Goal: Task Accomplishment & Management: Manage account settings

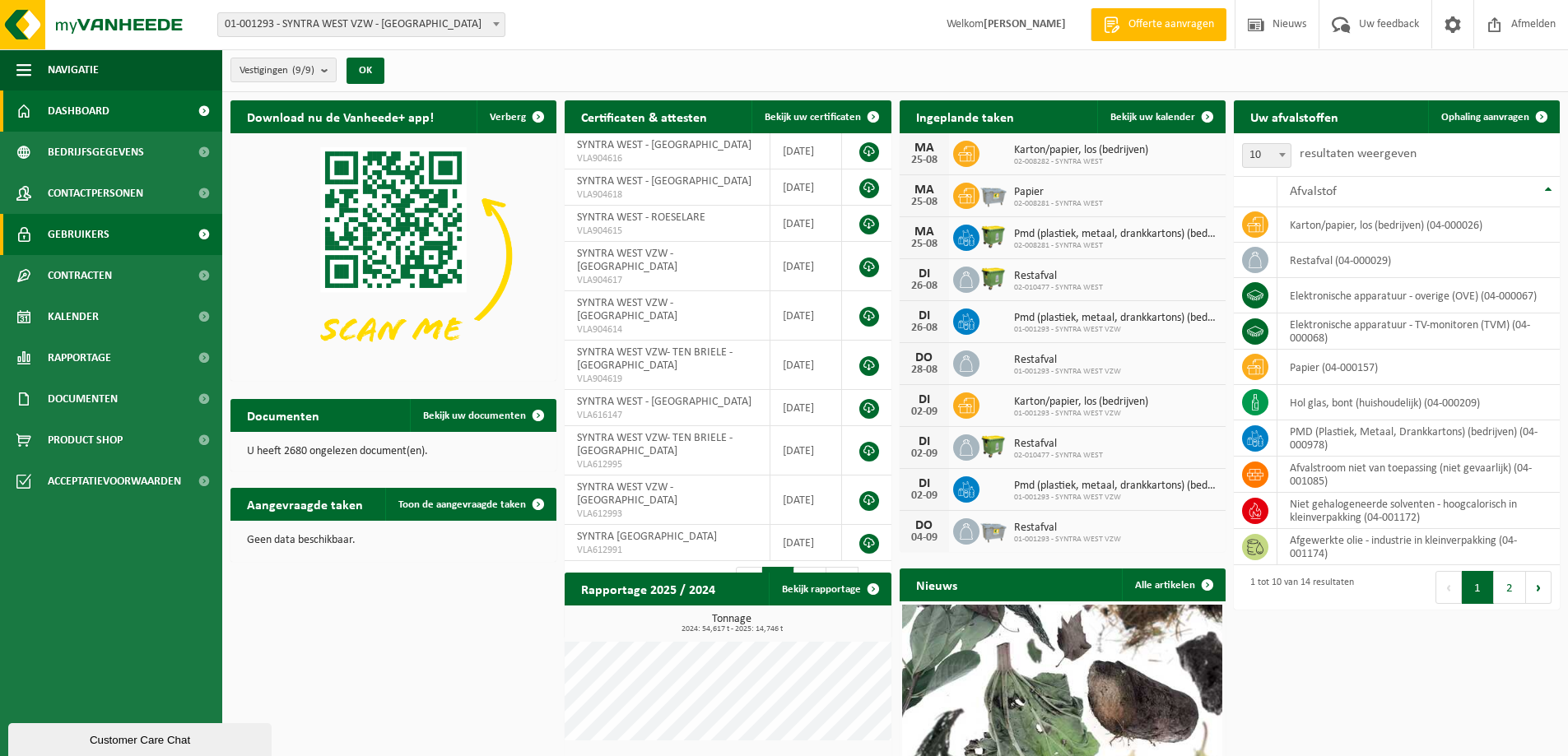
click at [108, 237] on link "Gebruikers" at bounding box center [111, 234] width 222 height 41
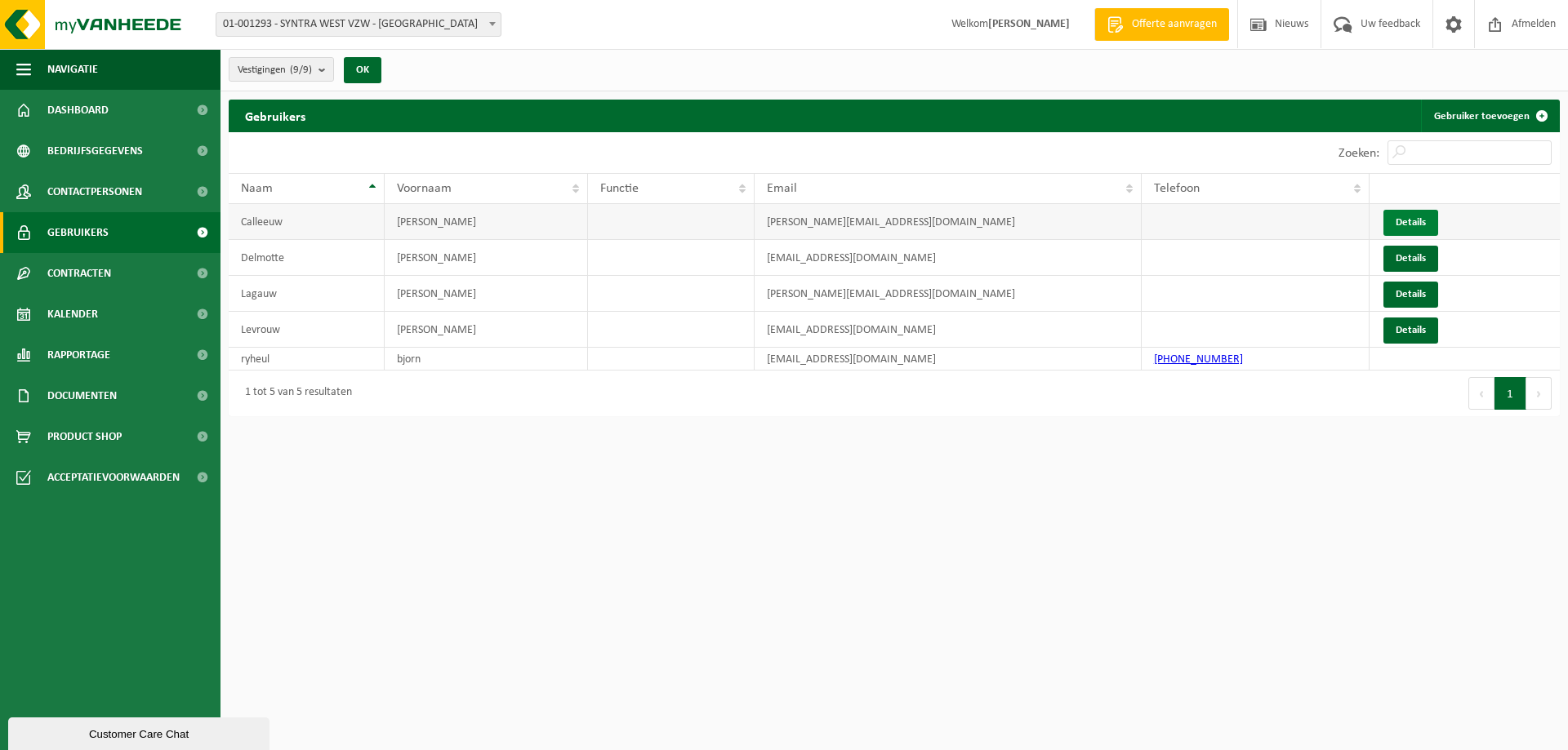
click at [1419, 218] on link "Details" at bounding box center [1411, 222] width 55 height 26
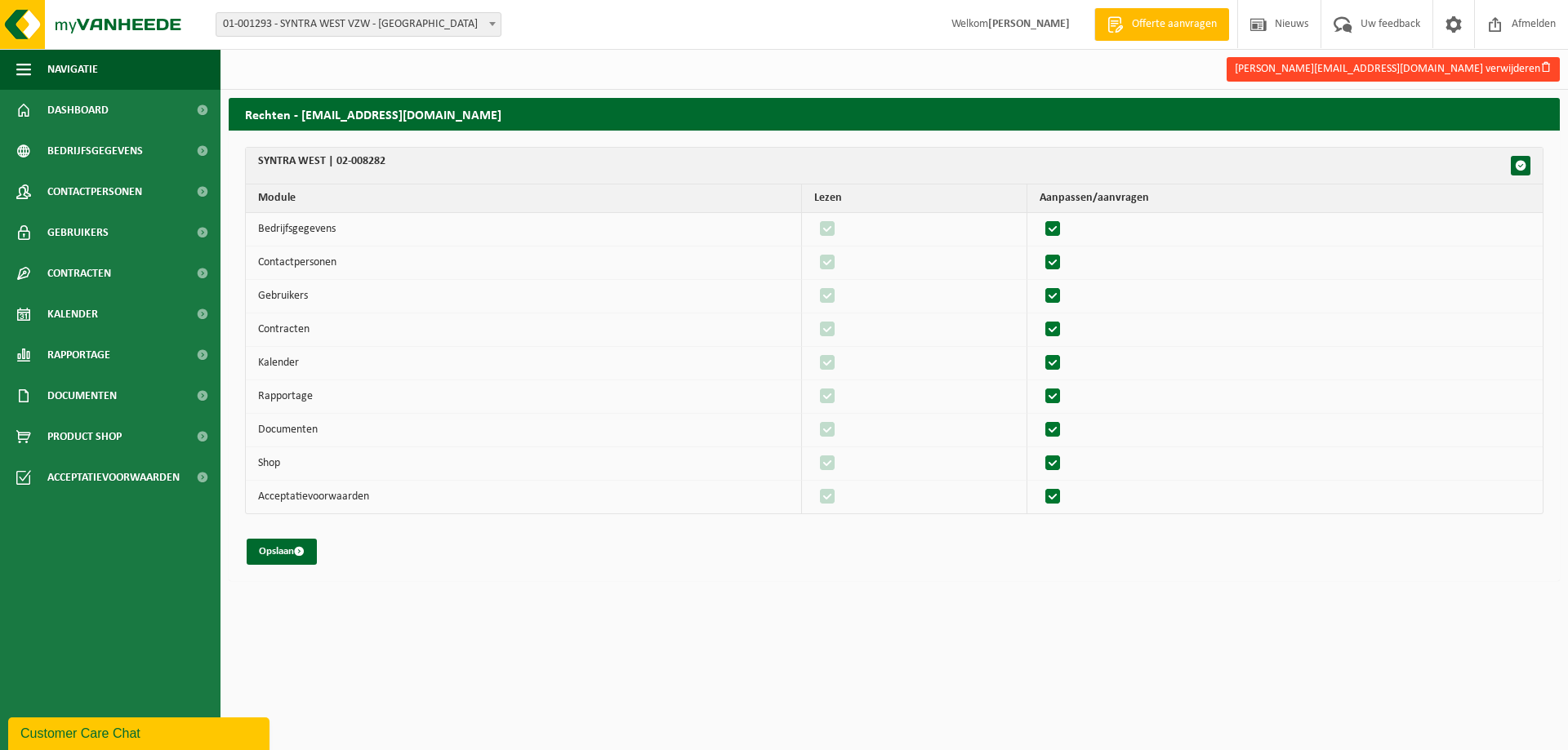
click at [1483, 73] on button "marc.calleeuw@syntrawest.be verwijderen" at bounding box center [1393, 69] width 333 height 25
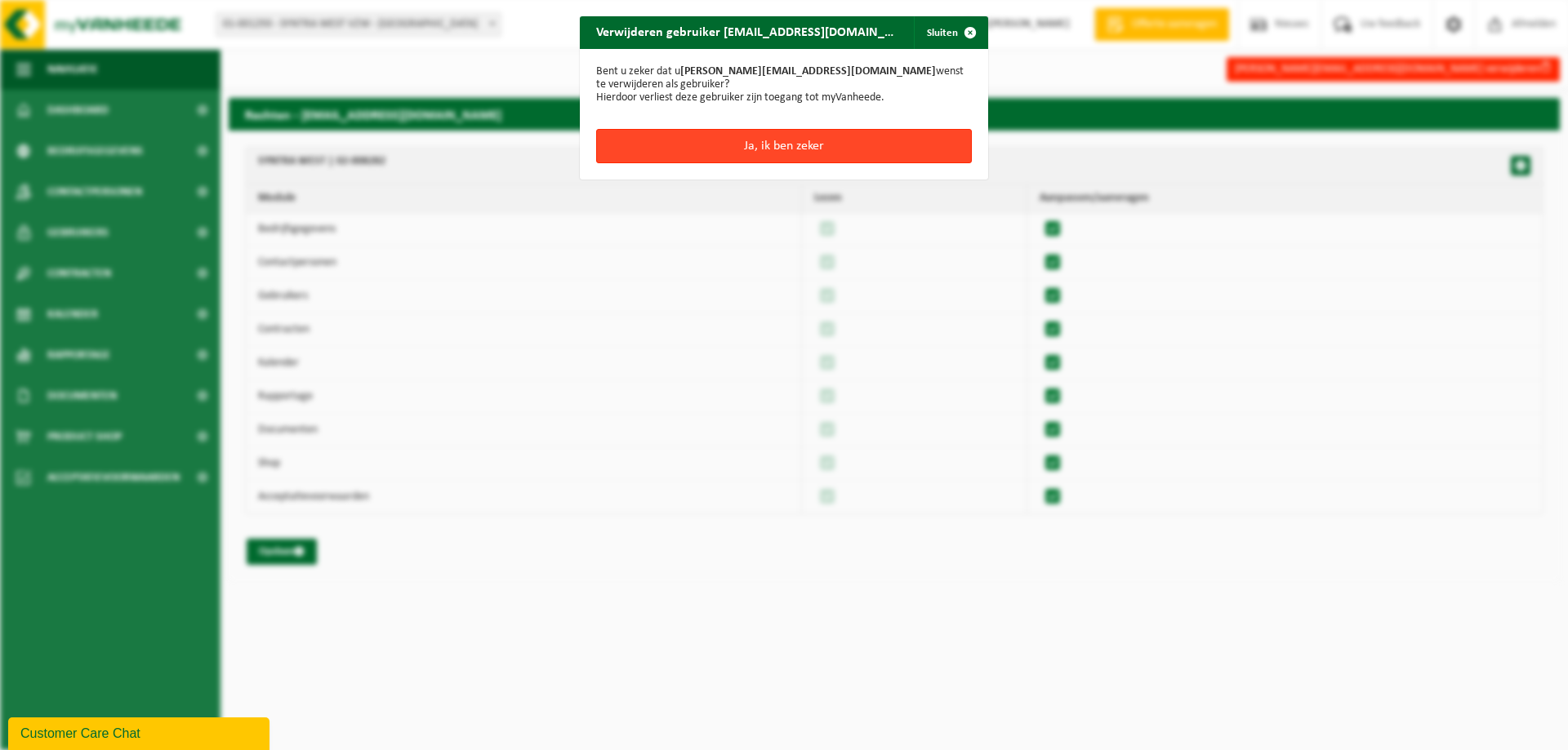
click at [792, 140] on button "Ja, ik ben zeker" at bounding box center [784, 145] width 376 height 34
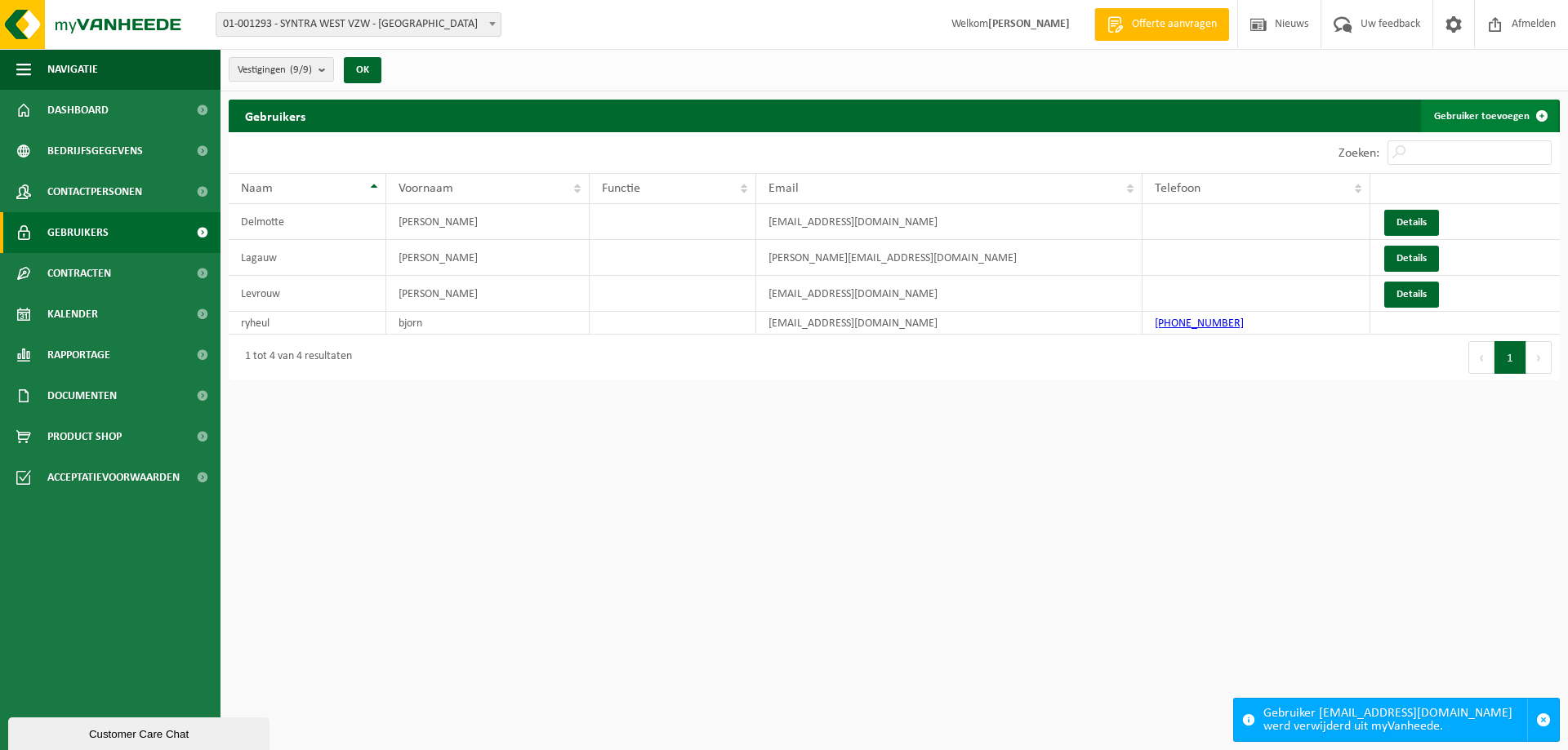
click at [1473, 120] on link "Gebruiker toevoegen" at bounding box center [1489, 116] width 137 height 33
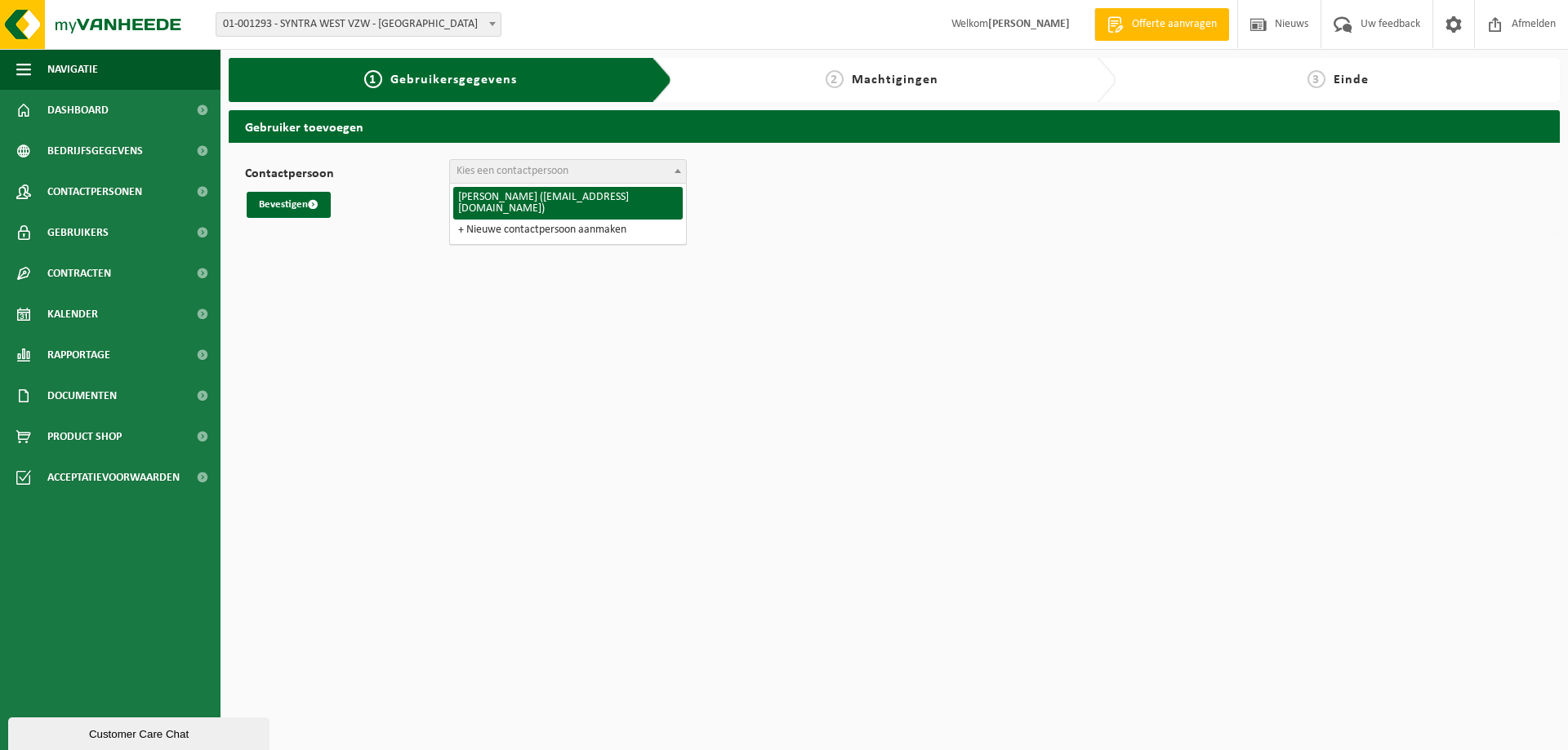
click at [499, 177] on span "Kies een contactpersoon" at bounding box center [568, 171] width 236 height 23
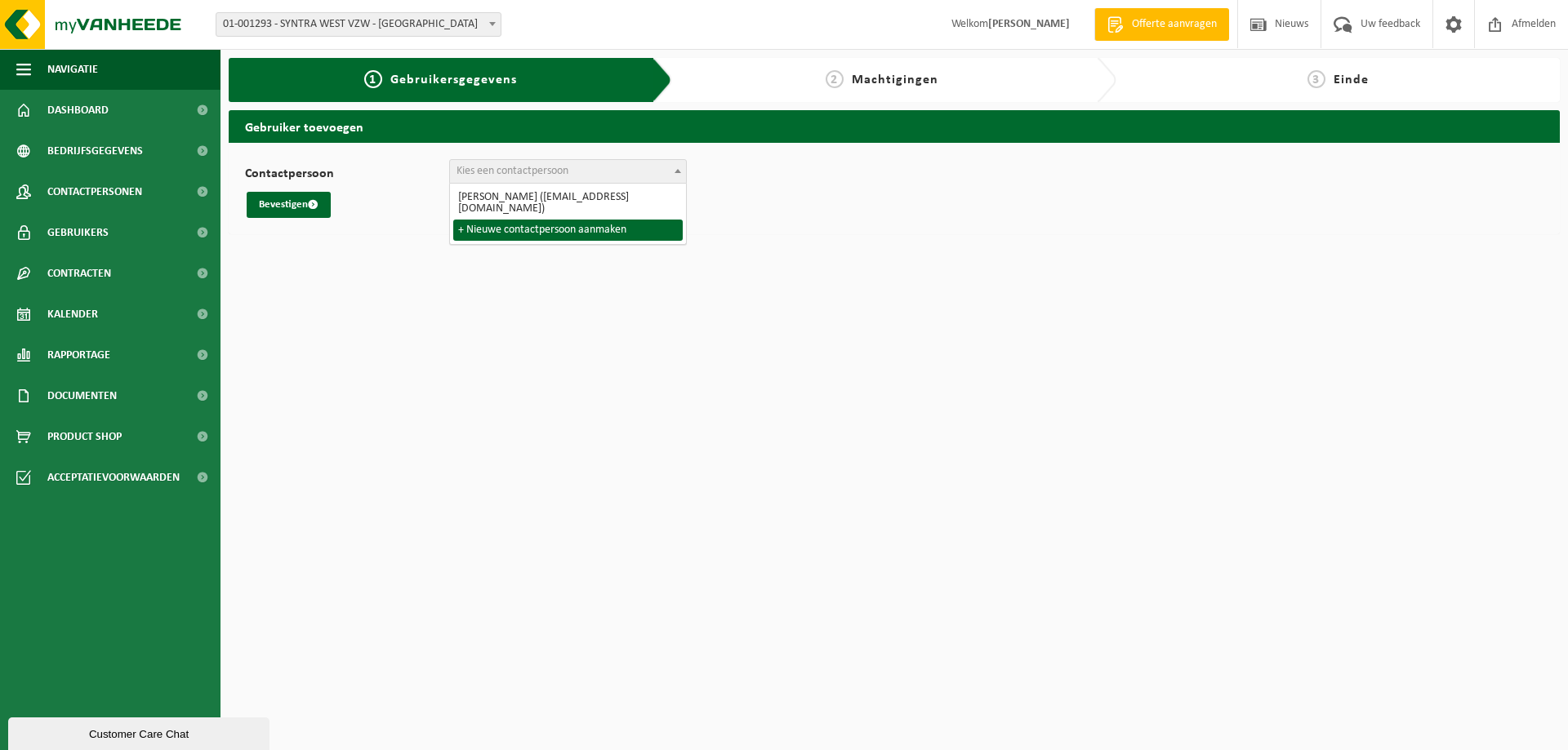
select select "0"
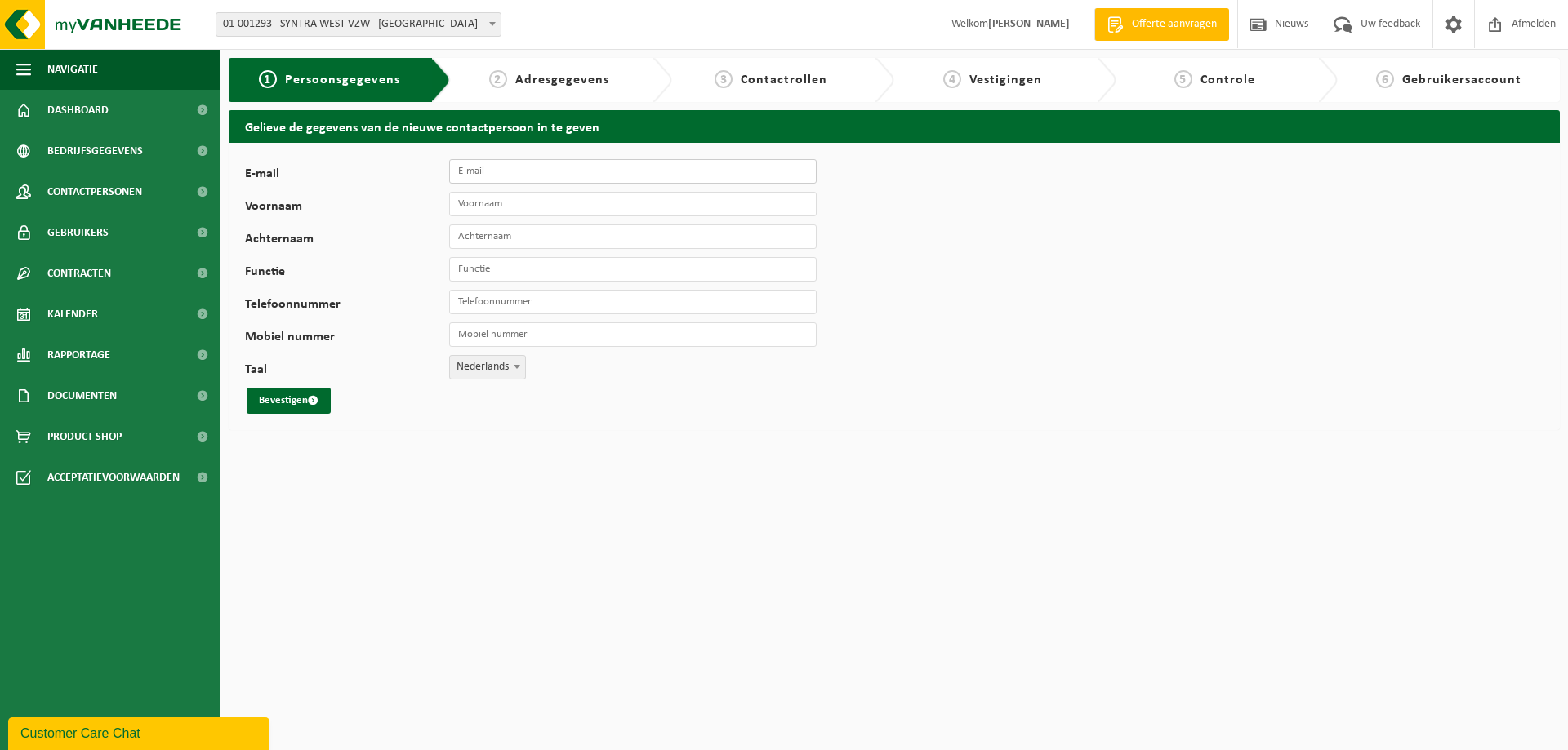
click at [487, 174] on input "E-mail" at bounding box center [633, 171] width 367 height 25
type input "marc.calleeuw@syntrawest.be"
type input "Marc"
type input "Calleeuw"
click at [279, 402] on button "Bevestigen" at bounding box center [288, 400] width 85 height 26
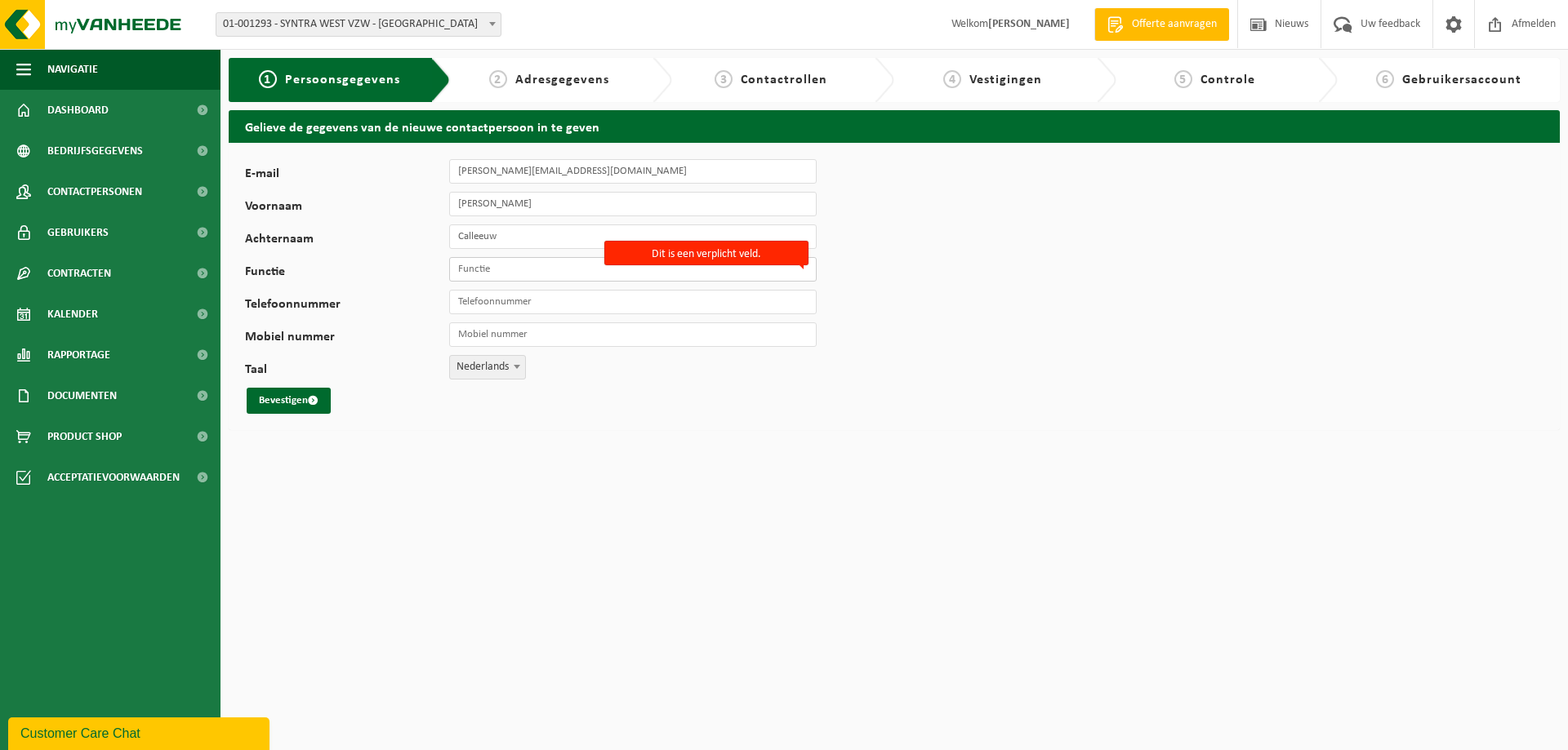
click at [513, 270] on input "Functie" at bounding box center [633, 269] width 367 height 25
type input "Onderhoud"
click at [274, 410] on button "Bevestigen" at bounding box center [288, 400] width 85 height 26
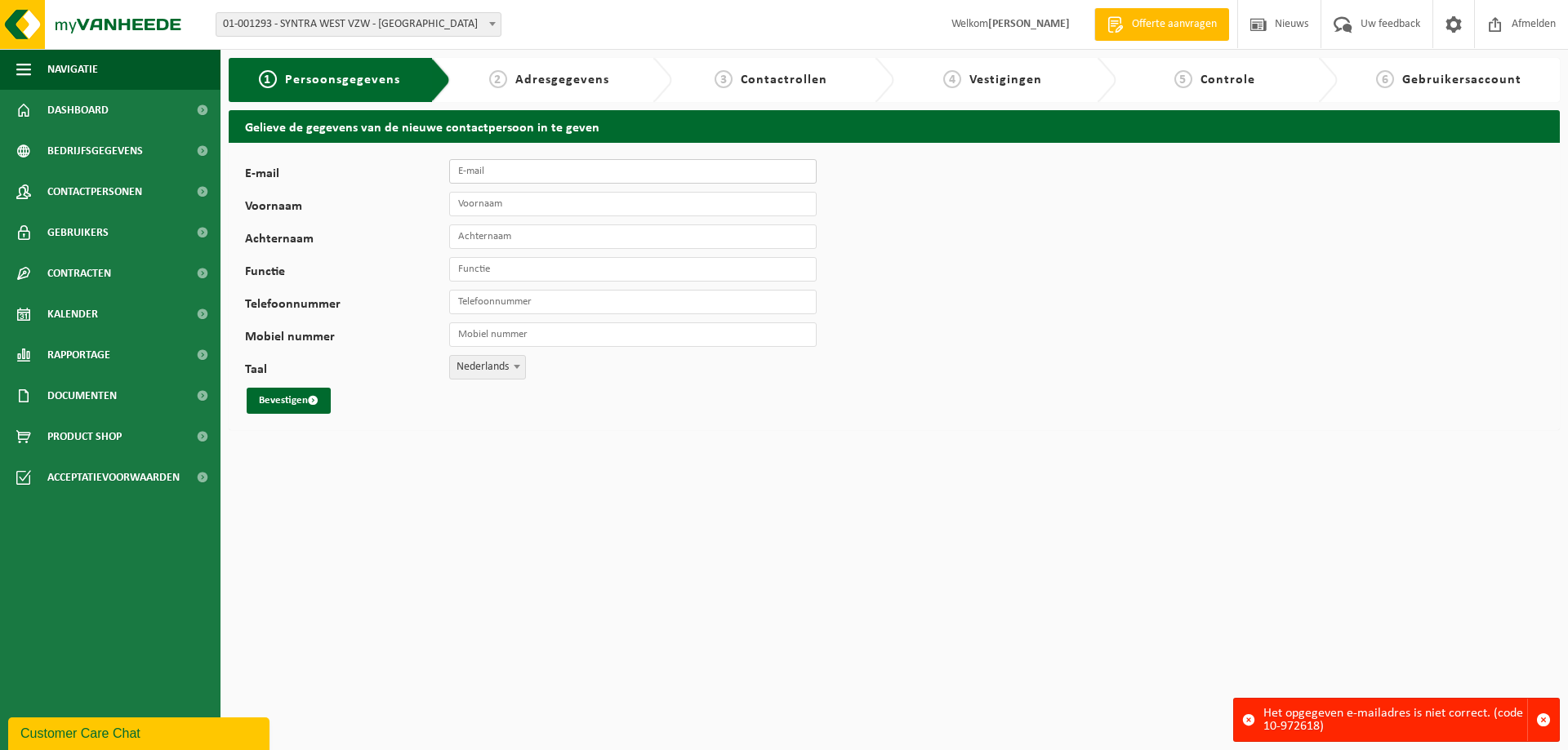
click at [541, 173] on input "E-mail" at bounding box center [633, 171] width 367 height 25
type input "marc.calleeuw@syntrawest.be"
click at [532, 204] on input "Voornaam" at bounding box center [633, 204] width 367 height 25
type input "Marc"
type input "Calleeuw"
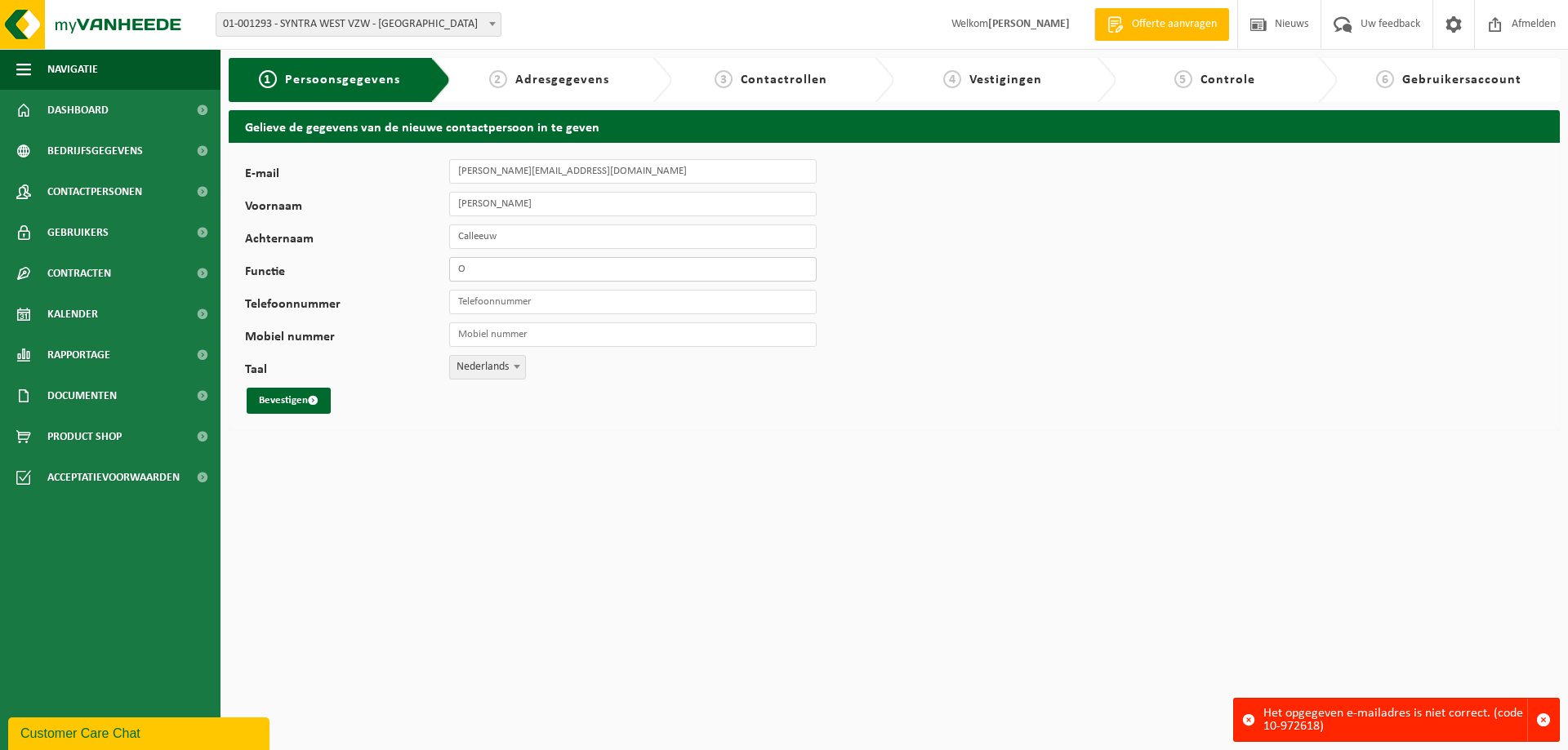
type input "Onderhoud"
click at [294, 419] on div "E-mail marc.calleeuw@syntrawest.be Voornaam Marc Achternaam Calleeuw Functie On…" at bounding box center [894, 286] width 1331 height 287
click at [298, 408] on button "Bevestigen" at bounding box center [288, 400] width 85 height 26
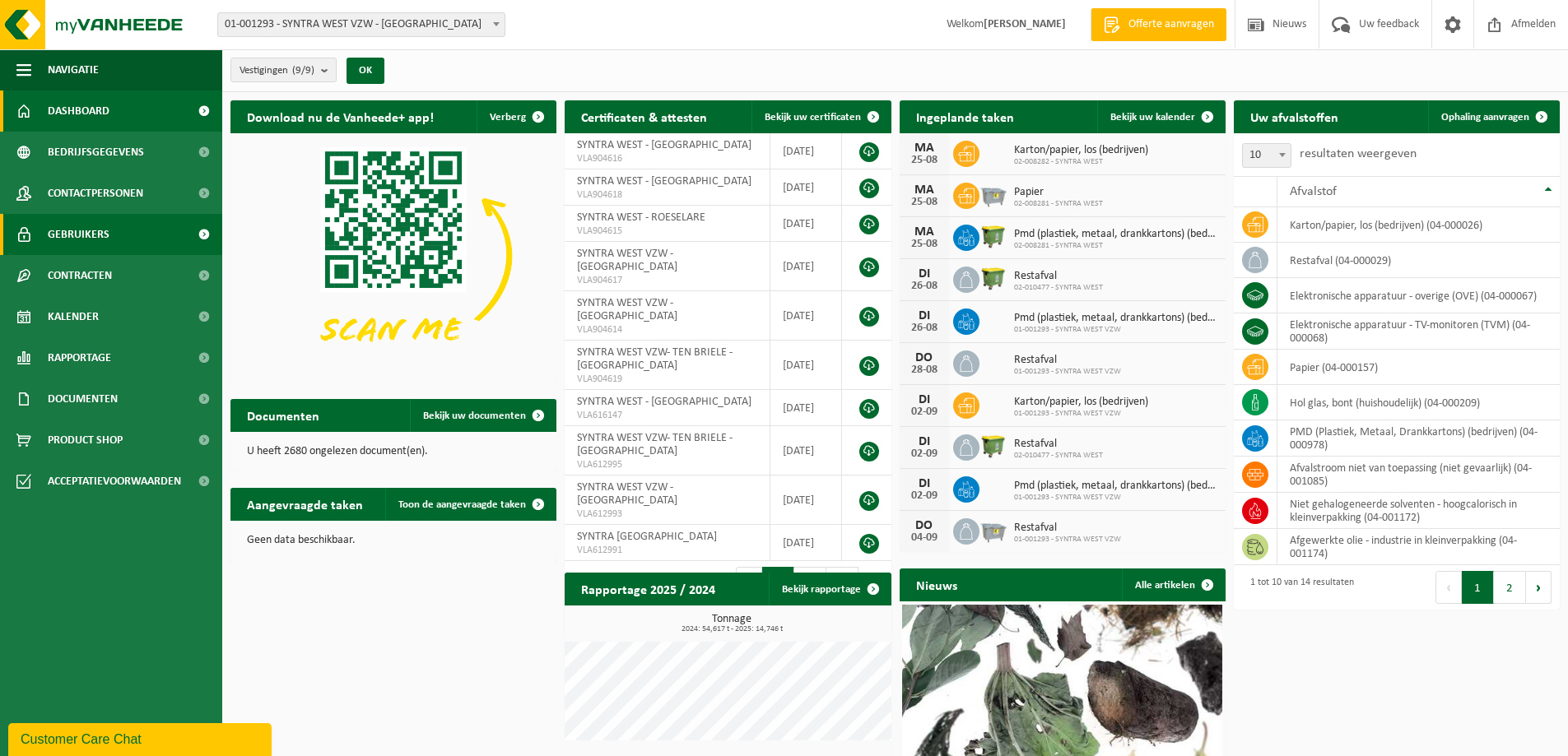
click at [102, 233] on span "Gebruikers" at bounding box center [79, 234] width 62 height 41
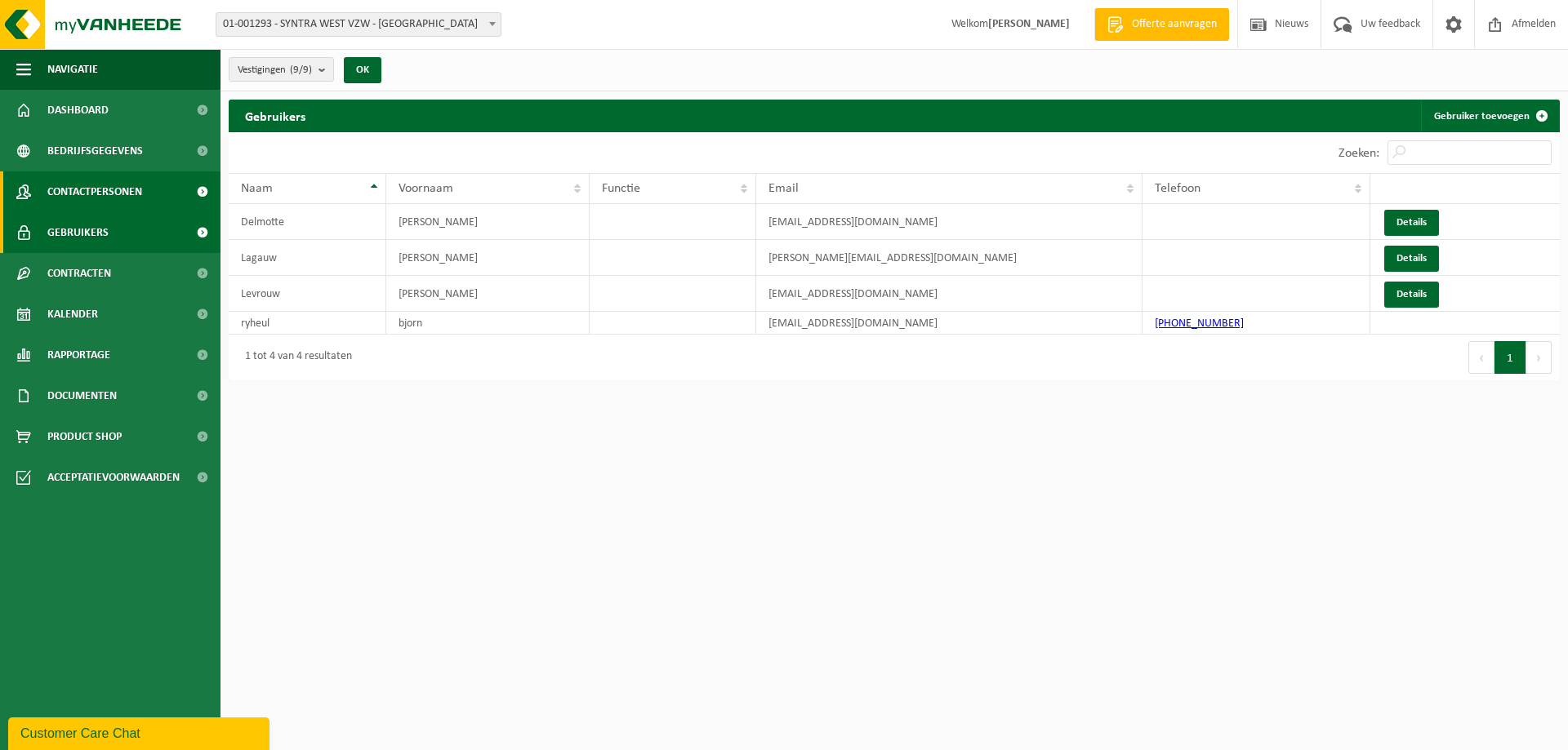
click at [112, 193] on span "Contactpersonen" at bounding box center [95, 192] width 95 height 40
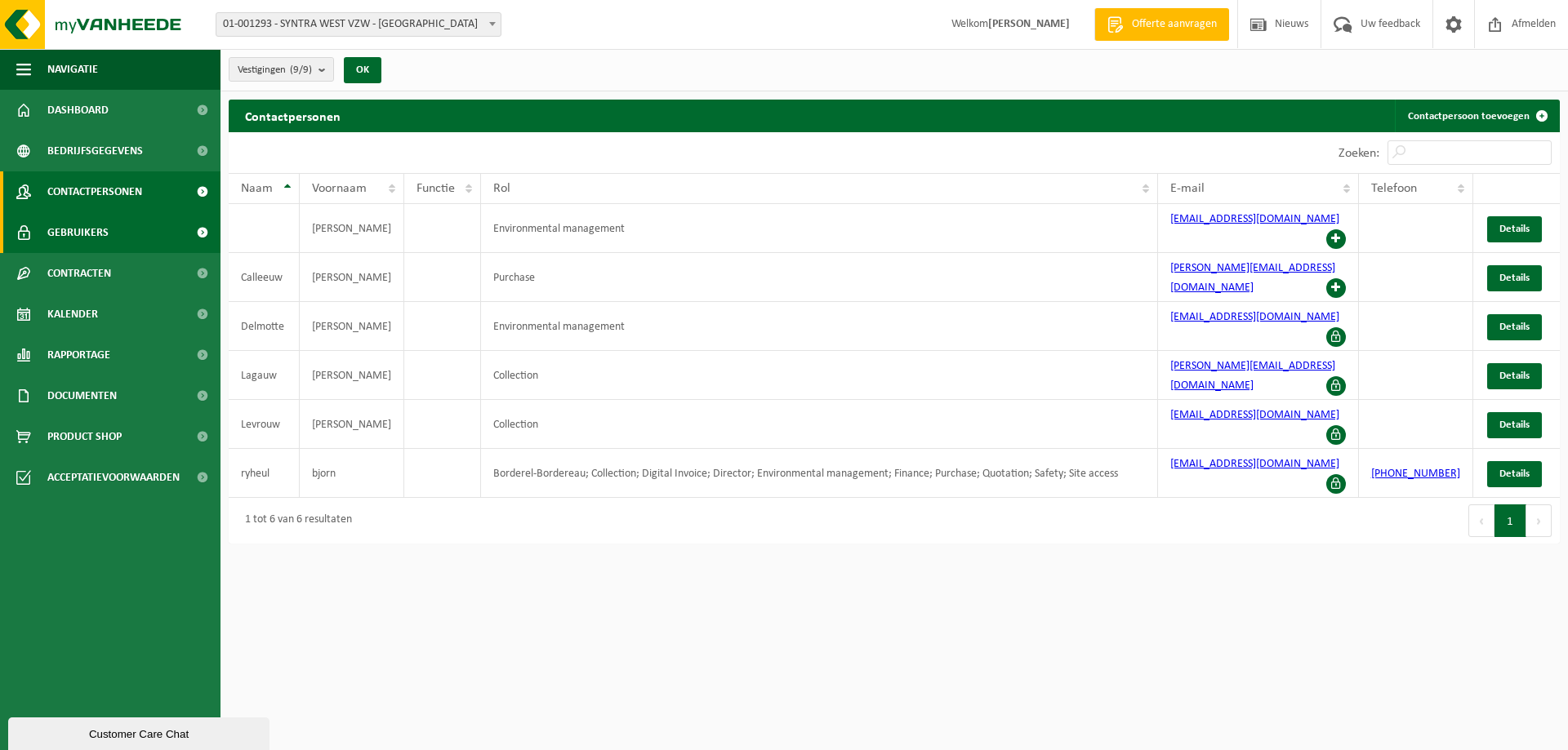
click at [89, 251] on span "Gebruikers" at bounding box center [78, 232] width 62 height 40
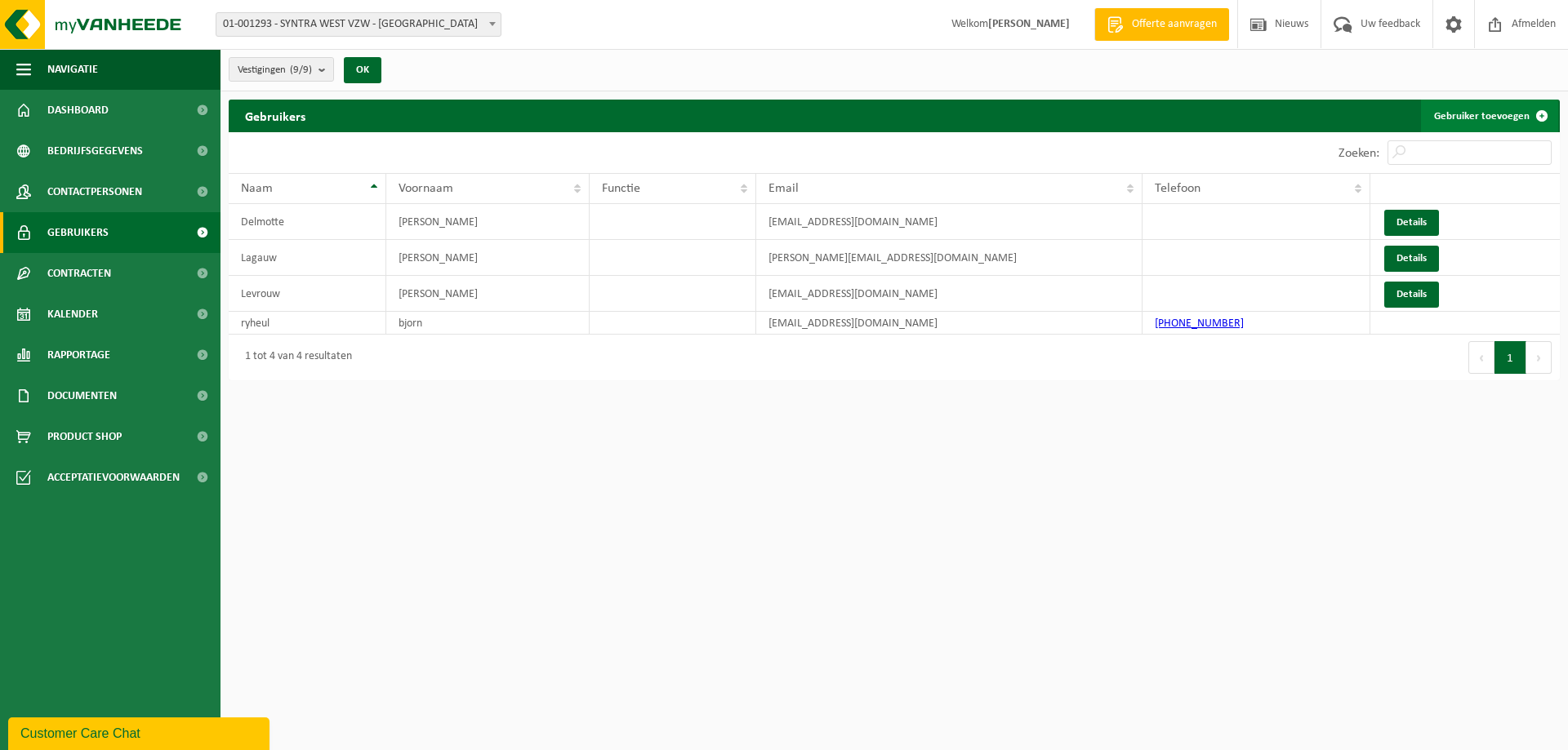
click at [1498, 114] on link "Gebruiker toevoegen" at bounding box center [1489, 116] width 137 height 33
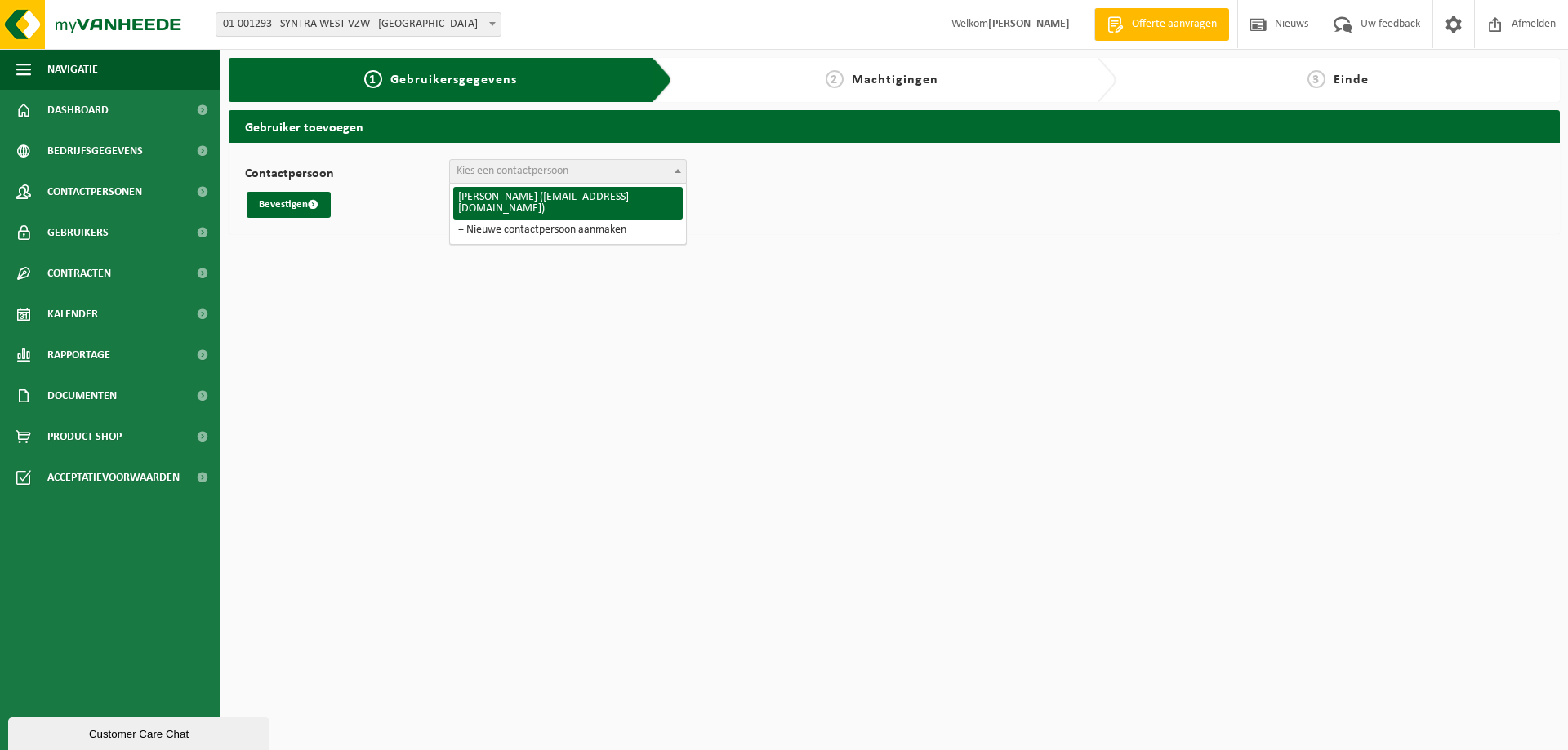
drag, startPoint x: 565, startPoint y: 166, endPoint x: 562, endPoint y: 207, distance: 41.1
click at [565, 168] on span "Kies een contactpersoon" at bounding box center [513, 171] width 112 height 12
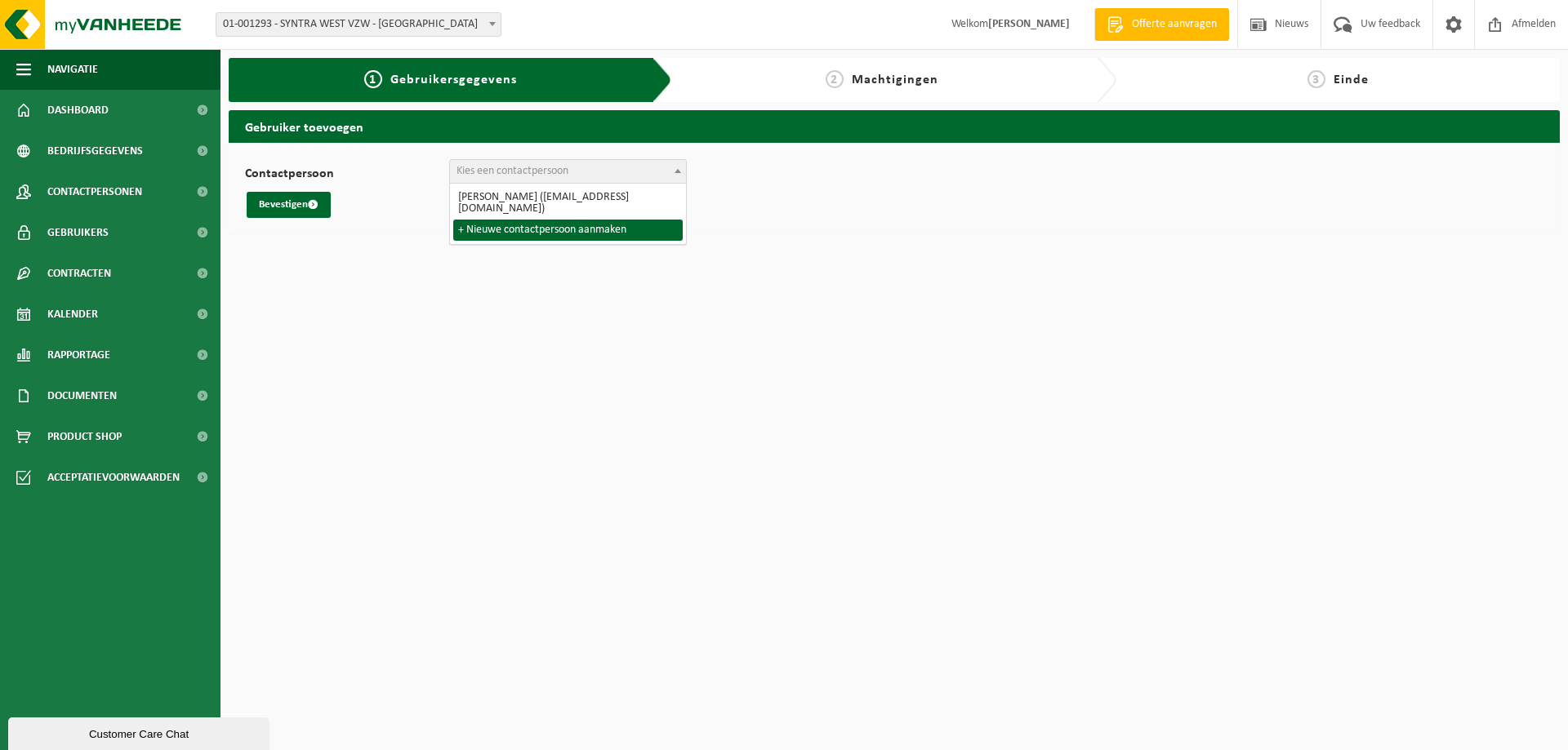
select select "0"
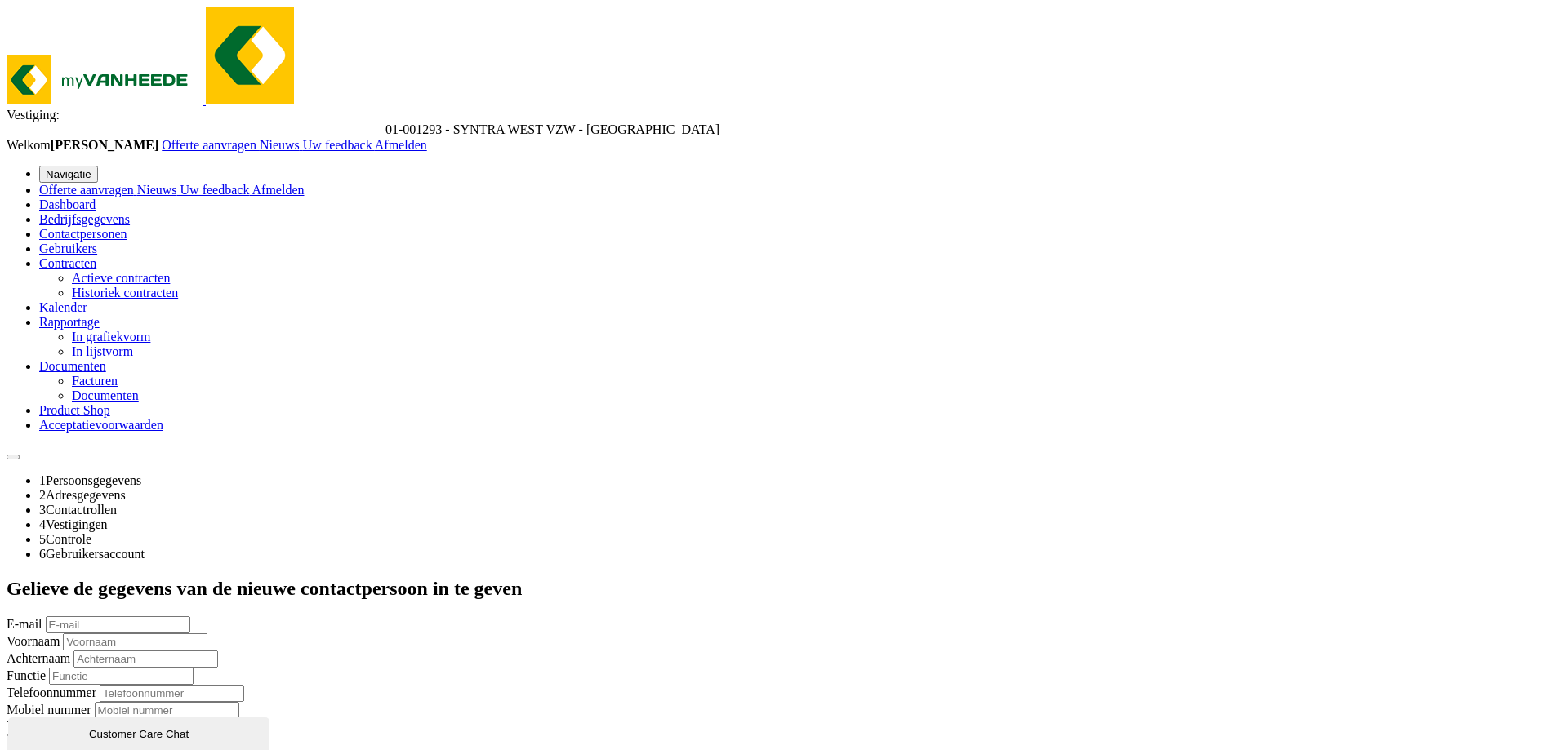
click at [190, 616] on input "E-mail" at bounding box center [118, 624] width 144 height 17
type input "marc.calleeuw@syntrawest.be"
type input "Marc"
type input "Calleeuw"
type input "I"
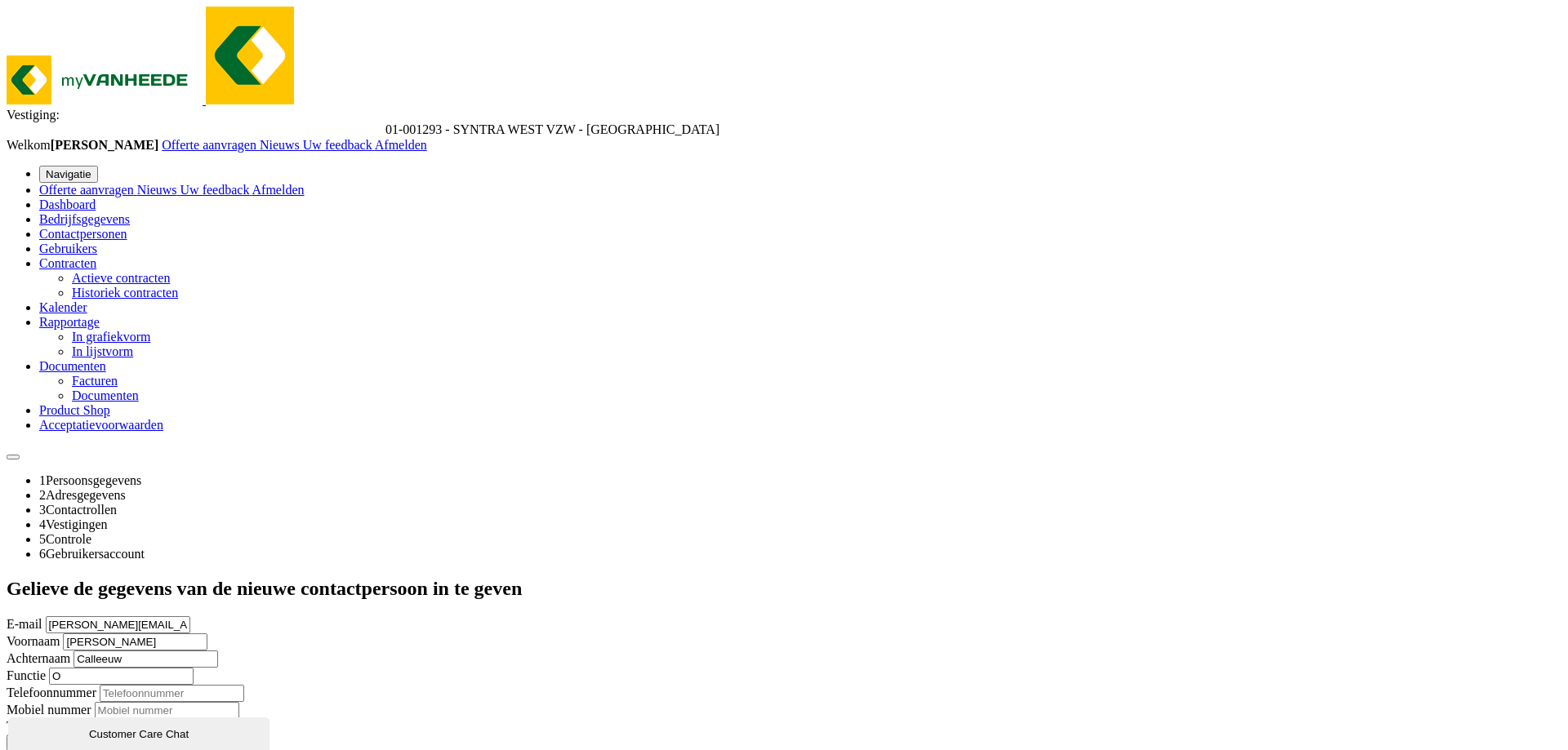
type input "Onderhoud"
click at [73, 734] on button "Bevestigen" at bounding box center [39, 743] width 67 height 17
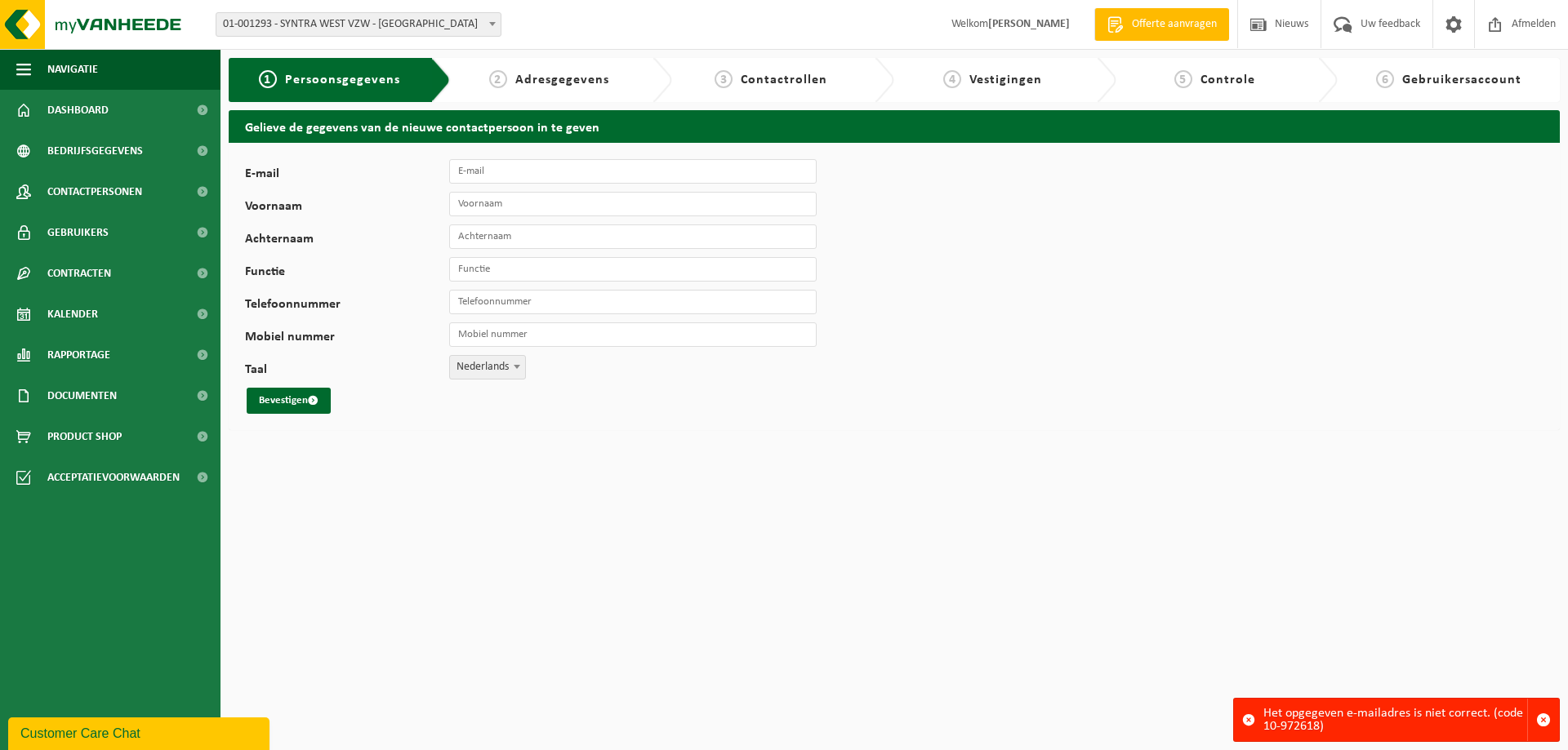
click at [1382, 716] on div "Het opgegeven e-mailadres is niet correct. (code 10-972618)" at bounding box center [1394, 720] width 264 height 42
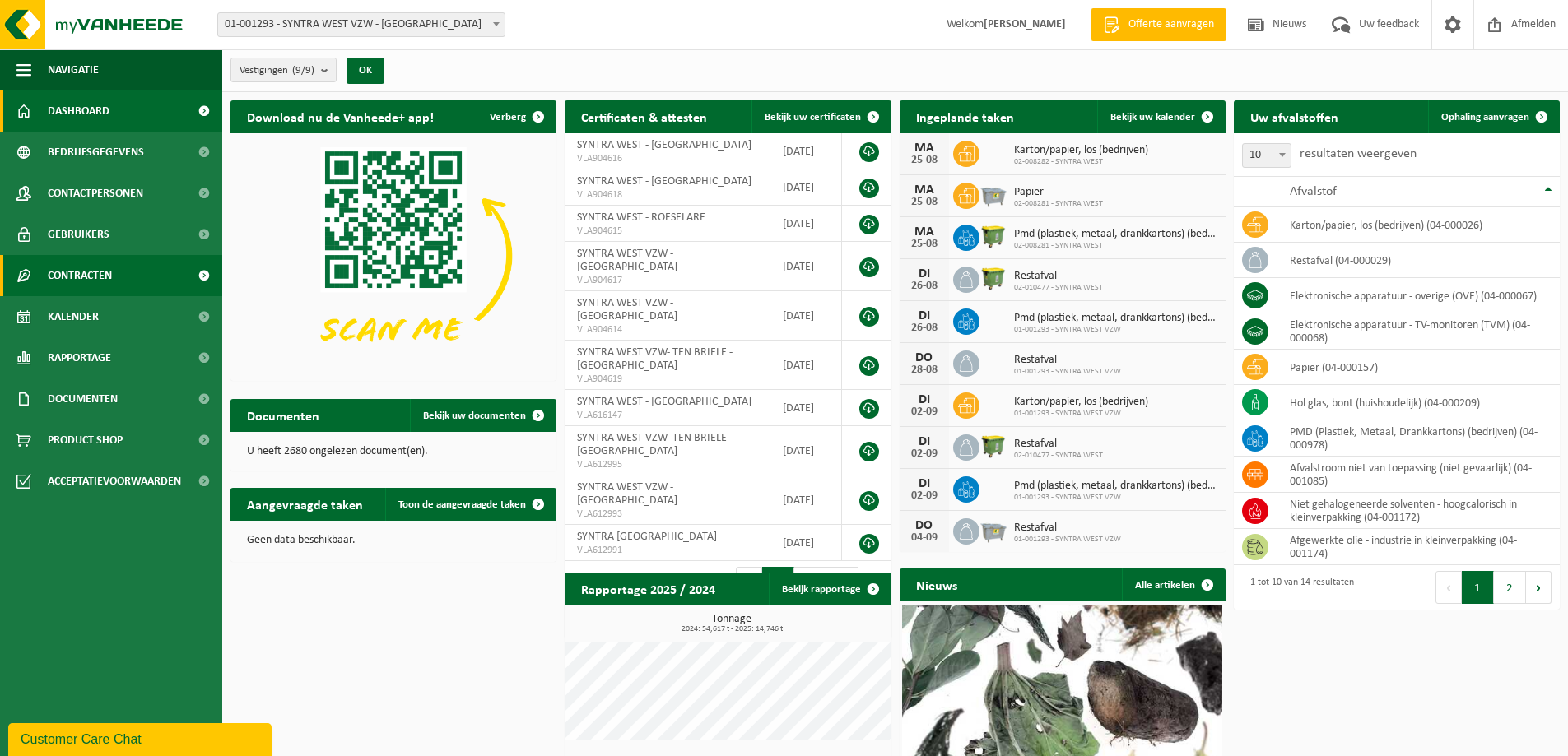
click at [93, 274] on span "Contracten" at bounding box center [80, 276] width 64 height 41
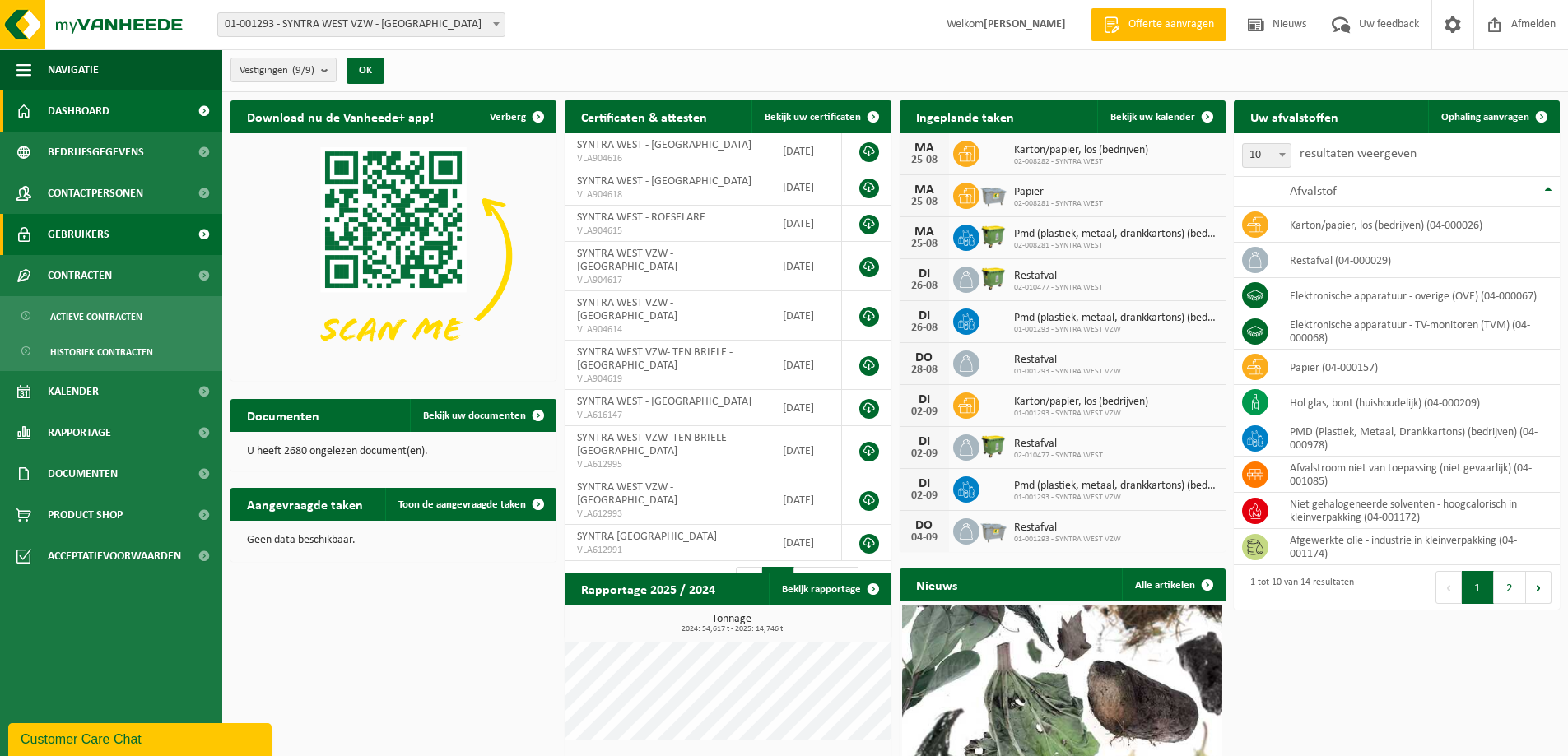
click at [100, 238] on span "Gebruikers" at bounding box center [79, 234] width 62 height 41
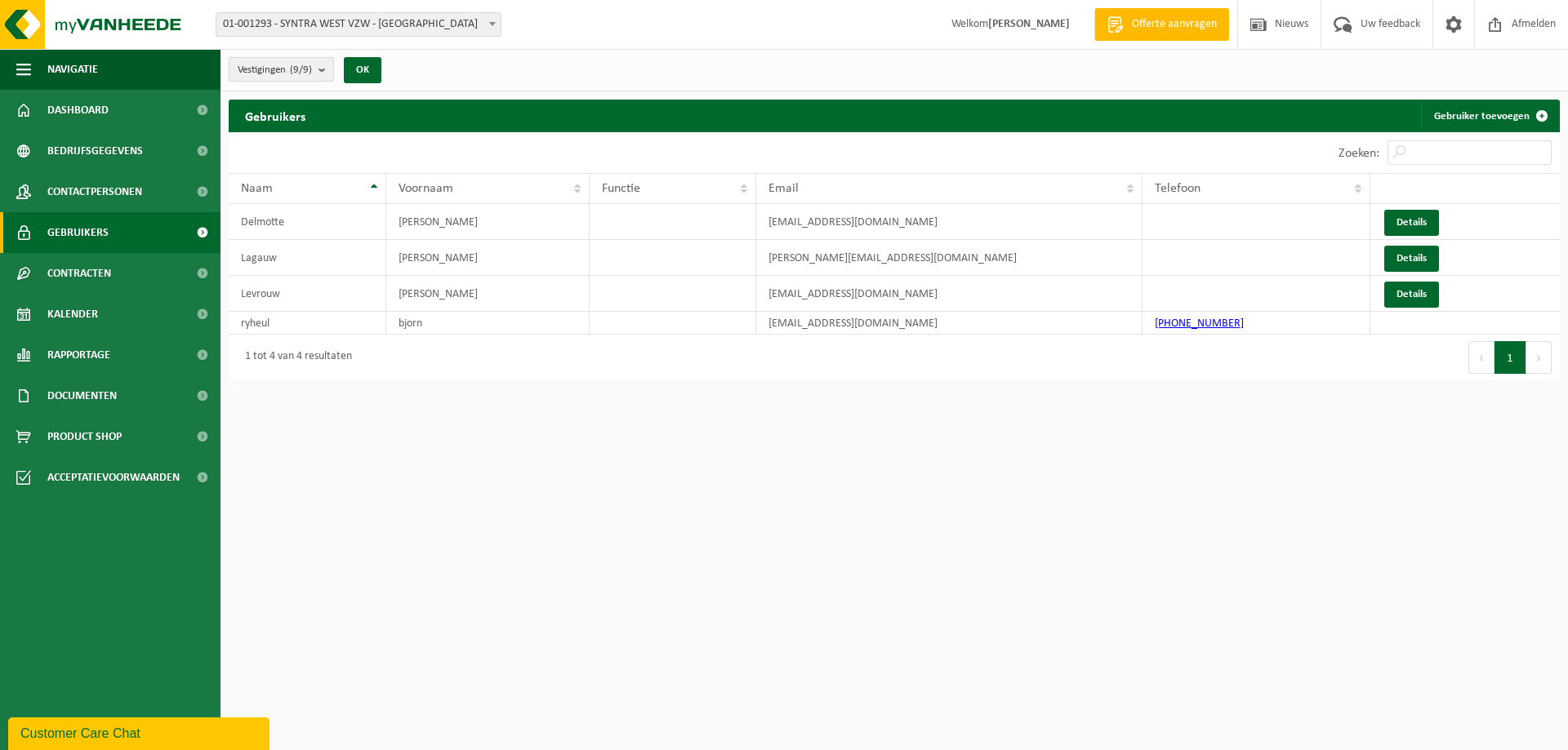
click at [333, 70] on b "submit" at bounding box center [326, 69] width 15 height 23
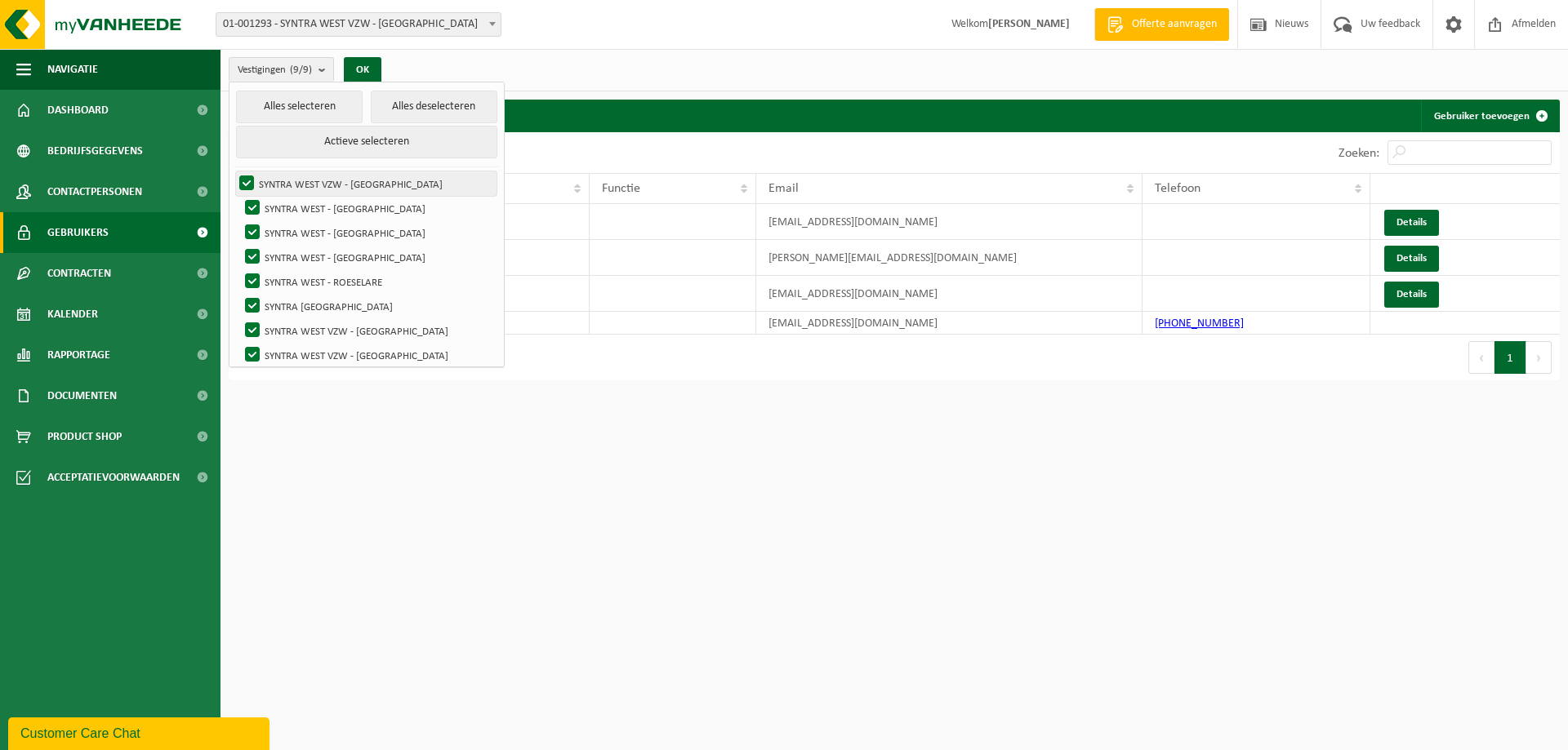
click at [265, 174] on label "SYNTRA WEST VZW - SINT-MICHIELS" at bounding box center [367, 184] width 261 height 25
click at [233, 172] on input "SYNTRA WEST VZW - SINT-MICHIELS" at bounding box center [232, 171] width 1 height 1
checkbox input "false"
click at [279, 199] on label "SYNTRA WEST - KORTRIJK" at bounding box center [369, 207] width 255 height 25
click at [239, 196] on input "SYNTRA WEST - KORTRIJK" at bounding box center [239, 195] width 1 height 1
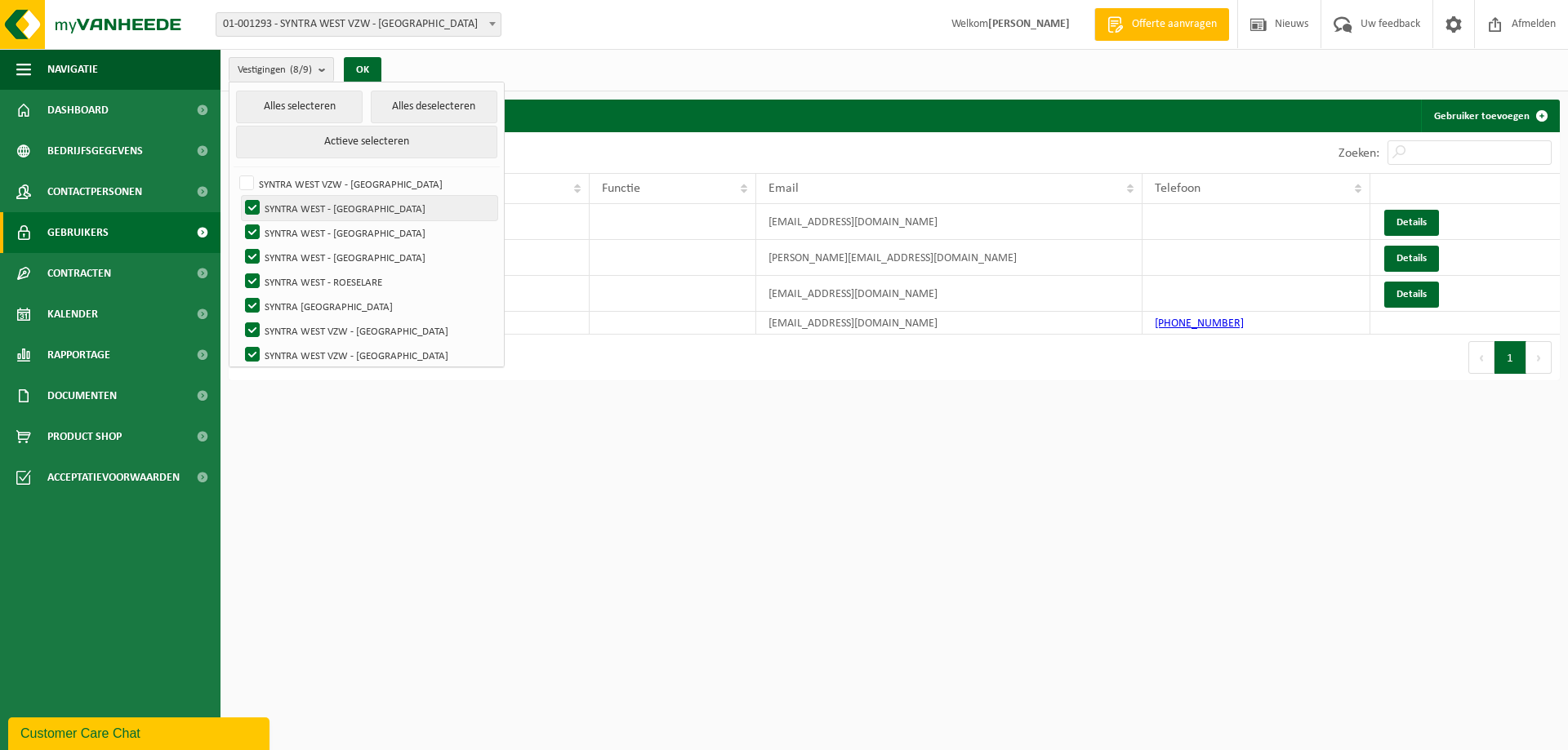
checkbox input "false"
click at [288, 174] on label "SYNTRA WEST VZW - [GEOGRAPHIC_DATA]" at bounding box center [367, 184] width 261 height 25
click at [233, 172] on input "SYNTRA WEST VZW - [GEOGRAPHIC_DATA]" at bounding box center [232, 171] width 1 height 1
checkbox input "true"
click at [303, 196] on label "SYNTRA WEST - KORTRIJK" at bounding box center [369, 207] width 255 height 25
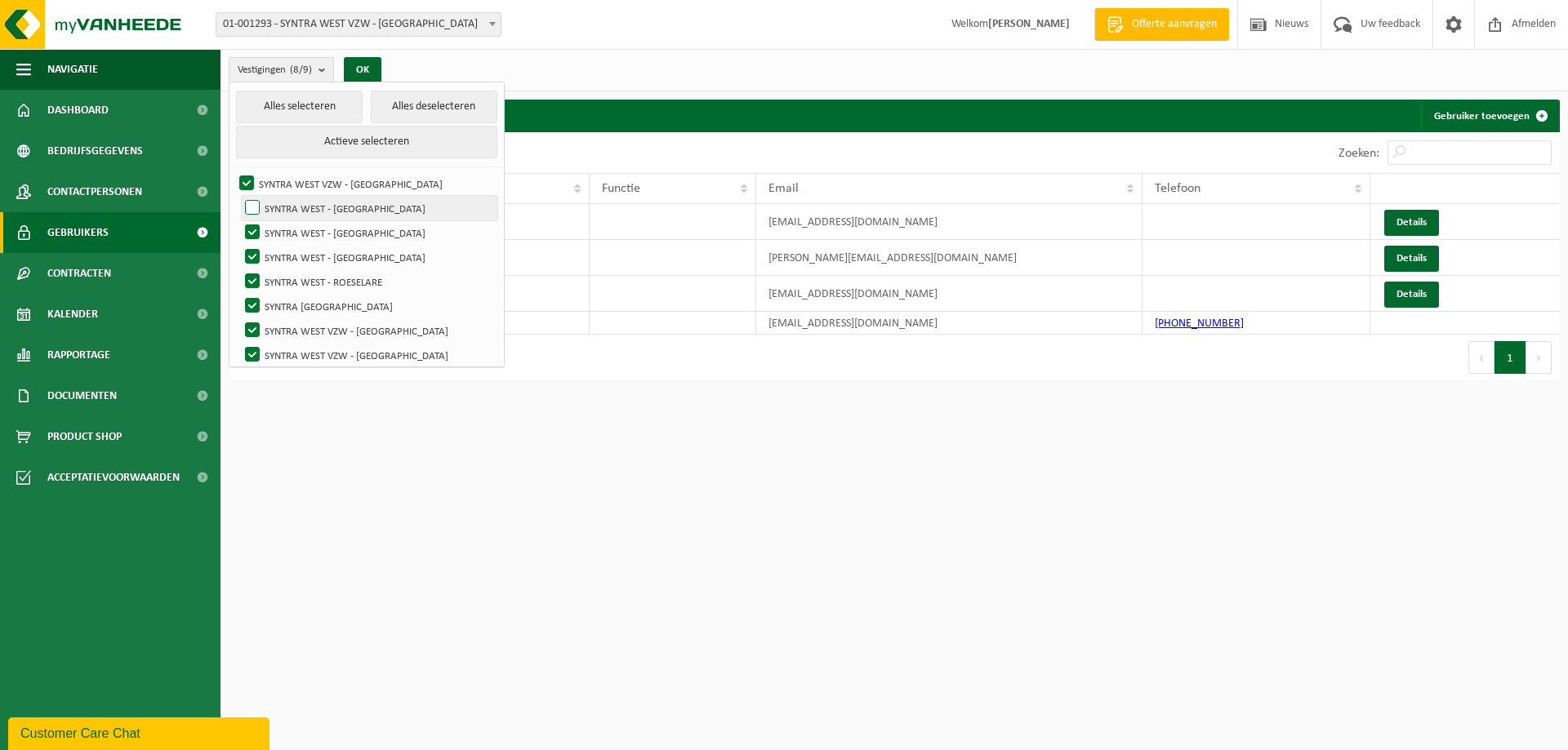
click at [239, 196] on input "SYNTRA WEST - KORTRIJK" at bounding box center [239, 195] width 1 height 1
checkbox input "true"
click at [308, 231] on label "SYNTRA WEST - SINT-MICHIELS" at bounding box center [369, 232] width 255 height 25
click at [239, 220] on input "SYNTRA WEST - [GEOGRAPHIC_DATA]" at bounding box center [239, 219] width 1 height 1
checkbox input "false"
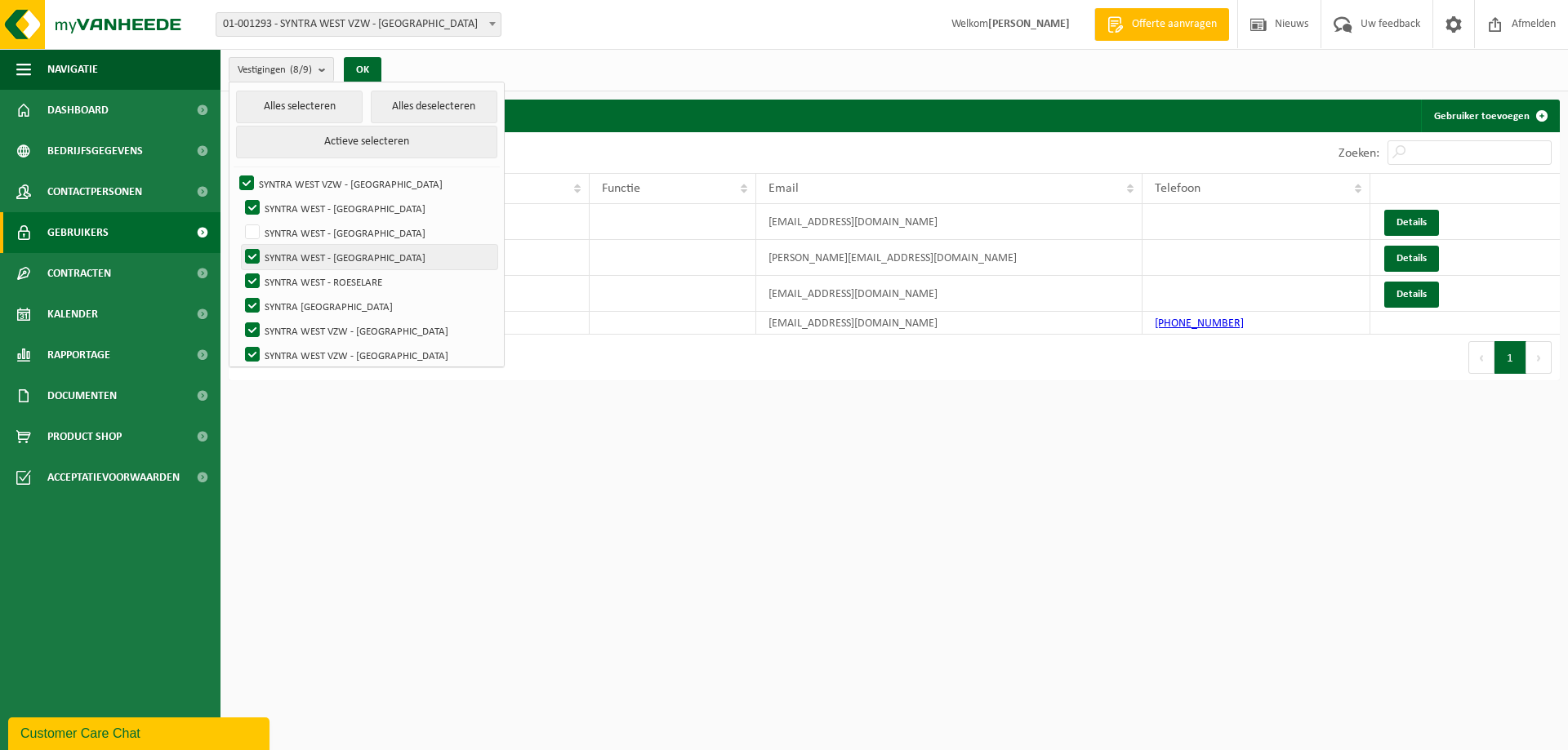
click at [311, 257] on label "SYNTRA WEST - [GEOGRAPHIC_DATA]" at bounding box center [369, 257] width 255 height 25
click at [239, 245] on input "SYNTRA WEST - [GEOGRAPHIC_DATA]" at bounding box center [239, 244] width 1 height 1
checkbox input "false"
click at [327, 297] on label "SYNTRA [GEOGRAPHIC_DATA]" at bounding box center [369, 306] width 255 height 25
click at [239, 294] on input "SYNTRA [GEOGRAPHIC_DATA]" at bounding box center [239, 293] width 1 height 1
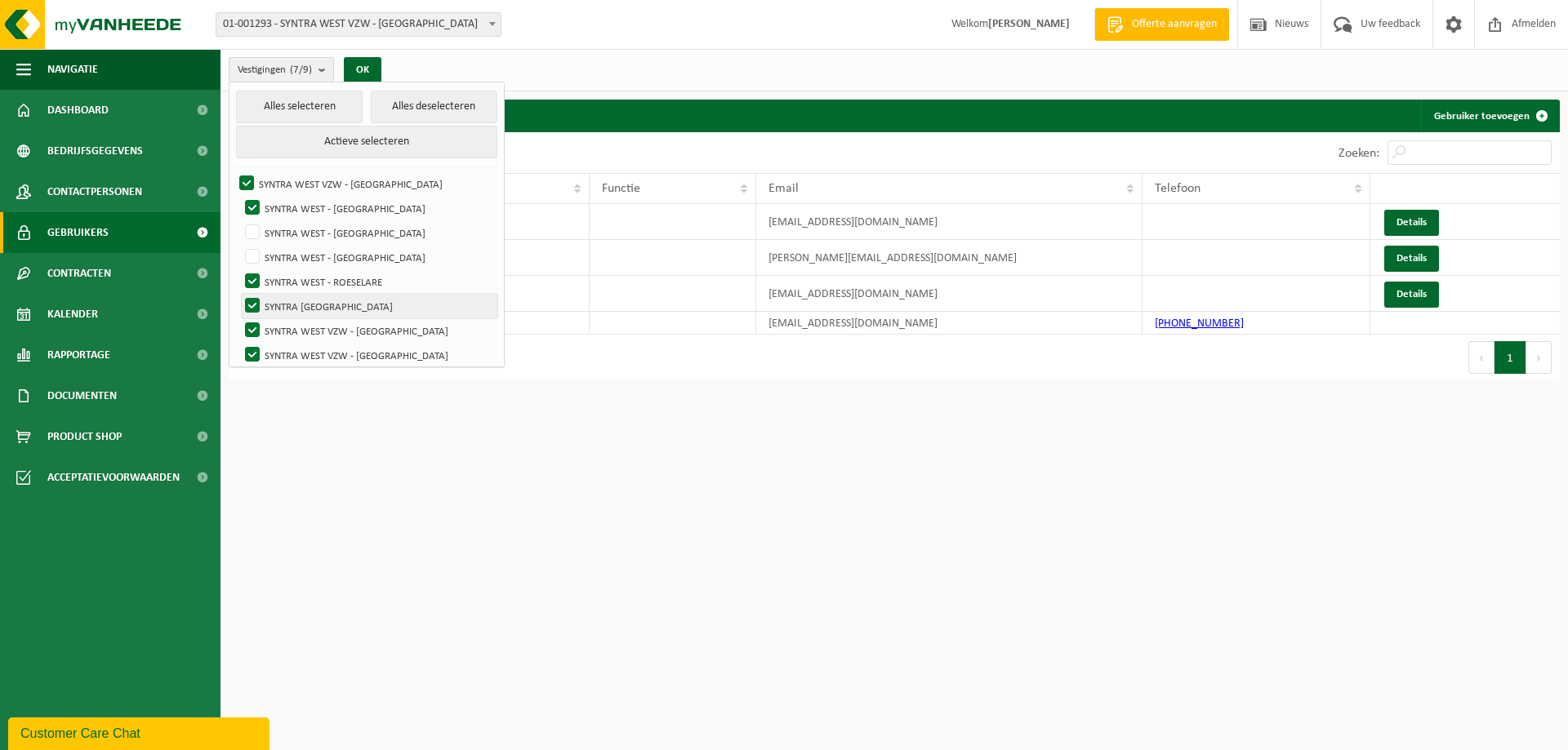
checkbox input "false"
click at [320, 201] on label "SYNTRA WEST - [GEOGRAPHIC_DATA]" at bounding box center [369, 207] width 255 height 25
click at [239, 196] on input "SYNTRA WEST - [GEOGRAPHIC_DATA]" at bounding box center [239, 195] width 1 height 1
click at [316, 206] on label "SYNTRA WEST - [GEOGRAPHIC_DATA]" at bounding box center [369, 207] width 255 height 25
click at [239, 196] on input "SYNTRA WEST - [GEOGRAPHIC_DATA]" at bounding box center [239, 195] width 1 height 1
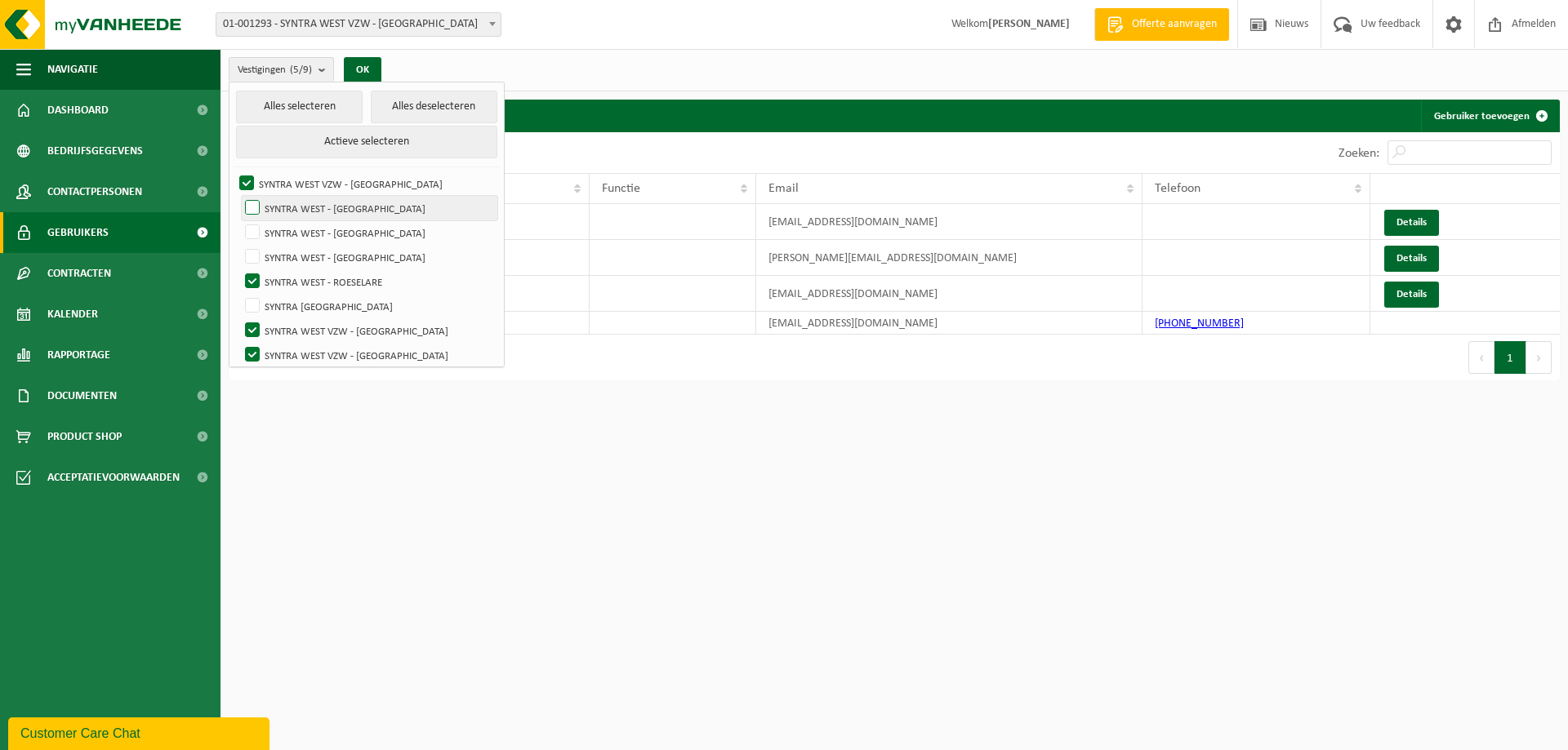
checkbox input "true"
click at [299, 250] on label "SYNTRA WEST - KORTRIJK" at bounding box center [369, 257] width 255 height 25
click at [239, 245] on input "SYNTRA WEST - KORTRIJK" at bounding box center [239, 244] width 1 height 1
checkbox input "true"
click at [305, 237] on label "SYNTRA WEST - SINT-MICHIELS" at bounding box center [369, 232] width 255 height 25
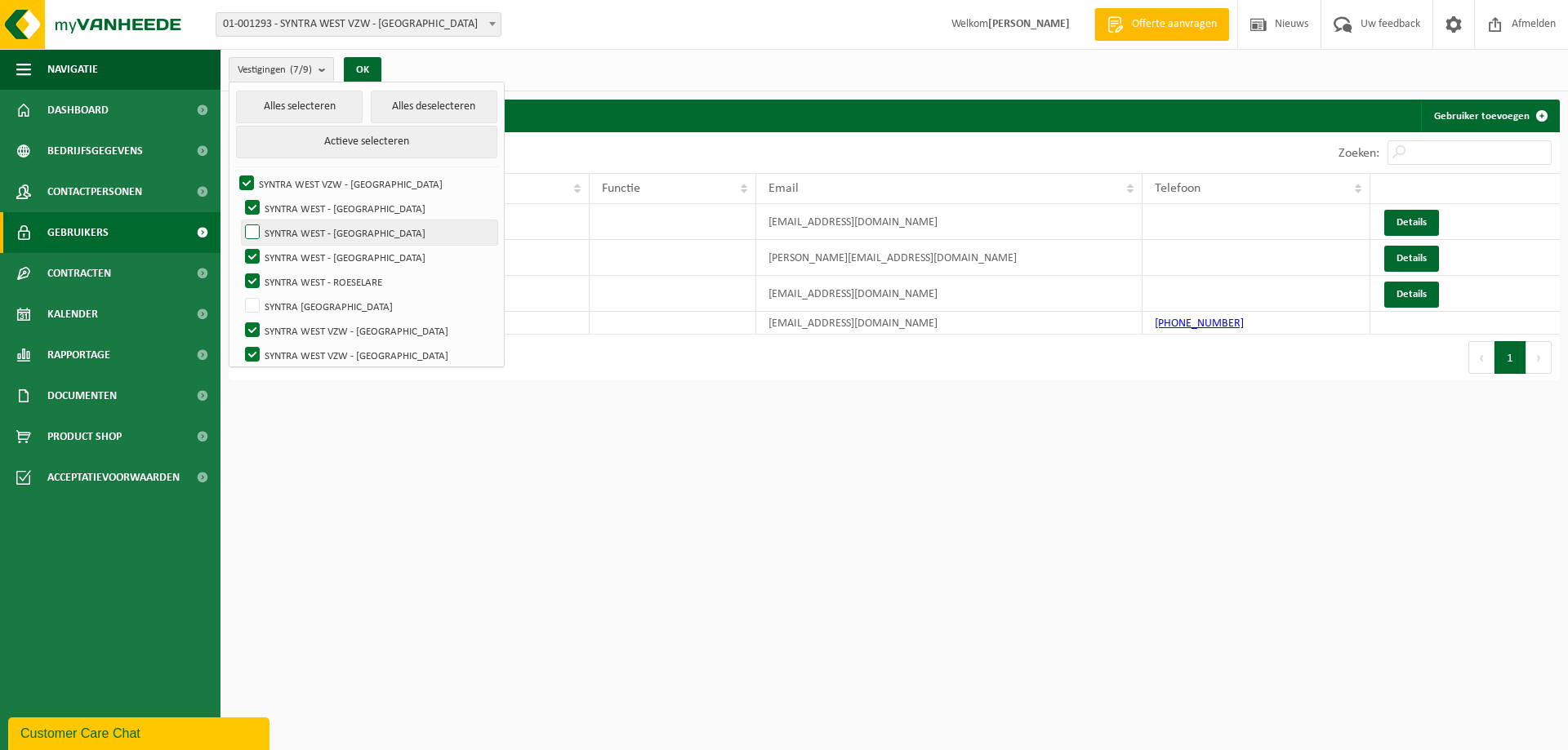
click at [239, 220] on input "SYNTRA WEST - SINT-MICHIELS" at bounding box center [239, 219] width 1 height 1
click at [318, 239] on label "SYNTRA WEST - SINT-MICHIELS" at bounding box center [369, 232] width 255 height 25
click at [239, 220] on input "SYNTRA WEST - SINT-MICHIELS" at bounding box center [239, 219] width 1 height 1
checkbox input "false"
click at [341, 179] on label "SYNTRA WEST VZW - SINT-MICHIELS" at bounding box center [367, 184] width 261 height 25
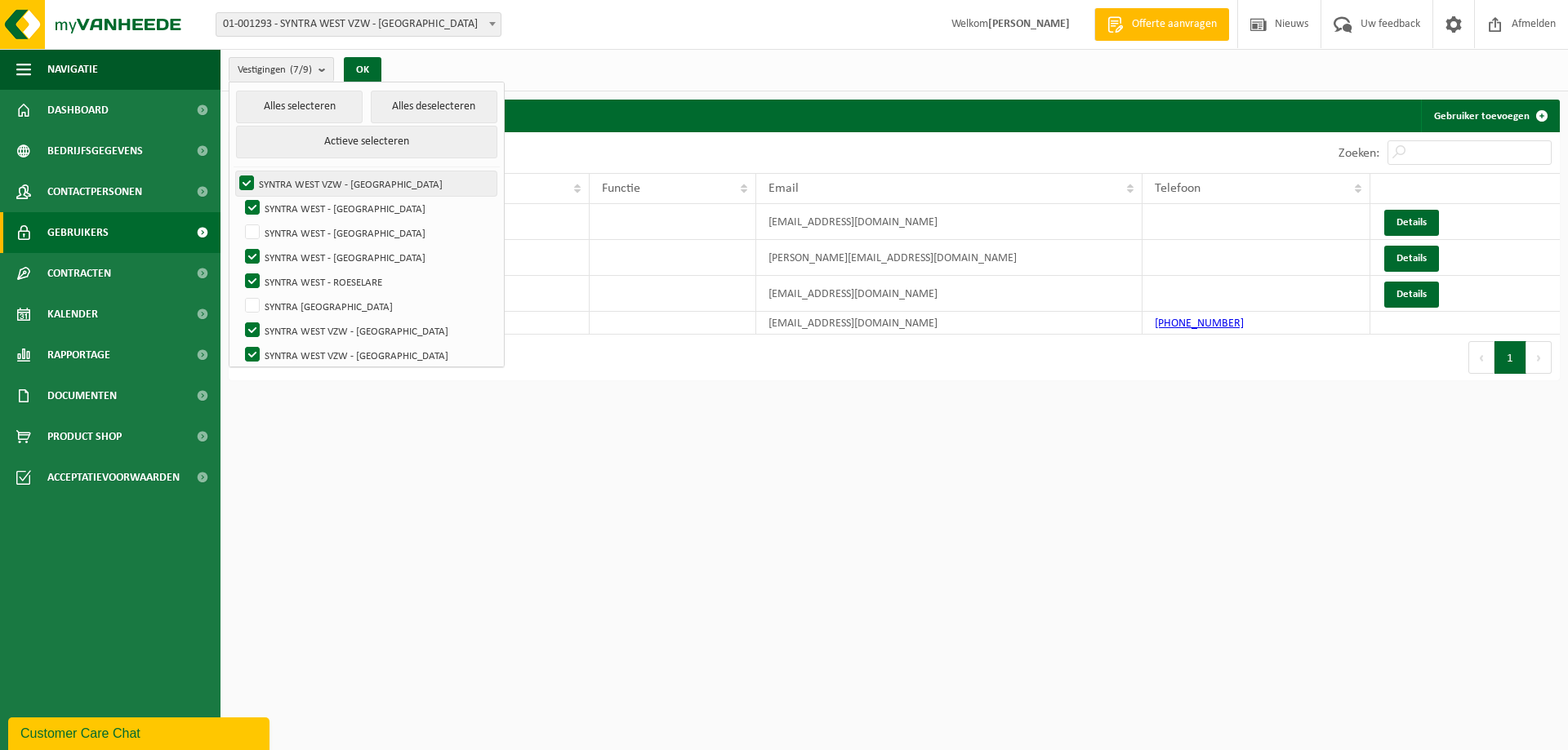
click at [233, 172] on input "SYNTRA WEST VZW - SINT-MICHIELS" at bounding box center [232, 171] width 1 height 1
checkbox input "false"
click at [320, 288] on label "SYNTRA WEST - ROESELARE" at bounding box center [369, 281] width 255 height 25
click at [239, 269] on input "SYNTRA WEST - ROESELARE" at bounding box center [239, 268] width 1 height 1
checkbox input "false"
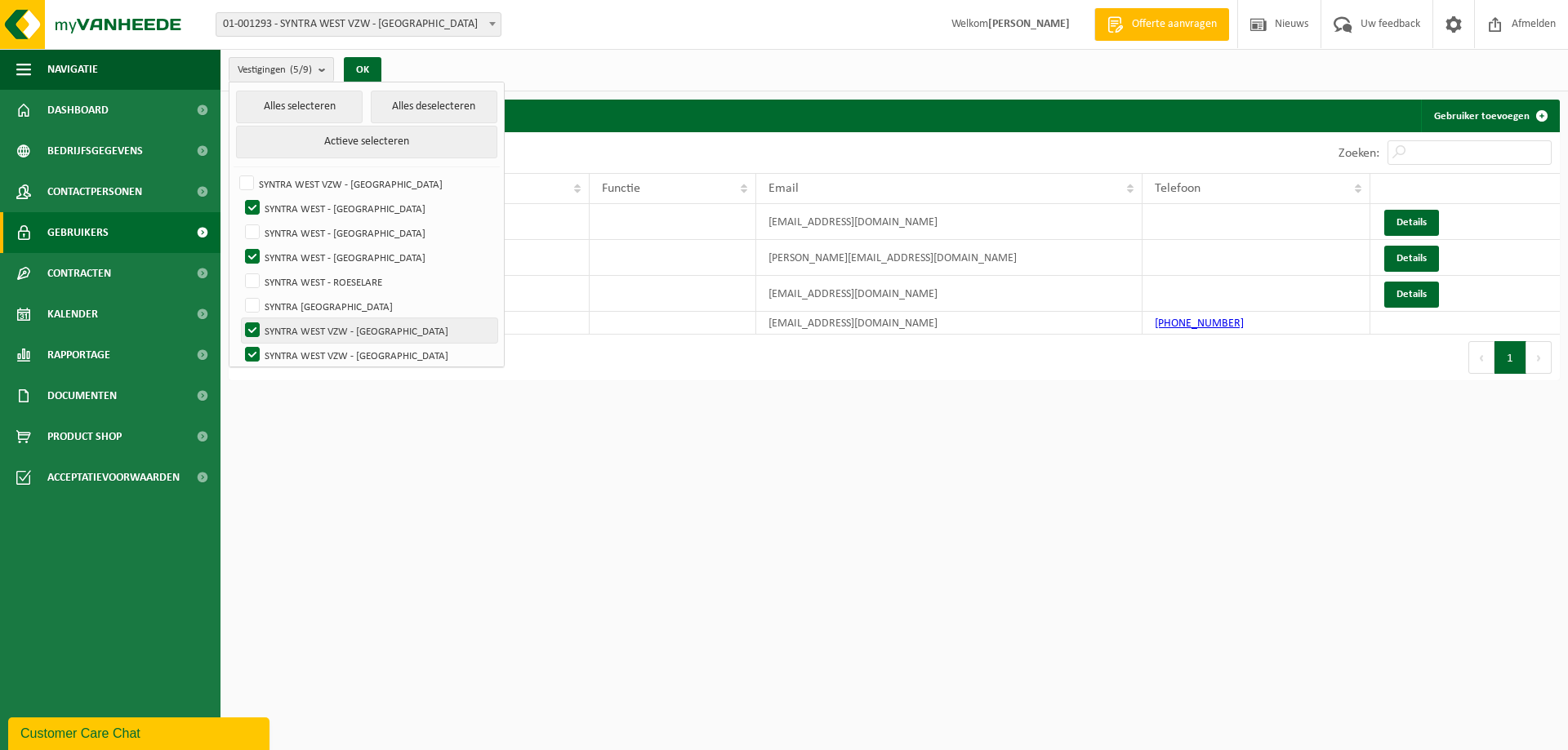
click at [327, 328] on label "SYNTRA WEST VZW - SINT-MICHIELS" at bounding box center [369, 330] width 255 height 25
click at [239, 319] on input "SYNTRA WEST VZW - SINT-MICHIELS" at bounding box center [239, 318] width 1 height 1
checkbox input "false"
click at [334, 359] on label "SYNTRA WEST VZW - OOSTENDE" at bounding box center [369, 354] width 255 height 25
click at [239, 342] on input "SYNTRA WEST VZW - [GEOGRAPHIC_DATA]" at bounding box center [239, 341] width 1 height 1
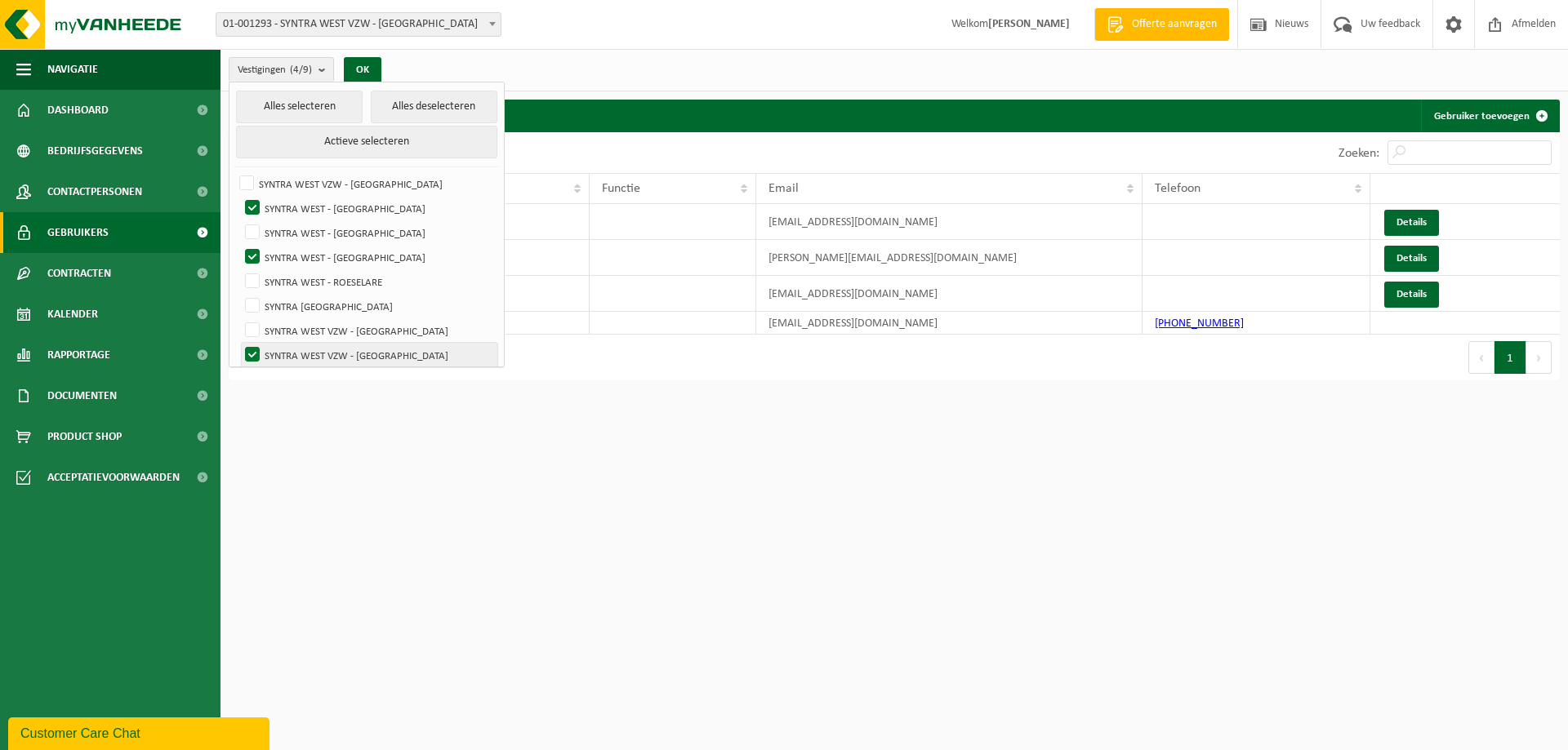
checkbox input "false"
drag, startPoint x: 1250, startPoint y: 458, endPoint x: 1243, endPoint y: 442, distance: 17.5
click at [1247, 448] on html "Vestiging: 01-001293 - SYNTRA WEST VZW - [GEOGRAPHIC_DATA] 02-008282 - SYNTRA W…" at bounding box center [784, 375] width 1568 height 750
click at [1499, 108] on link "Gebruiker toevoegen" at bounding box center [1489, 116] width 137 height 33
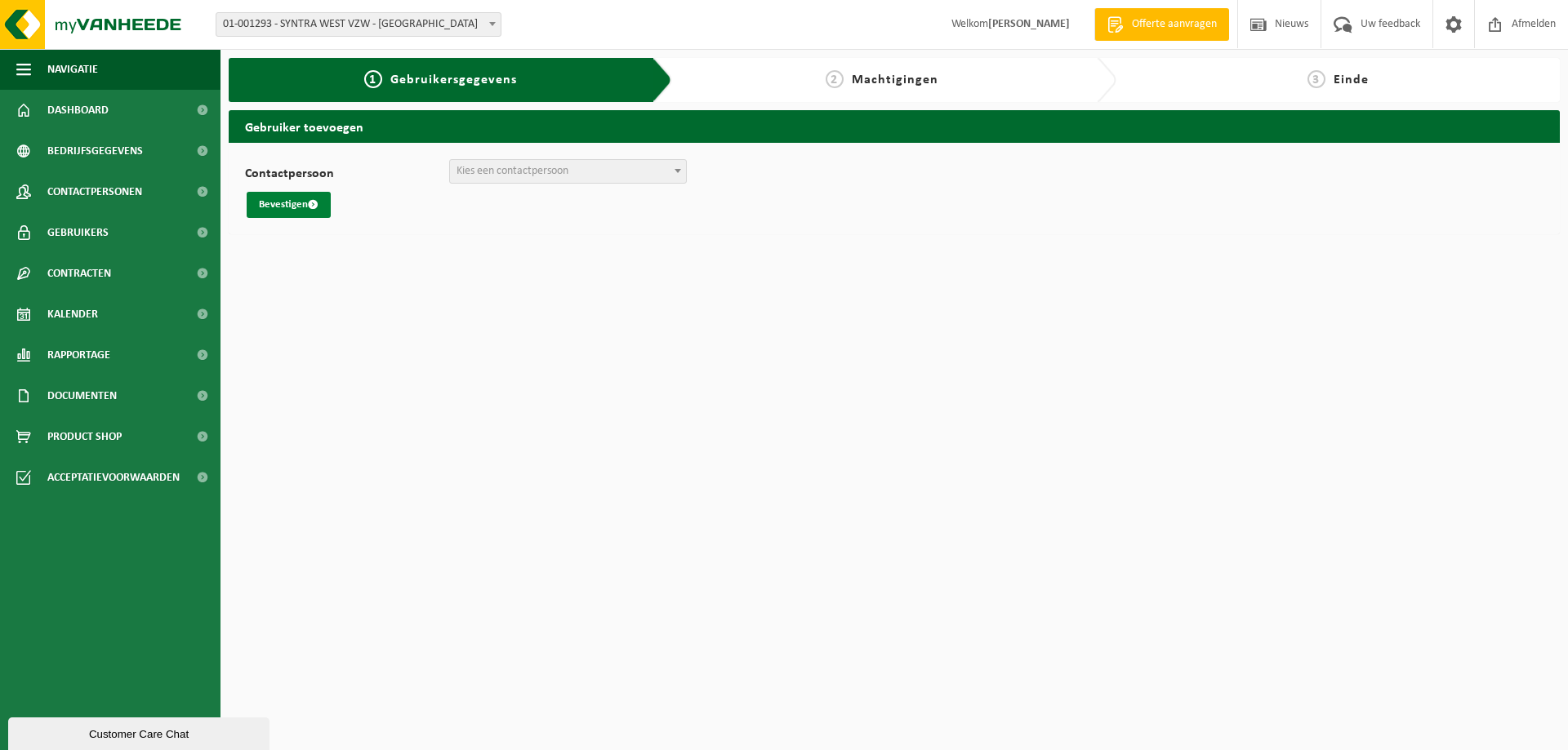
click at [312, 195] on button "Bevestigen" at bounding box center [288, 205] width 85 height 26
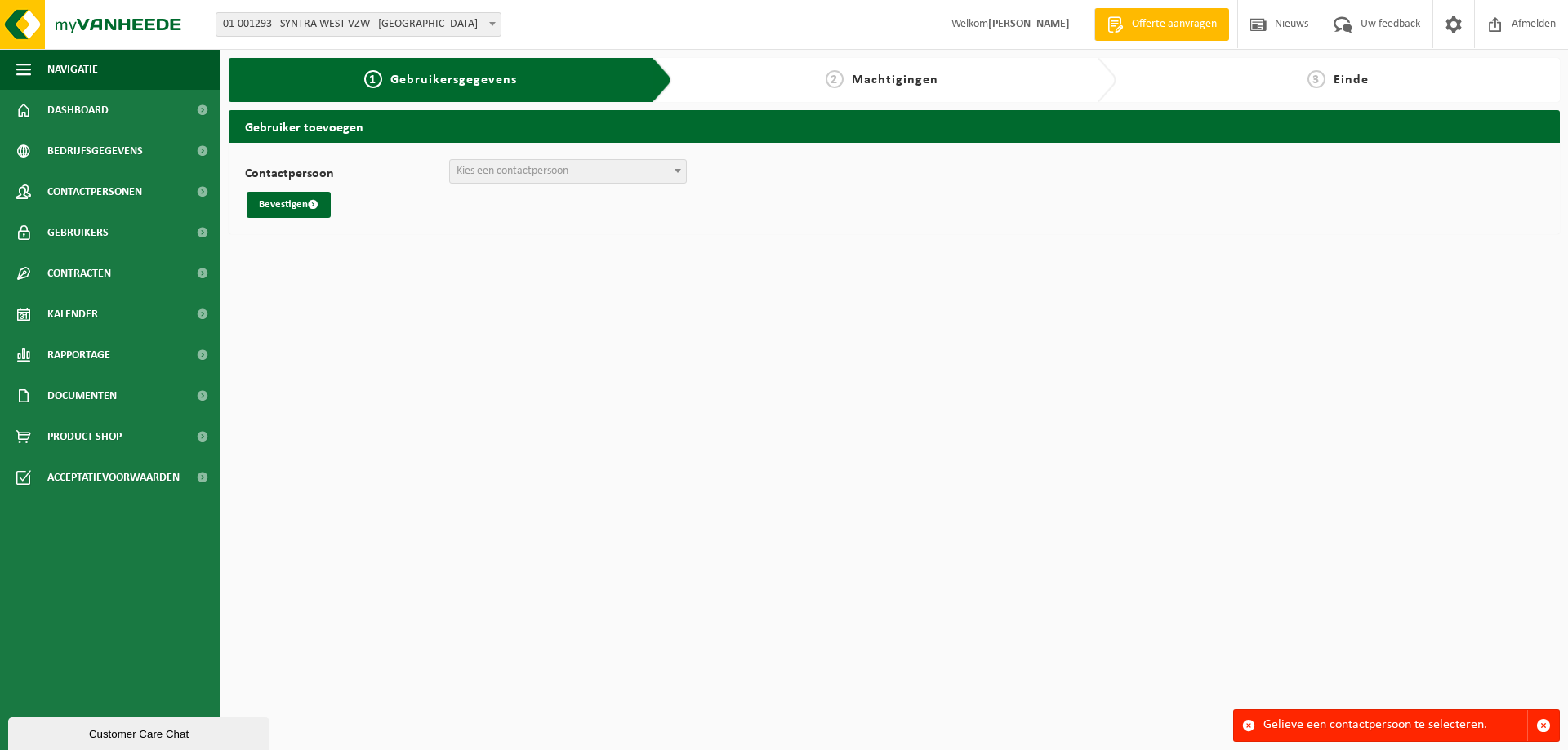
click at [547, 168] on span "Kies een contactpersoon" at bounding box center [513, 171] width 112 height 12
drag, startPoint x: 535, startPoint y: 215, endPoint x: 516, endPoint y: 218, distance: 19.2
select select "0"
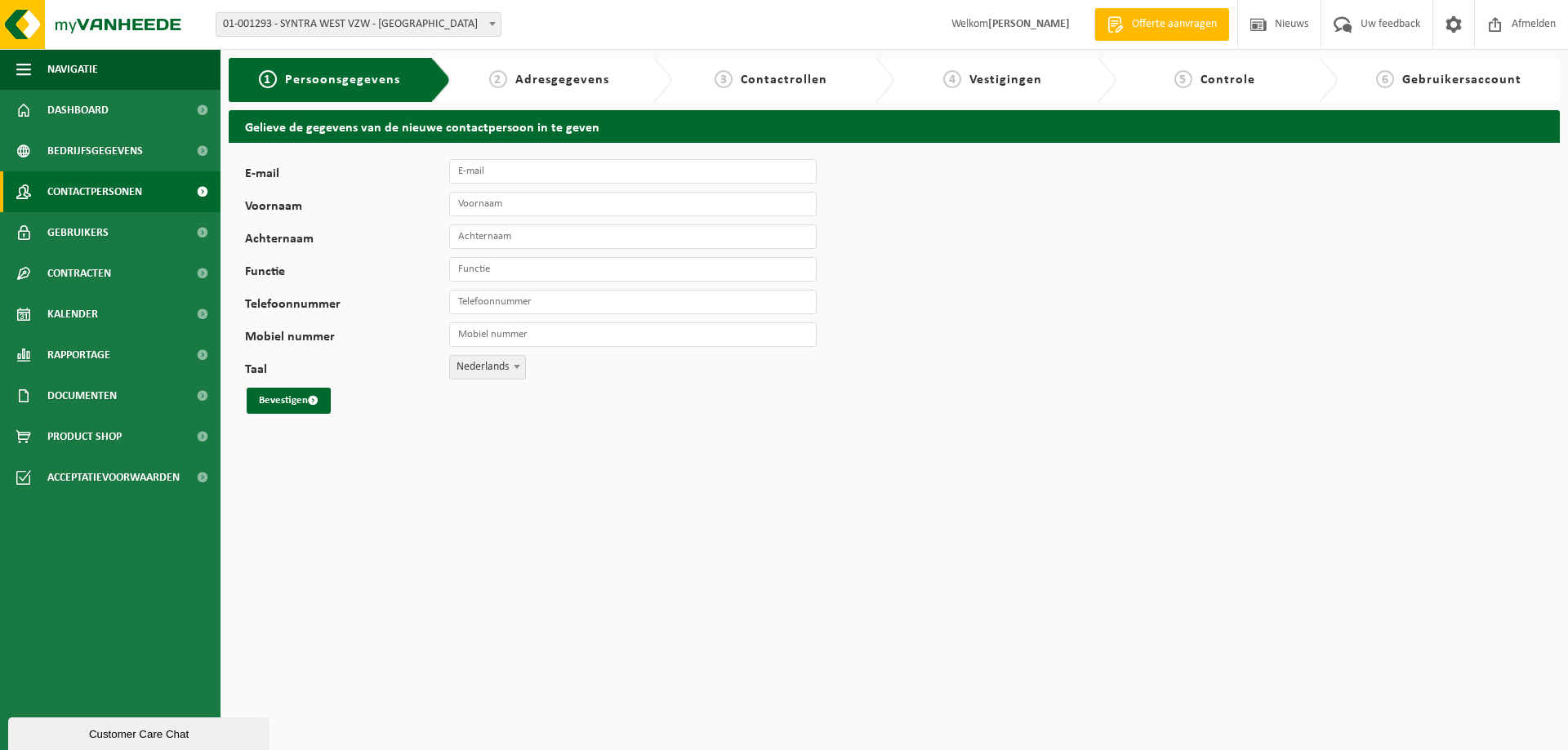
click at [130, 181] on span "Contactpersonen" at bounding box center [95, 192] width 95 height 40
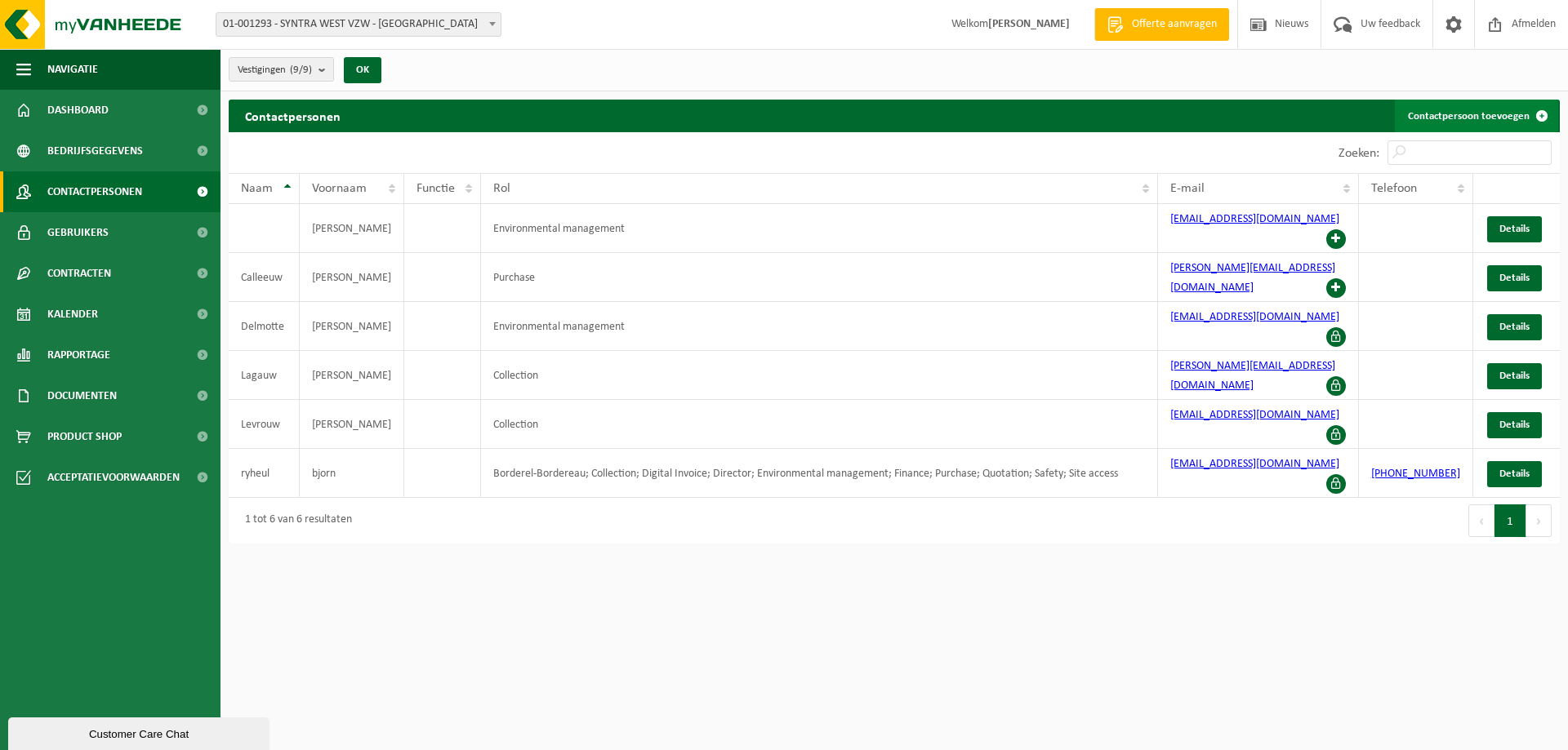
click at [1509, 107] on link "Contactpersoon toevoegen" at bounding box center [1476, 116] width 164 height 33
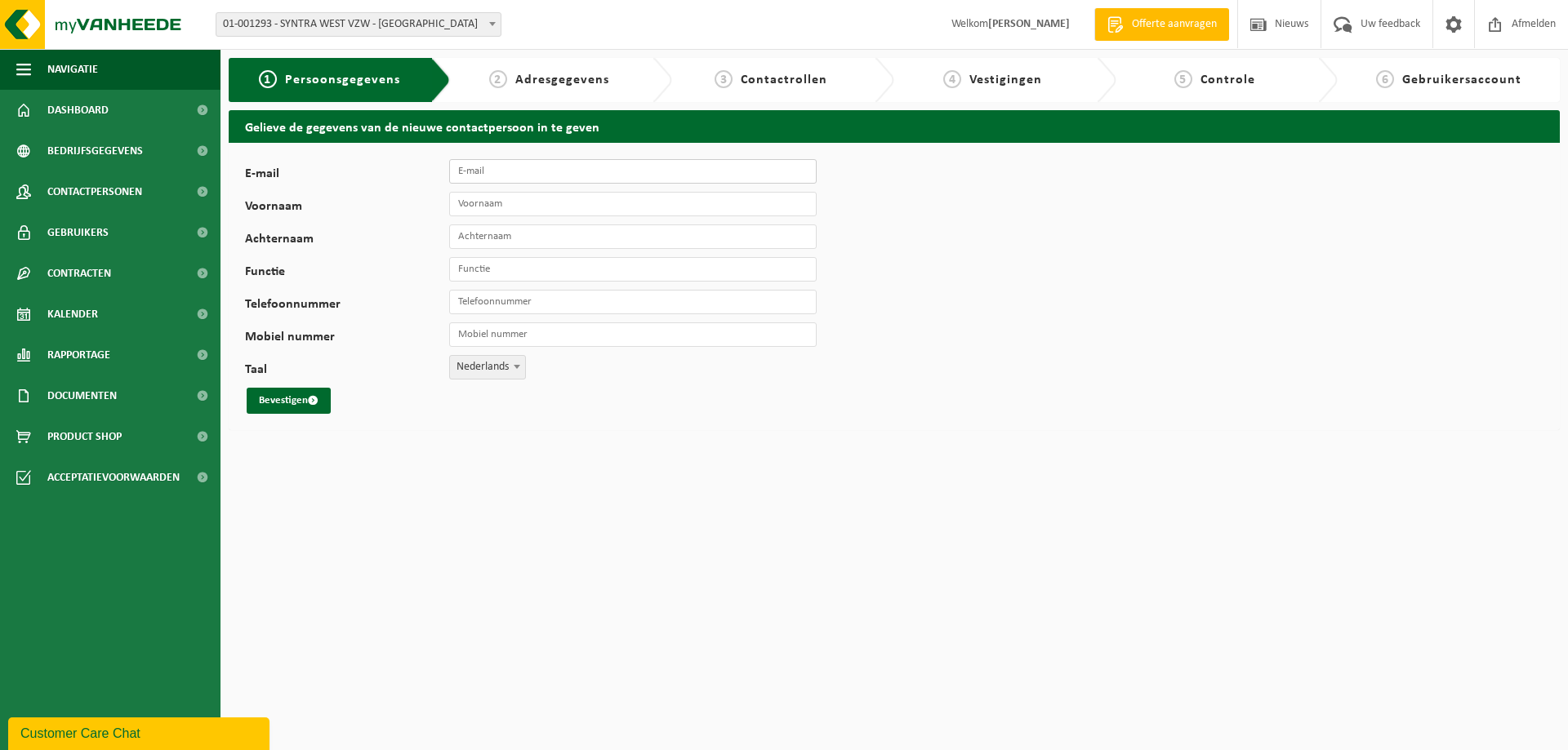
click at [572, 165] on input "E-mail" at bounding box center [633, 171] width 367 height 25
type input "marc.calleeuw@syntrawest.be"
type input "Marc"
type input "Calleeuw"
type input "Onderhoud"
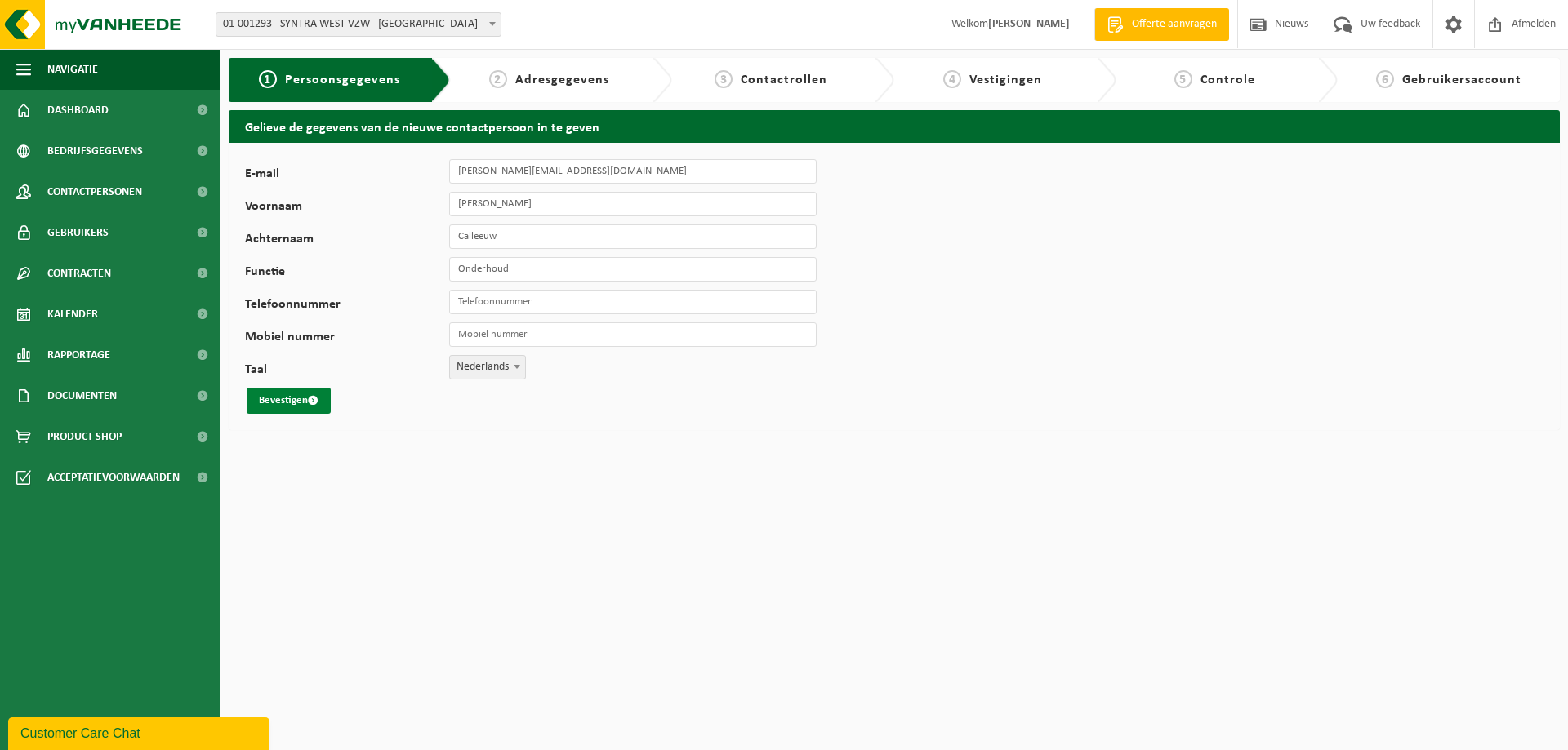
click at [310, 402] on span "submit" at bounding box center [313, 400] width 11 height 11
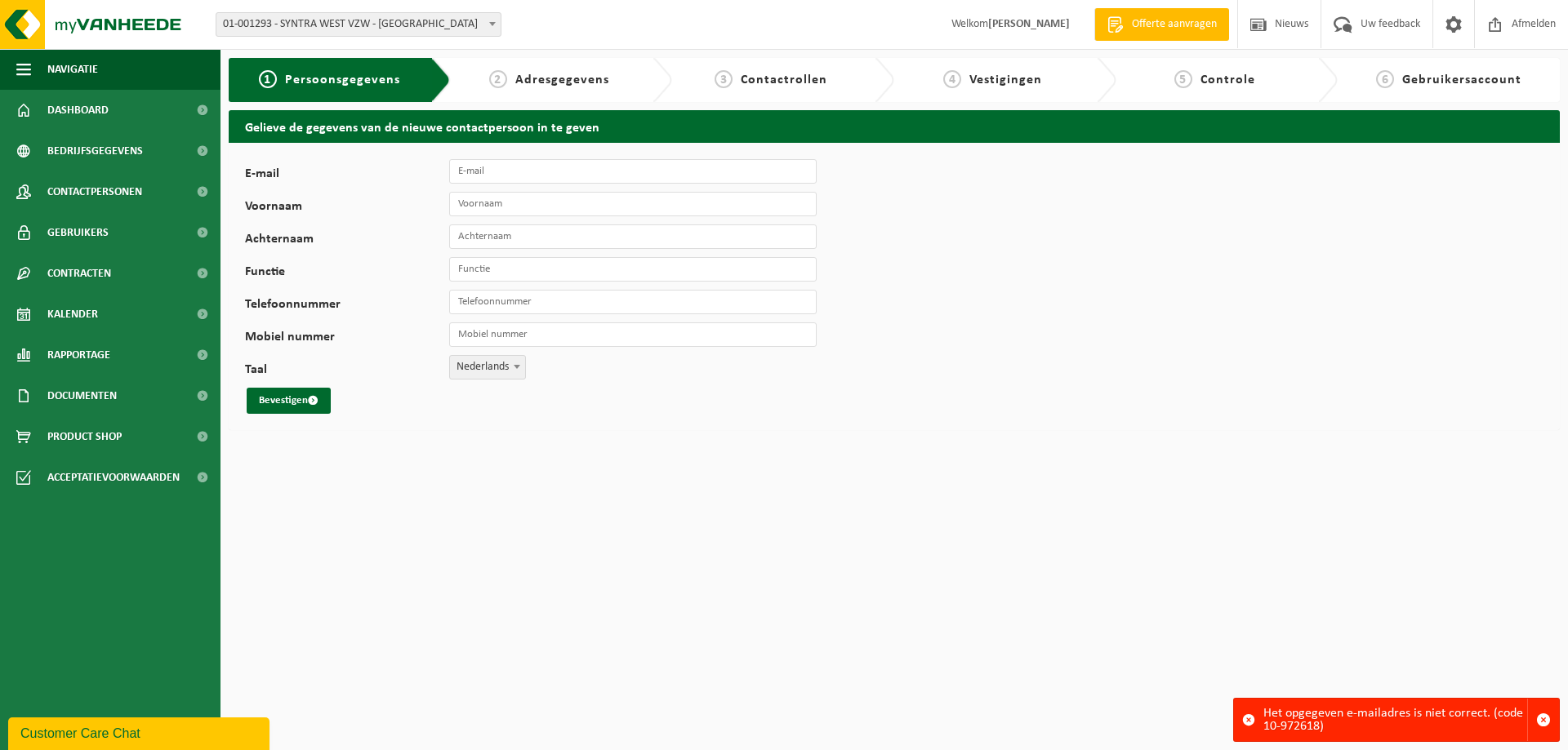
click at [1314, 695] on html "Vestiging: 01-001293 - SYNTRA WEST VZW - SINT-MICHIELS 02-008282 - SYNTRA WEST …" at bounding box center [784, 375] width 1568 height 750
click at [1300, 724] on div "Het opgegeven e-mailadres is niet correct. (code 10-972618)" at bounding box center [1394, 720] width 264 height 42
click at [1299, 724] on div "Het opgegeven e-mailadres is niet correct. (code 10-972618)" at bounding box center [1394, 720] width 264 height 42
drag, startPoint x: 1299, startPoint y: 724, endPoint x: 1552, endPoint y: 97, distance: 676.1
click at [1320, 697] on html "Vestiging: 01-001293 - SYNTRA WEST VZW - SINT-MICHIELS 02-008282 - SYNTRA WEST …" at bounding box center [784, 375] width 1568 height 750
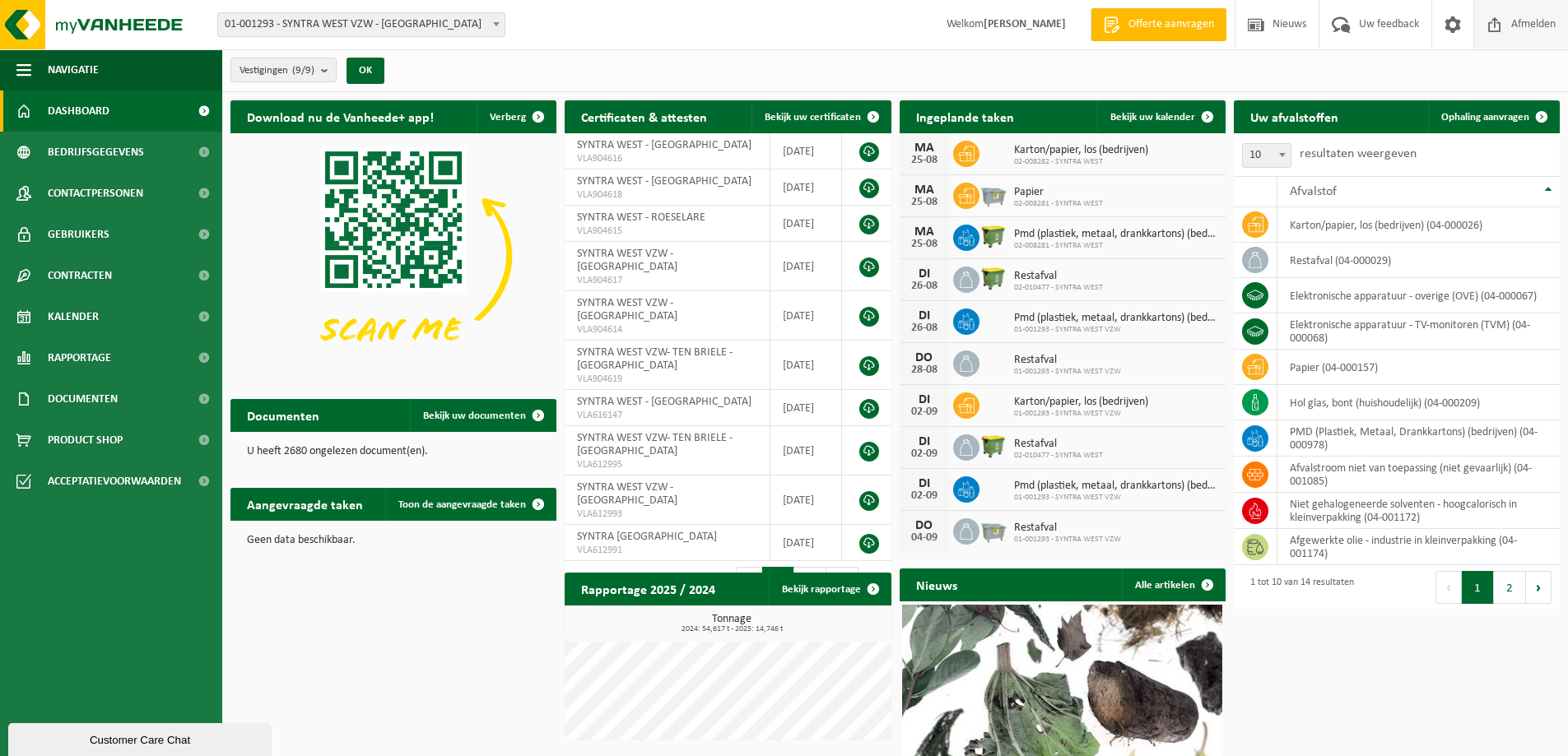
click at [1524, 20] on span "Afmelden" at bounding box center [1533, 24] width 53 height 48
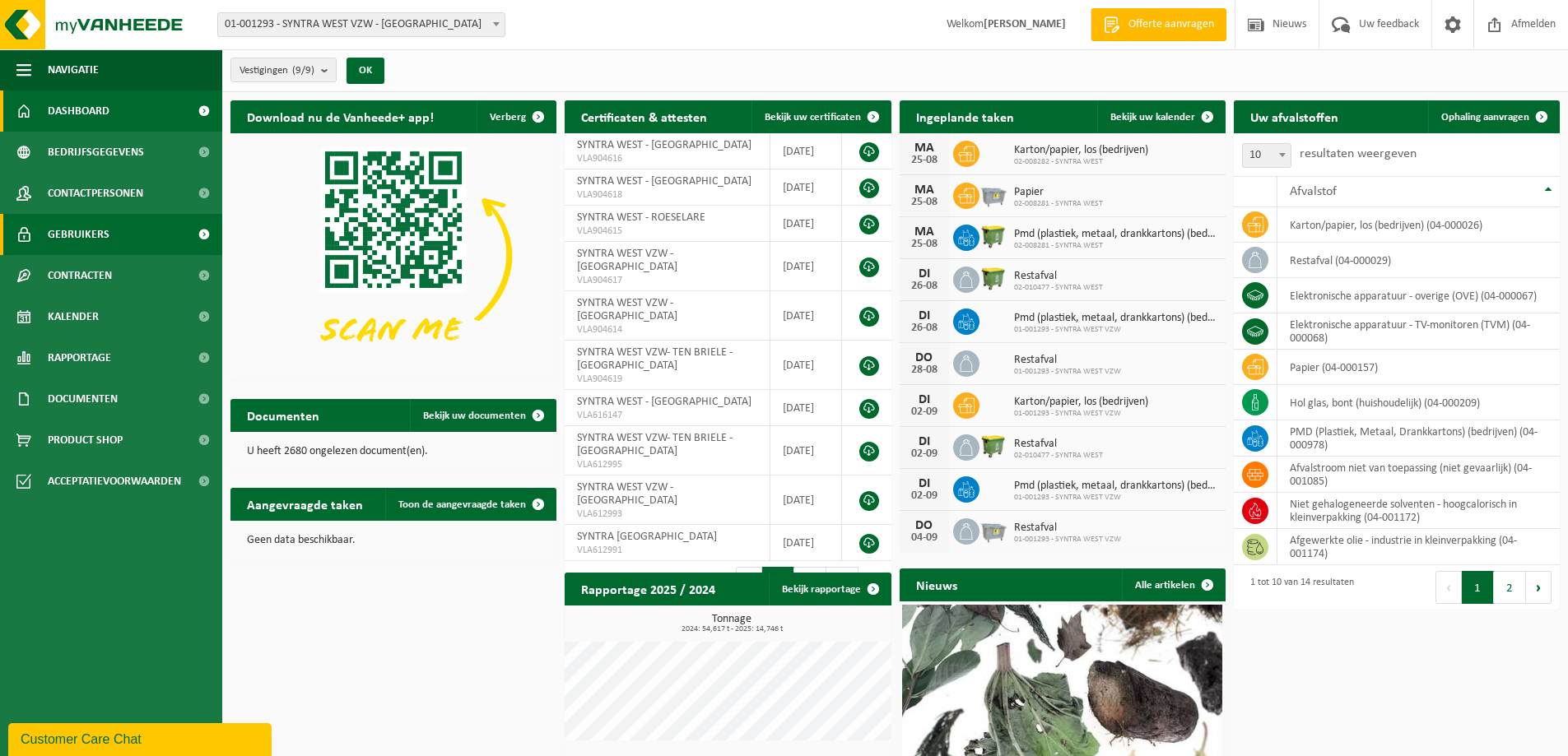
click at [106, 243] on span "Gebruikers" at bounding box center [79, 234] width 62 height 41
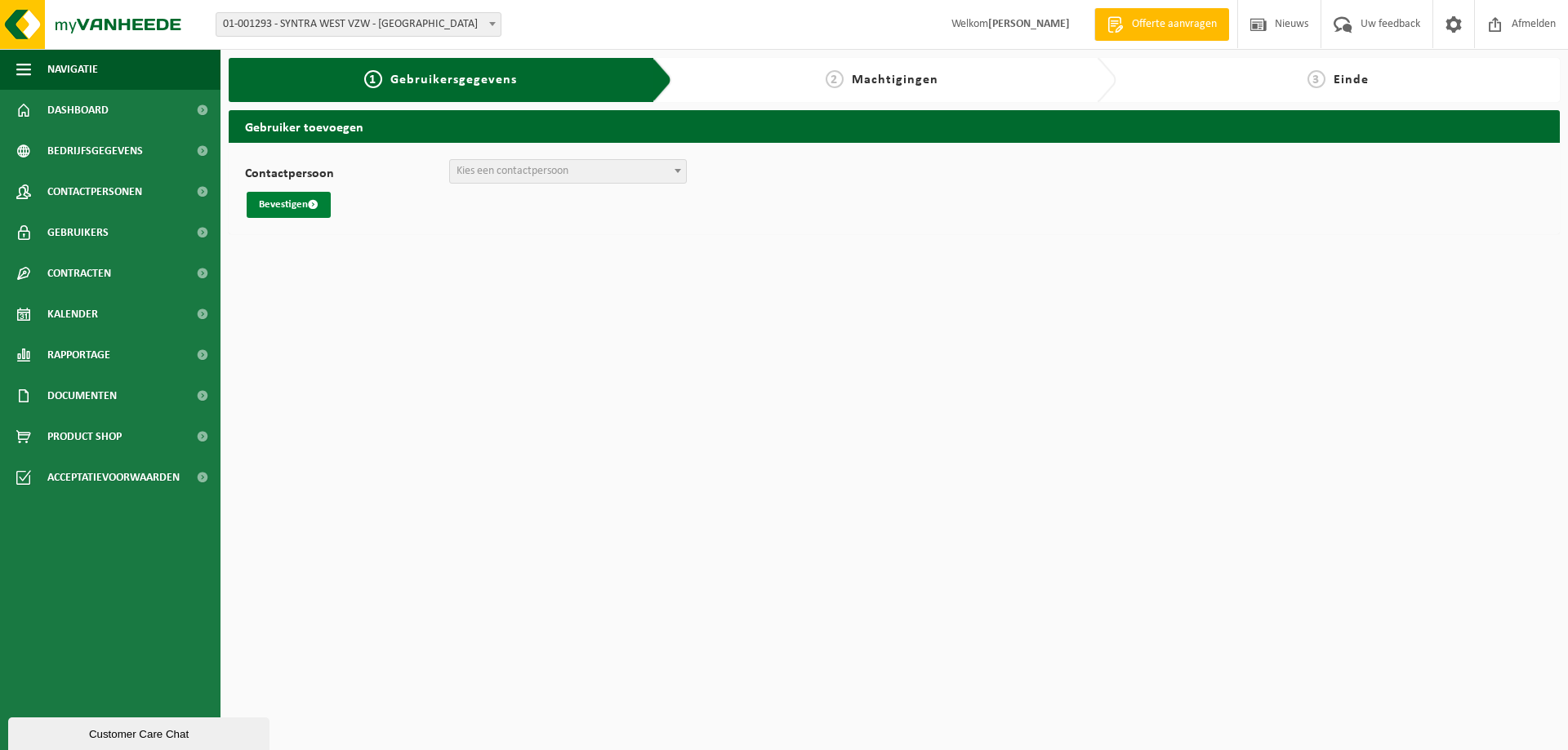
click at [261, 201] on button "Bevestigen" at bounding box center [288, 205] width 85 height 26
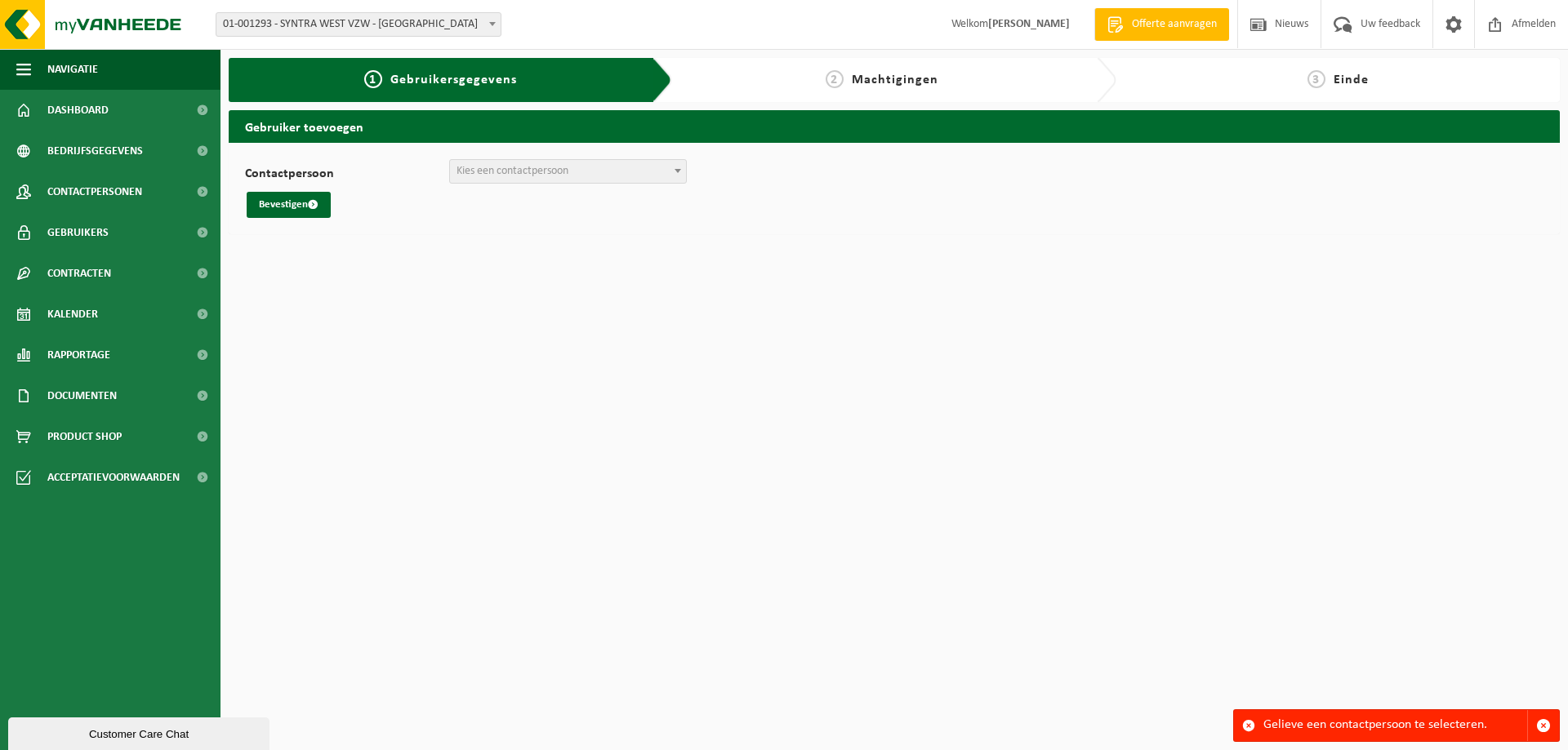
click at [535, 163] on span "Kies een contactpersoon" at bounding box center [568, 171] width 236 height 23
drag, startPoint x: 555, startPoint y: 216, endPoint x: 514, endPoint y: 217, distance: 41.0
select select "0"
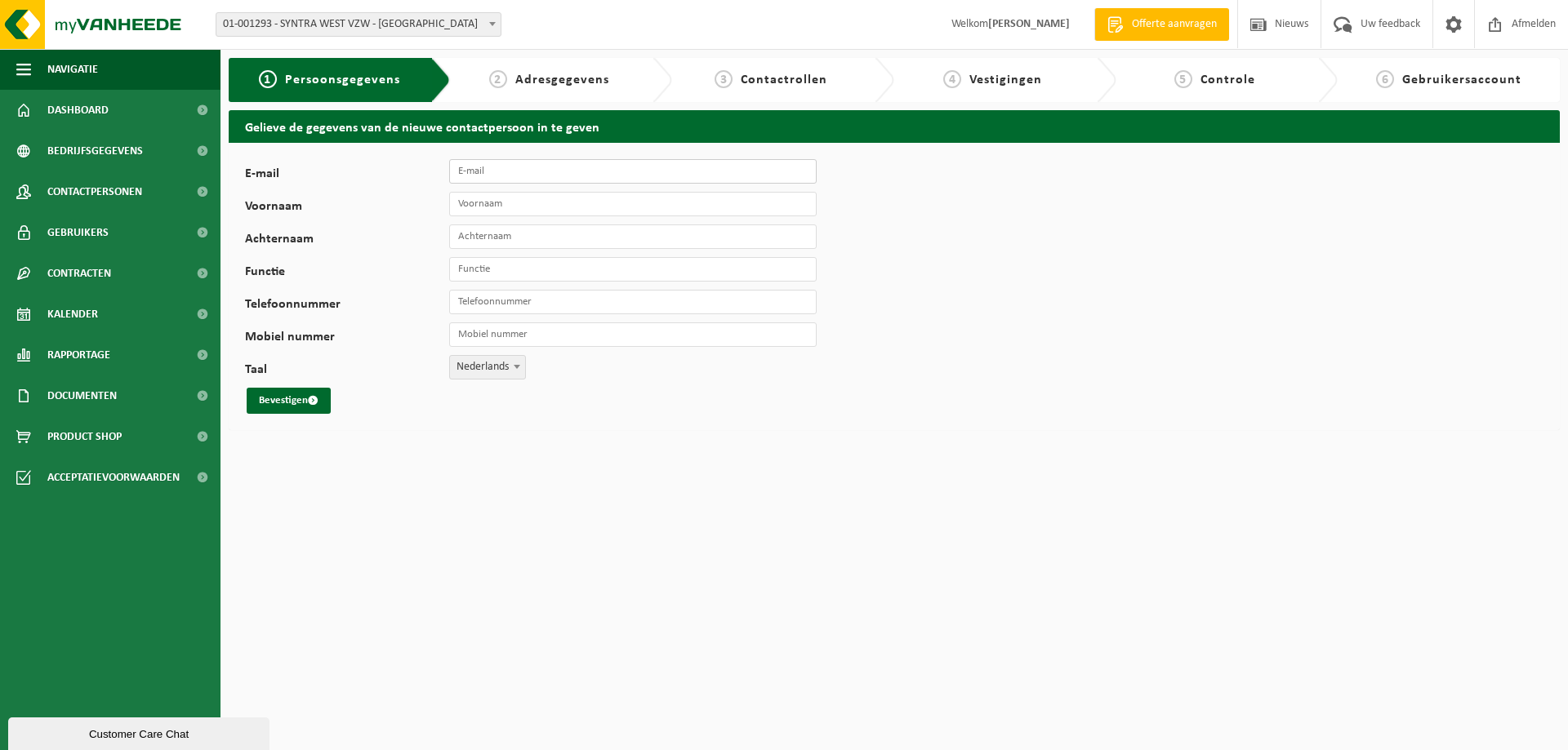
click at [507, 169] on input "E-mail" at bounding box center [633, 171] width 367 height 25
type input "[PERSON_NAME][EMAIL_ADDRESS][DOMAIN_NAME]"
type input "[PERSON_NAME]"
type input "Calleeuw"
type input "Onderhoud"
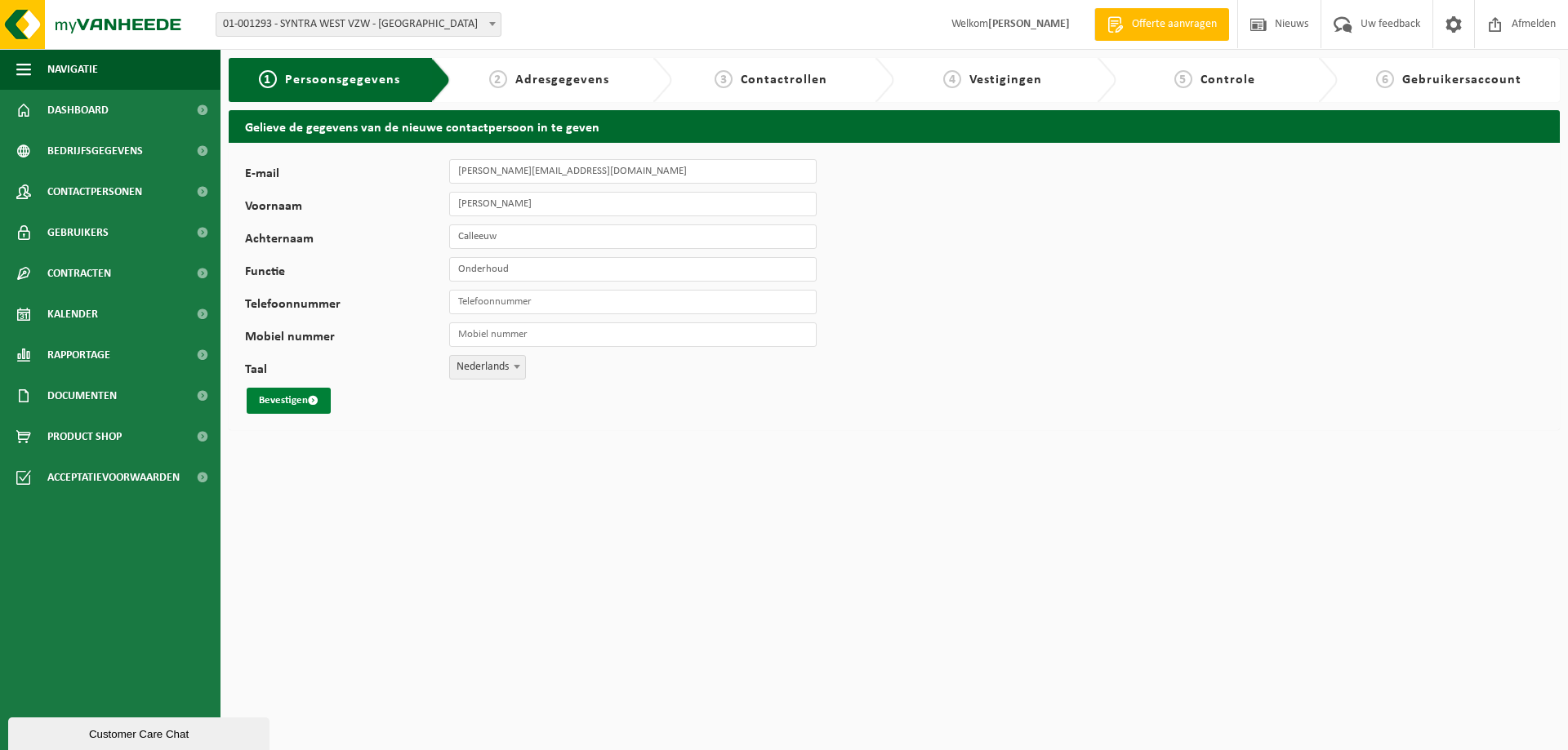
click at [277, 401] on button "Bevestigen" at bounding box center [288, 400] width 85 height 26
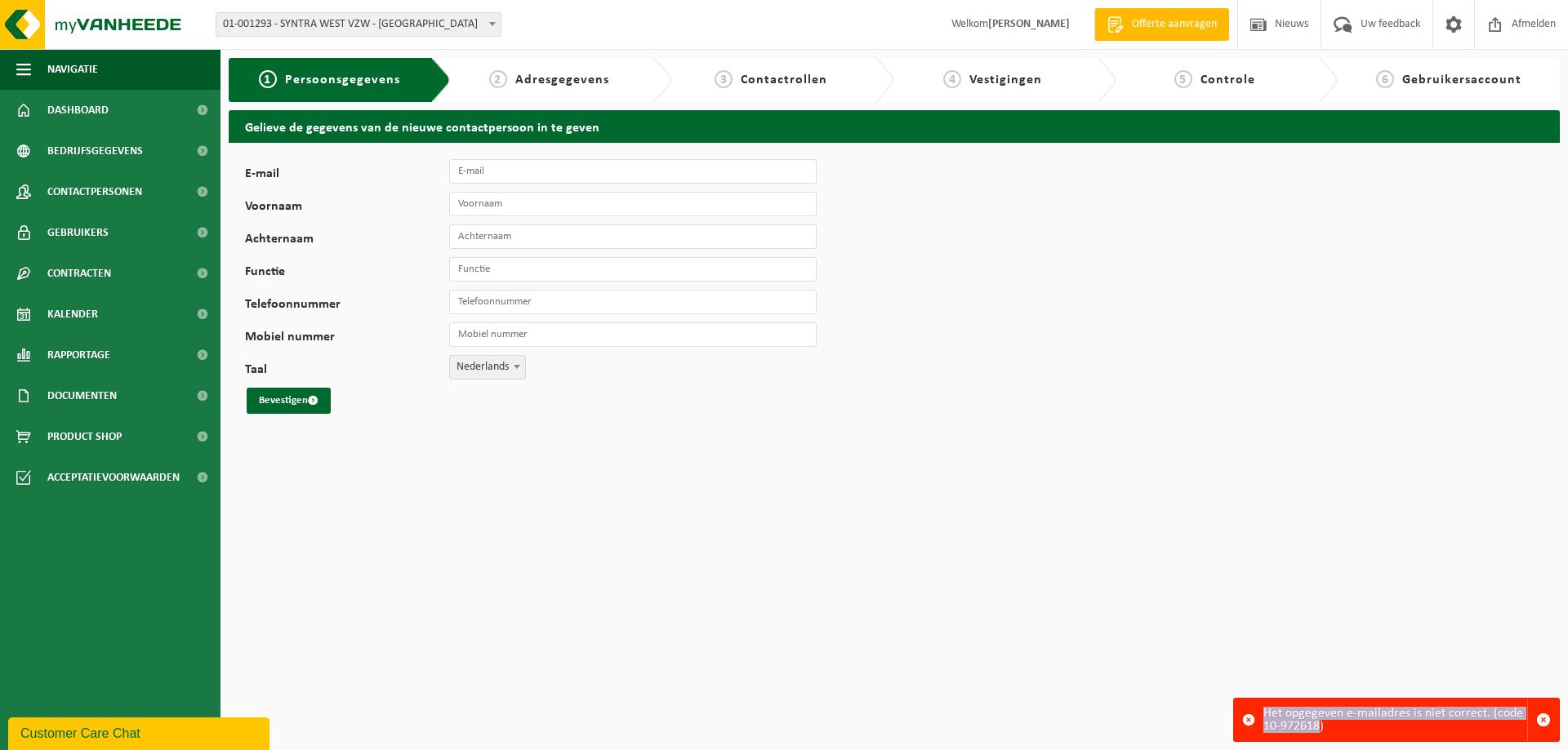
drag, startPoint x: 1259, startPoint y: 711, endPoint x: 1317, endPoint y: 736, distance: 63.2
click at [1317, 736] on div "Het opgegeven e-mailadres is niet correct. (code 10-972618)" at bounding box center [1396, 720] width 327 height 44
click at [1100, 531] on html "Vestiging: 01-001293 - SYNTRA WEST VZW - [GEOGRAPHIC_DATA] 02-008282 - SYNTRA W…" at bounding box center [784, 375] width 1568 height 750
click at [508, 586] on html "Vestiging: 01-001293 - SYNTRA WEST VZW - [GEOGRAPHIC_DATA] 02-008282 - SYNTRA W…" at bounding box center [784, 375] width 1568 height 750
click at [423, 563] on html "Vestiging: 01-001293 - SYNTRA WEST VZW - [GEOGRAPHIC_DATA] 02-008282 - SYNTRA W…" at bounding box center [784, 375] width 1568 height 750
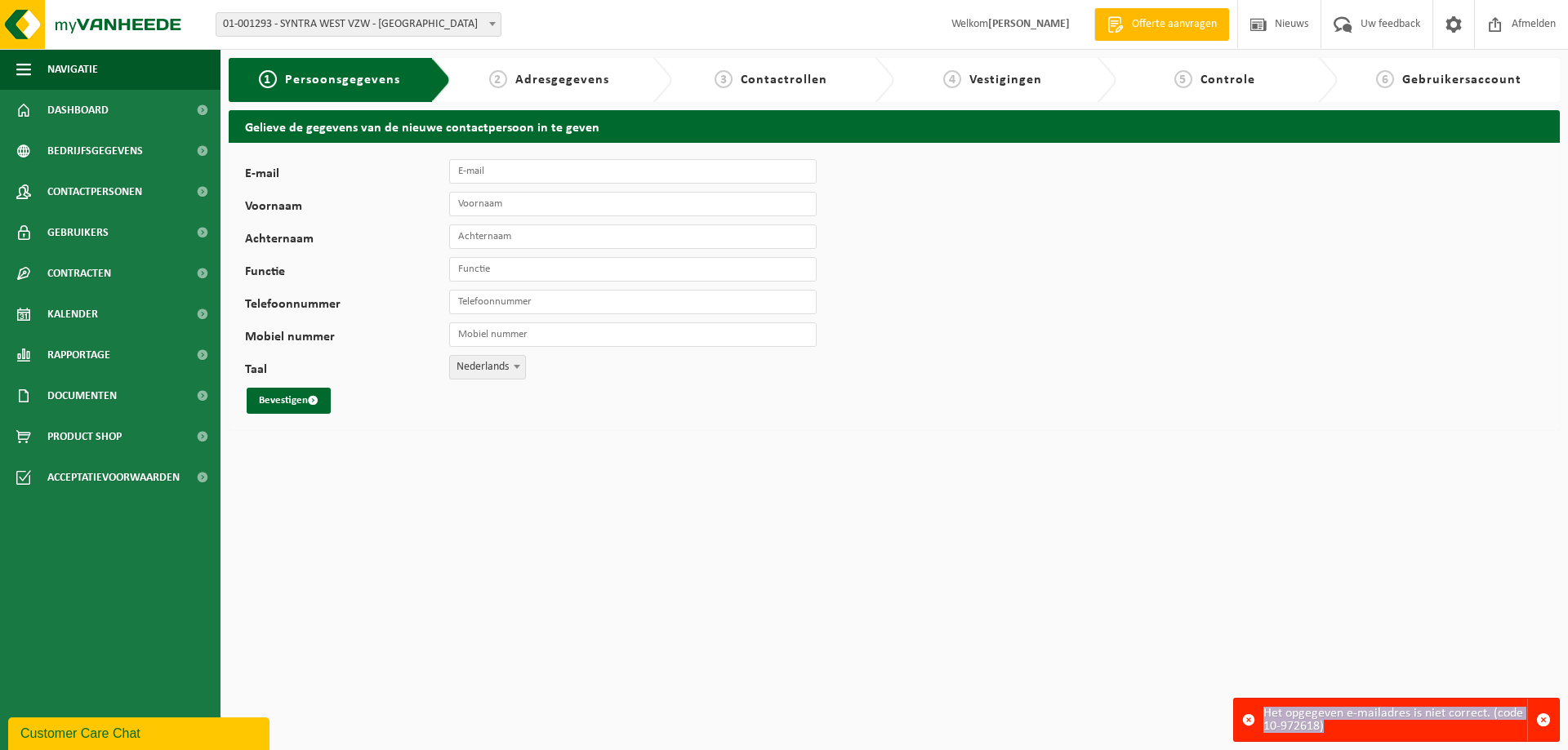
drag, startPoint x: 1349, startPoint y: 733, endPoint x: 1247, endPoint y: 717, distance: 103.2
click at [1247, 717] on div "Het opgegeven e-mailadres is niet correct. (code 10-972618)" at bounding box center [1396, 720] width 327 height 44
copy div "Het opgegeven e-mailadres is niet correct. (code 10-972618)"
click at [136, 728] on div "Customer Care Chat" at bounding box center [139, 733] width 237 height 19
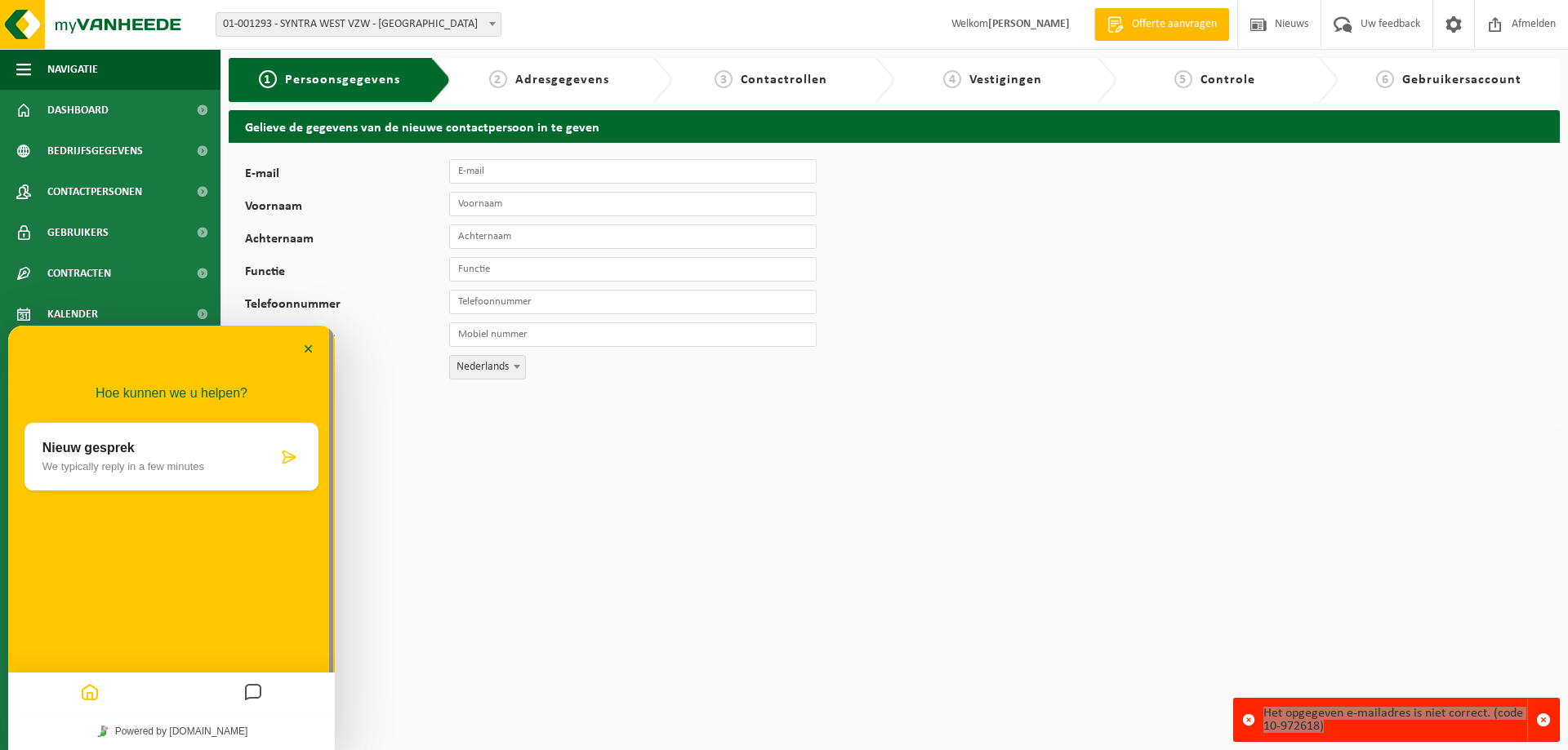
click at [164, 456] on div "Nieuw gesprek We typically reply in a few minutes" at bounding box center [160, 456] width 235 height 32
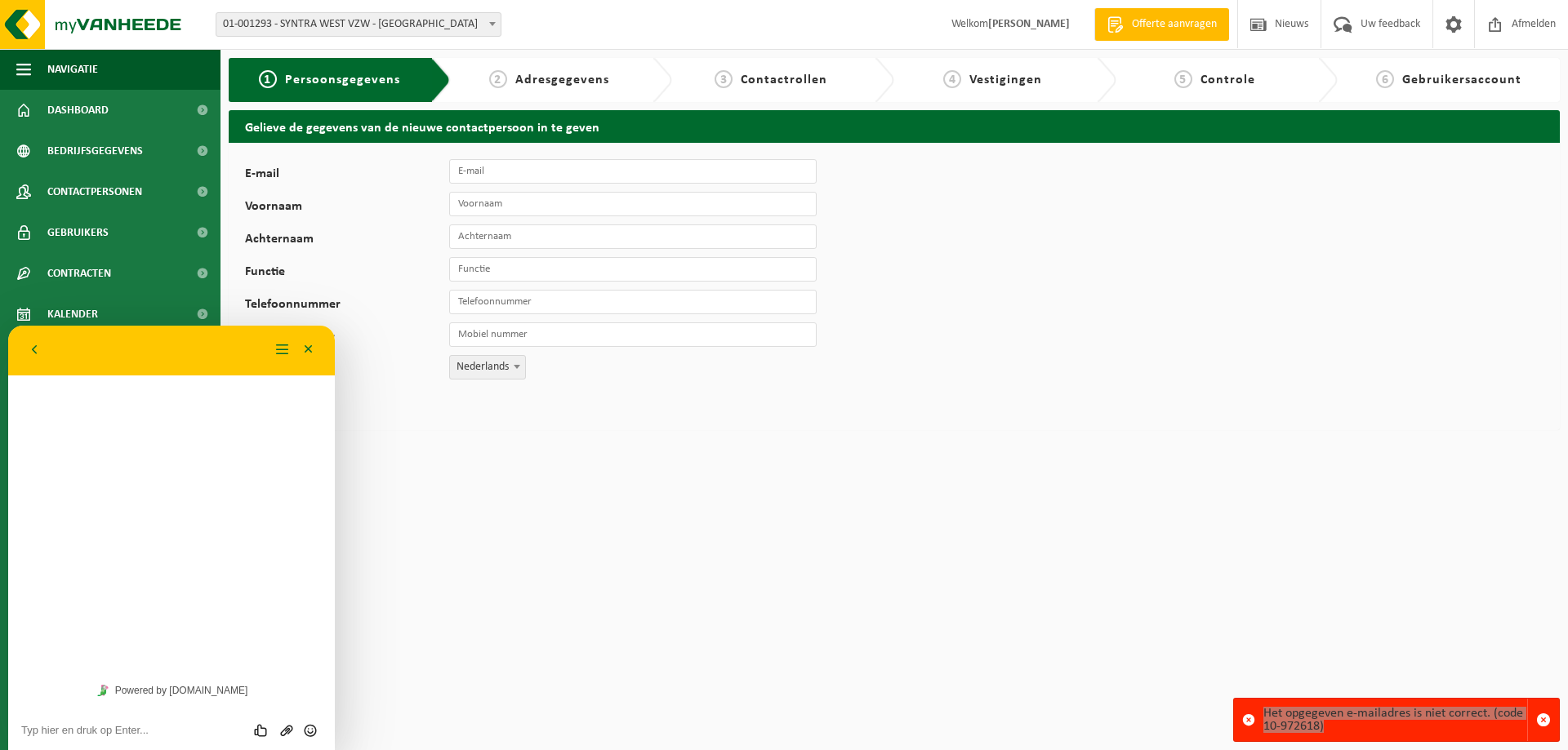
click at [8, 326] on div "Beoordeel deze chat Upload bestand Emoji invoeren" at bounding box center [8, 326] width 0 height 0
click at [8, 326] on textarea at bounding box center [8, 326] width 0 height 0
type textarea "b"
type textarea "Beste, Ik probeer een gebruiker aan te maken maar krijg steeds volgende foutcod…"
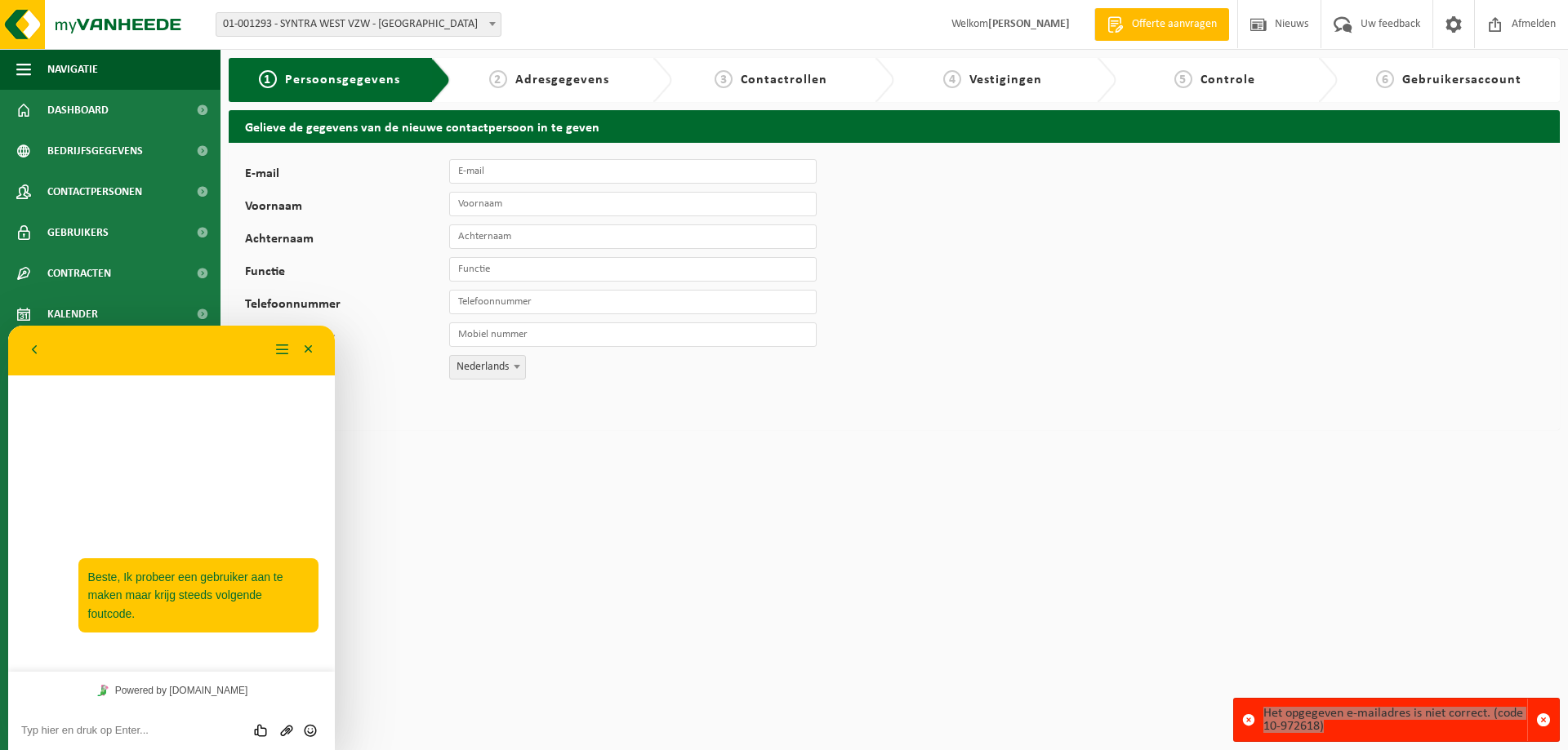
paste textarea "Het opgegeven e-mailadres is niet correct. (code 10-972618)"
type textarea "Het opgegeven e-mailadres is niet correct. (code 10-972618)"
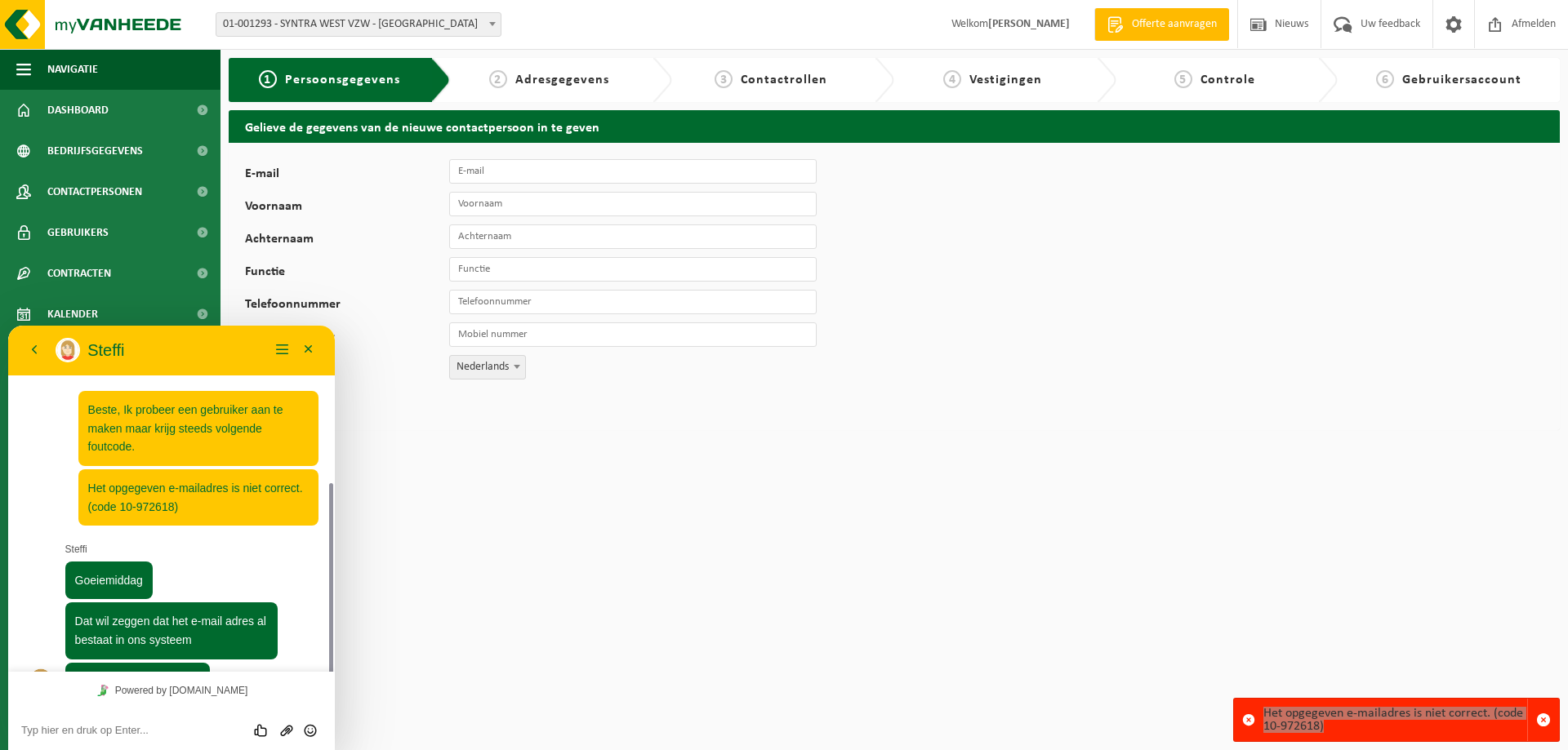
scroll to position [87, 0]
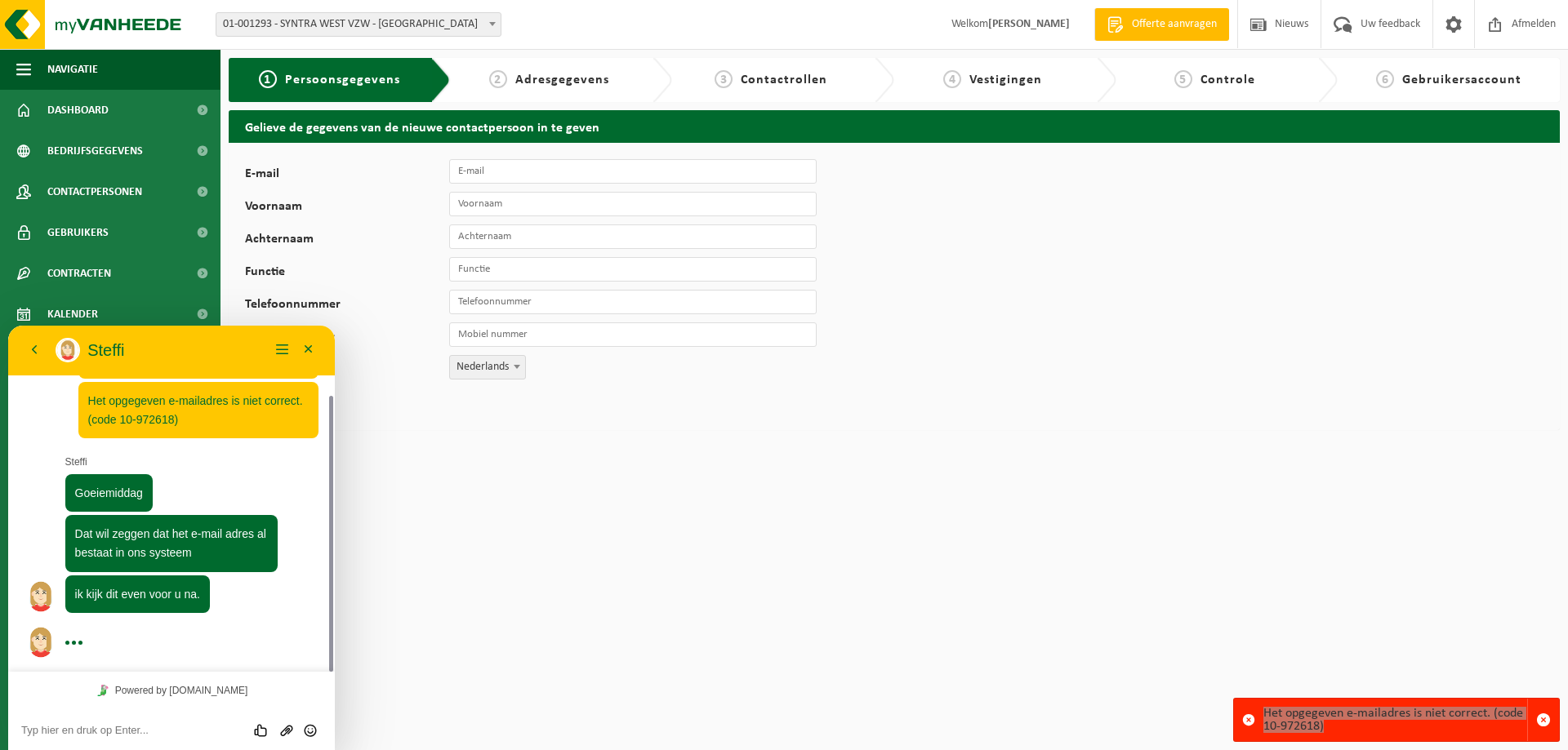
click at [8, 326] on textarea at bounding box center [8, 326] width 0 height 0
type textarea "x"
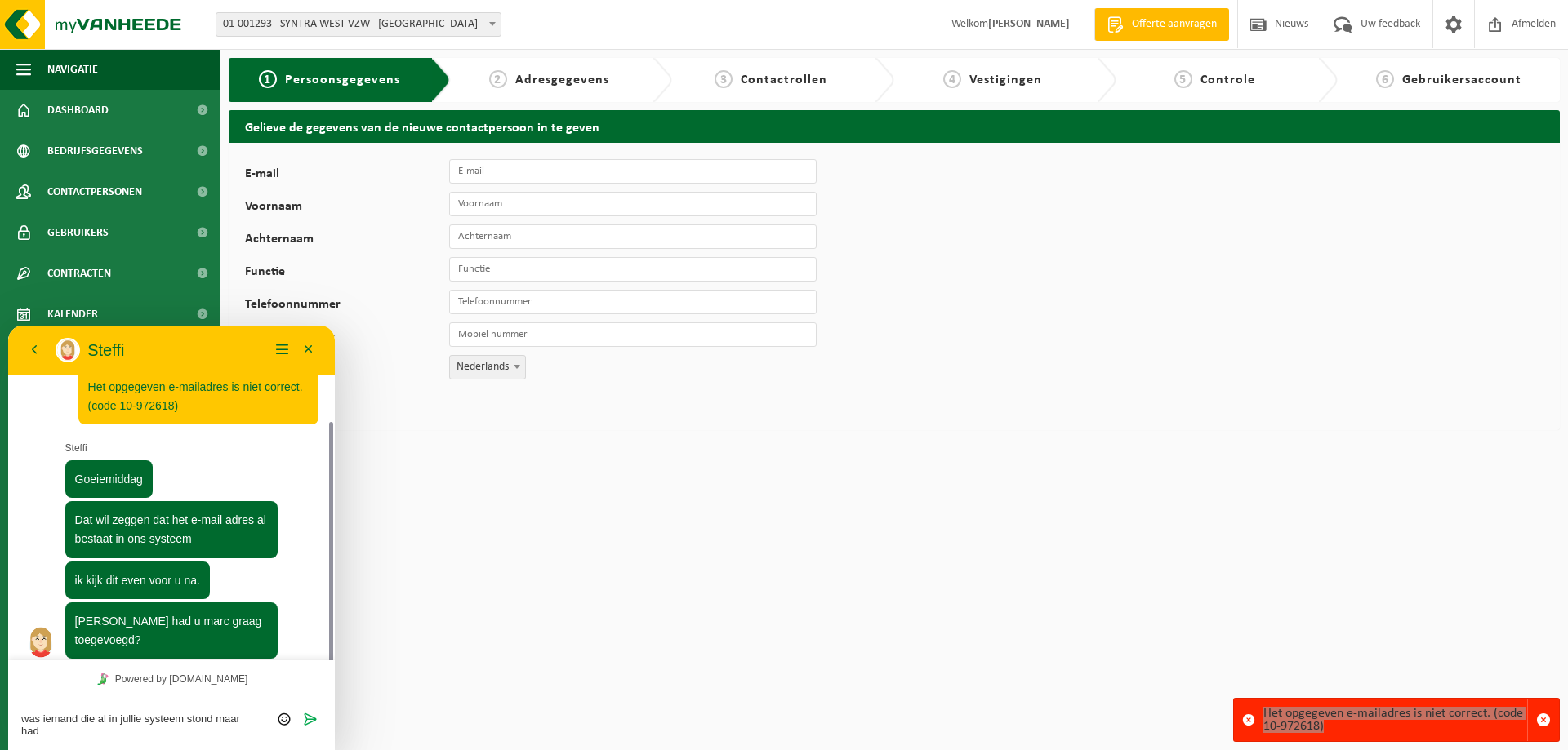
scroll to position [113, 0]
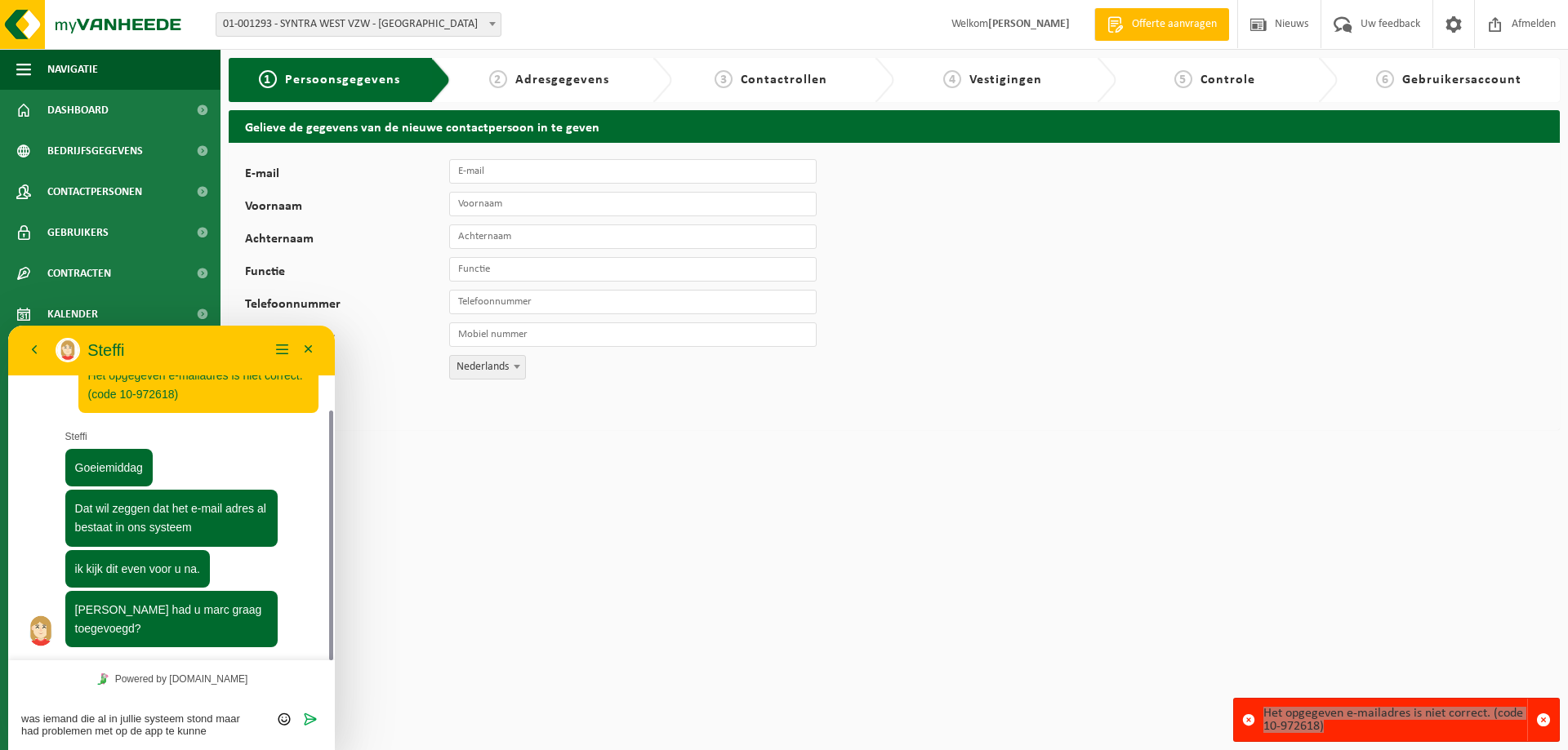
type textarea "was iemand die al in jullie systeem stond maar had problemen met op de app te k…"
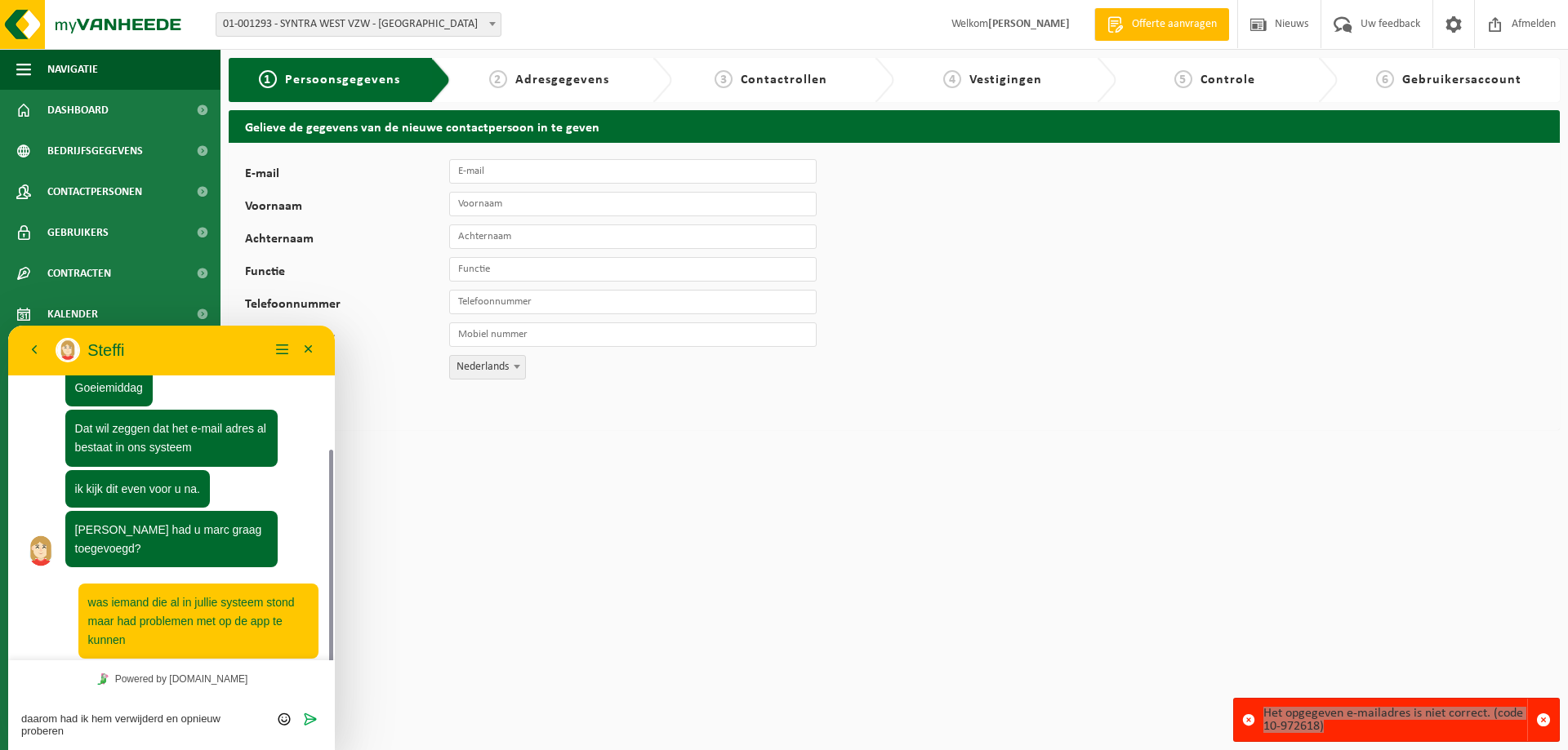
scroll to position [204, 0]
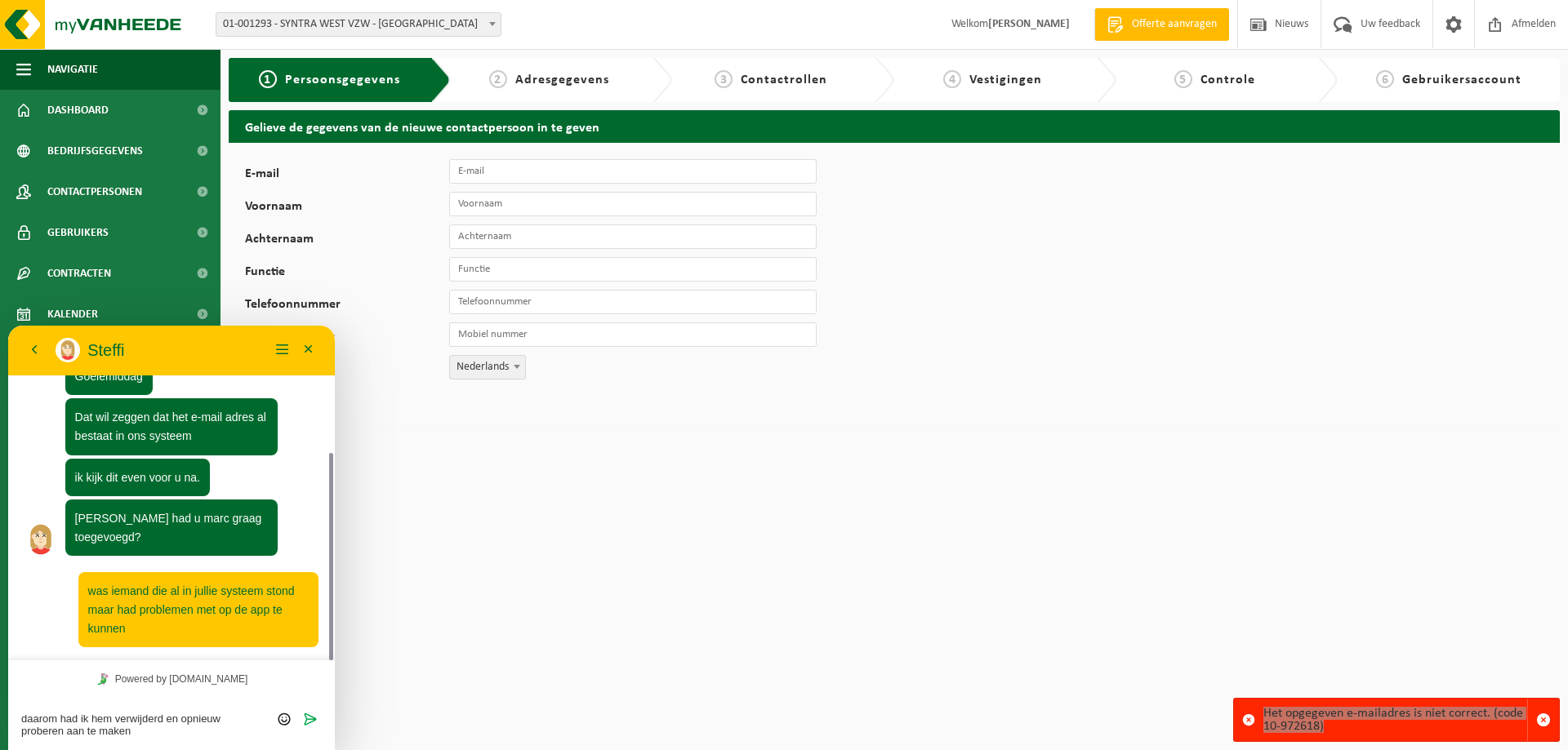
type textarea "daarom had ik hem verwijderd en opnieuw proberen aan te maken"
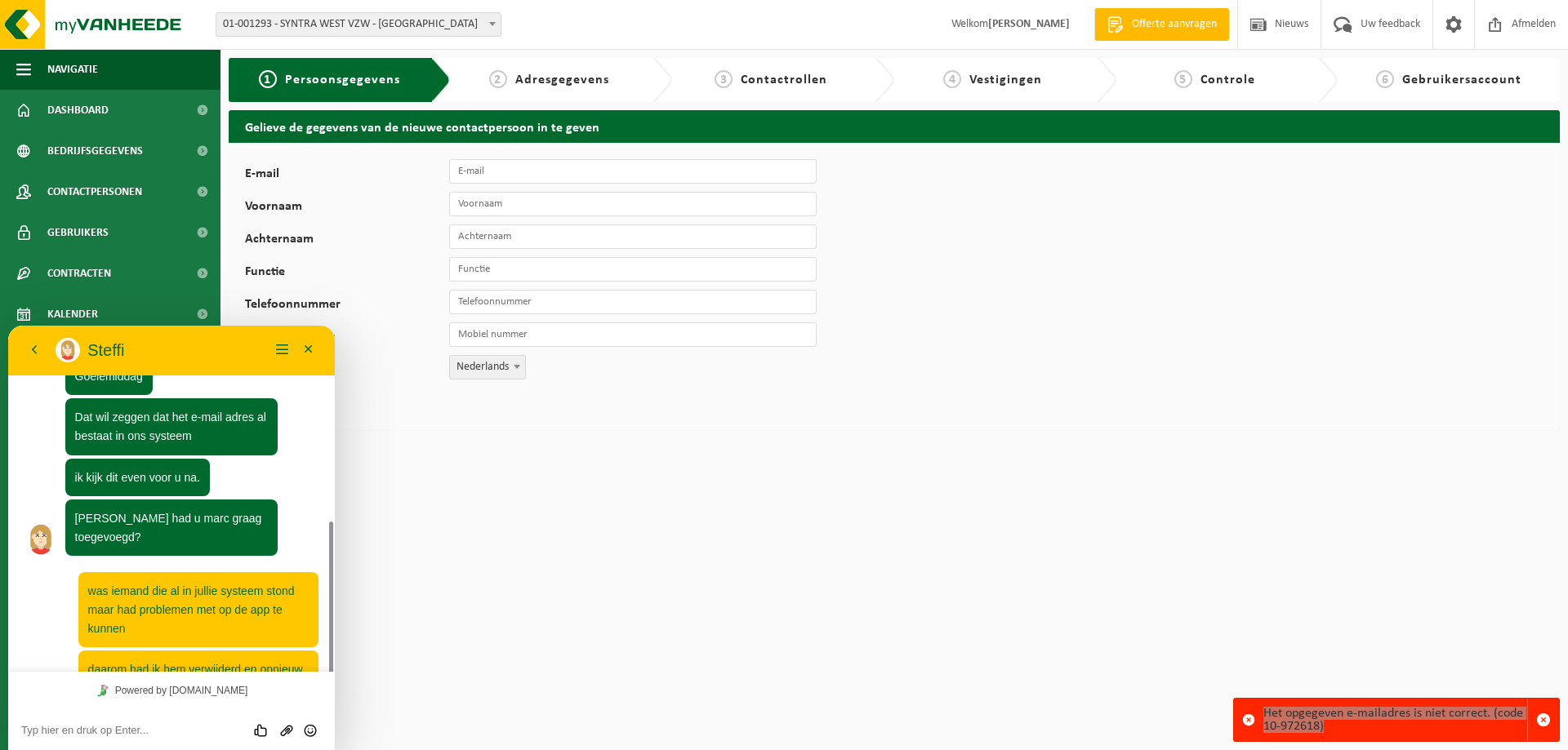
scroll to position [253, 0]
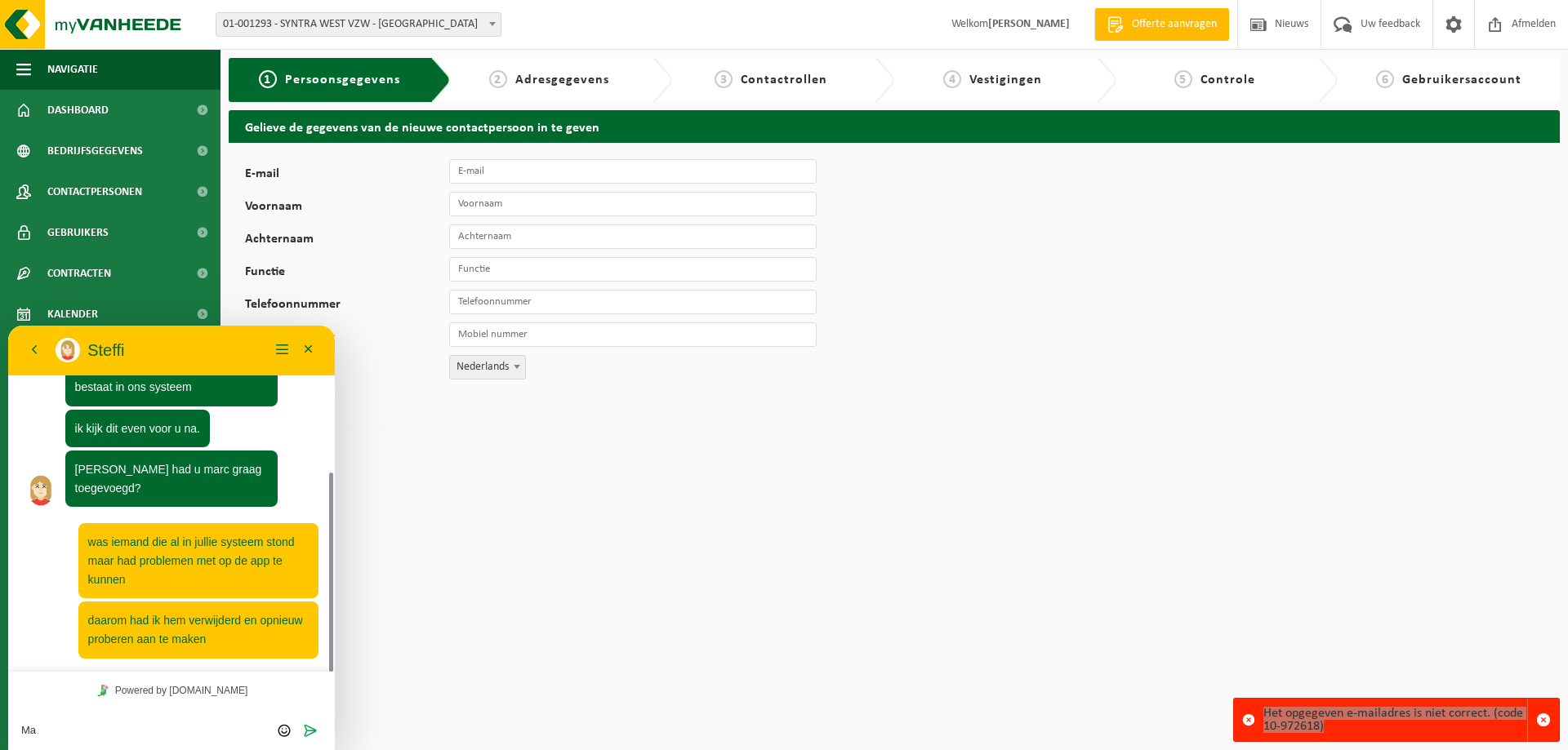
type textarea "M"
type textarea "e"
type textarea "Enkel aan campus [GEOGRAPHIC_DATA]"
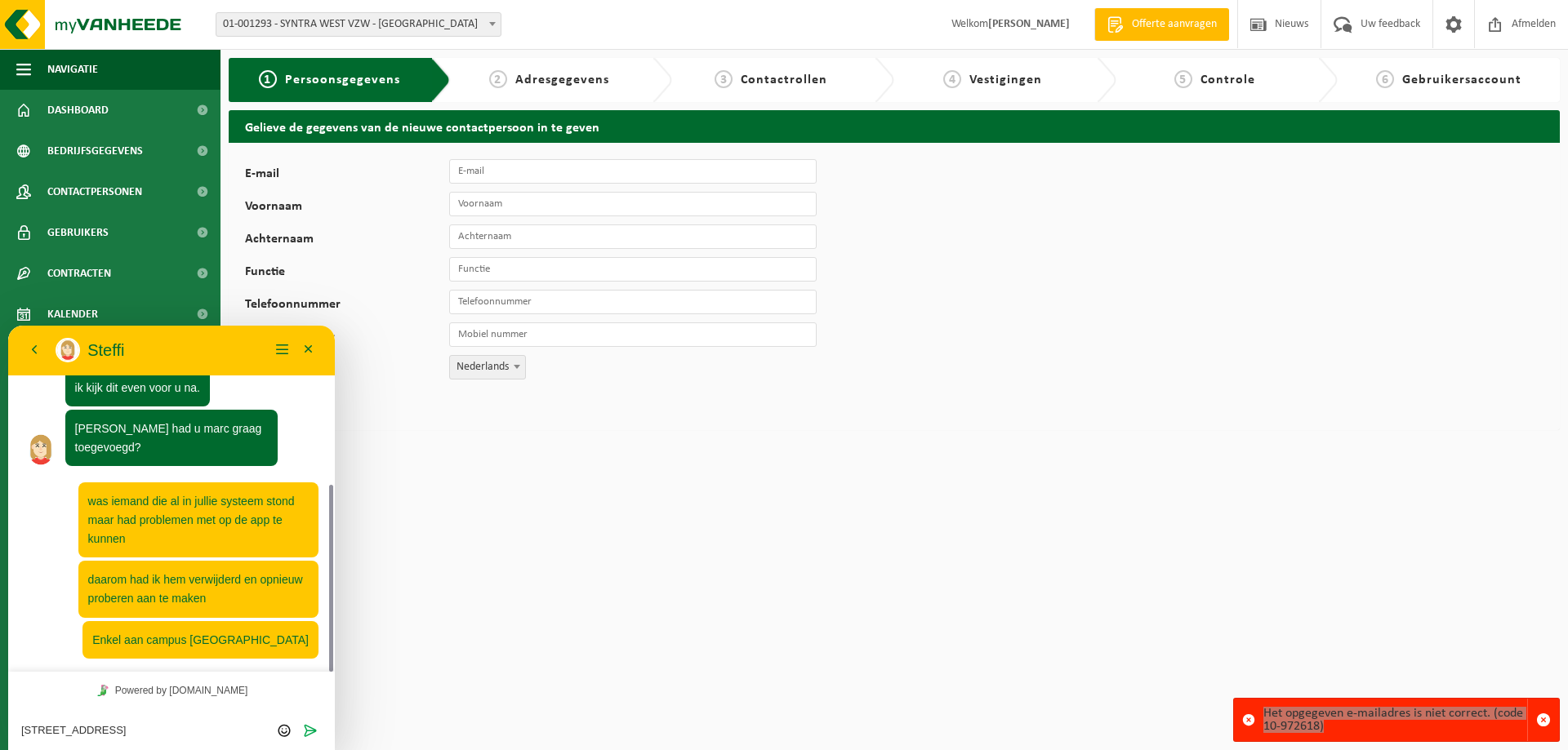
type textarea "[STREET_ADDRESS]"
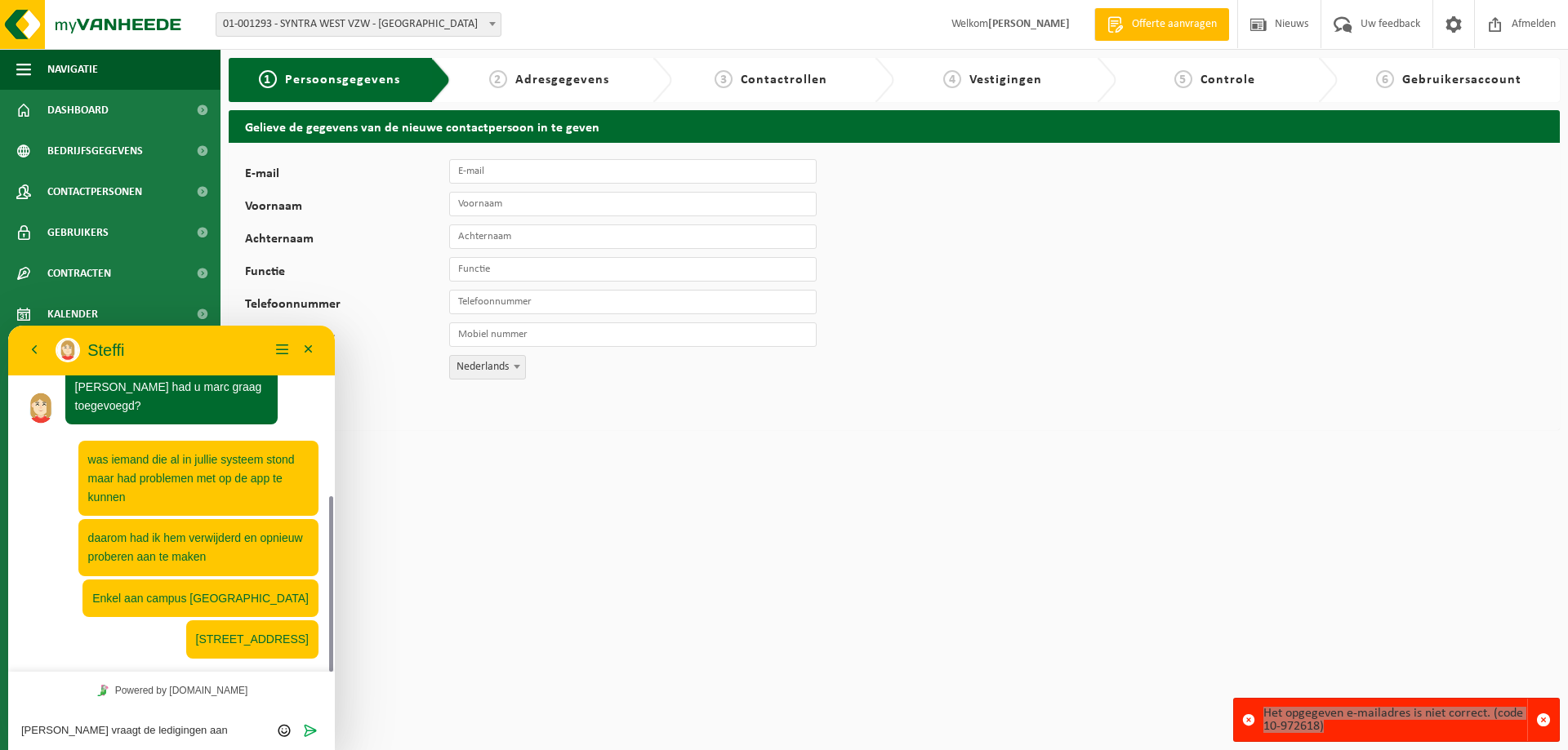
type textarea "[PERSON_NAME] vraagt de ledigingen aan"
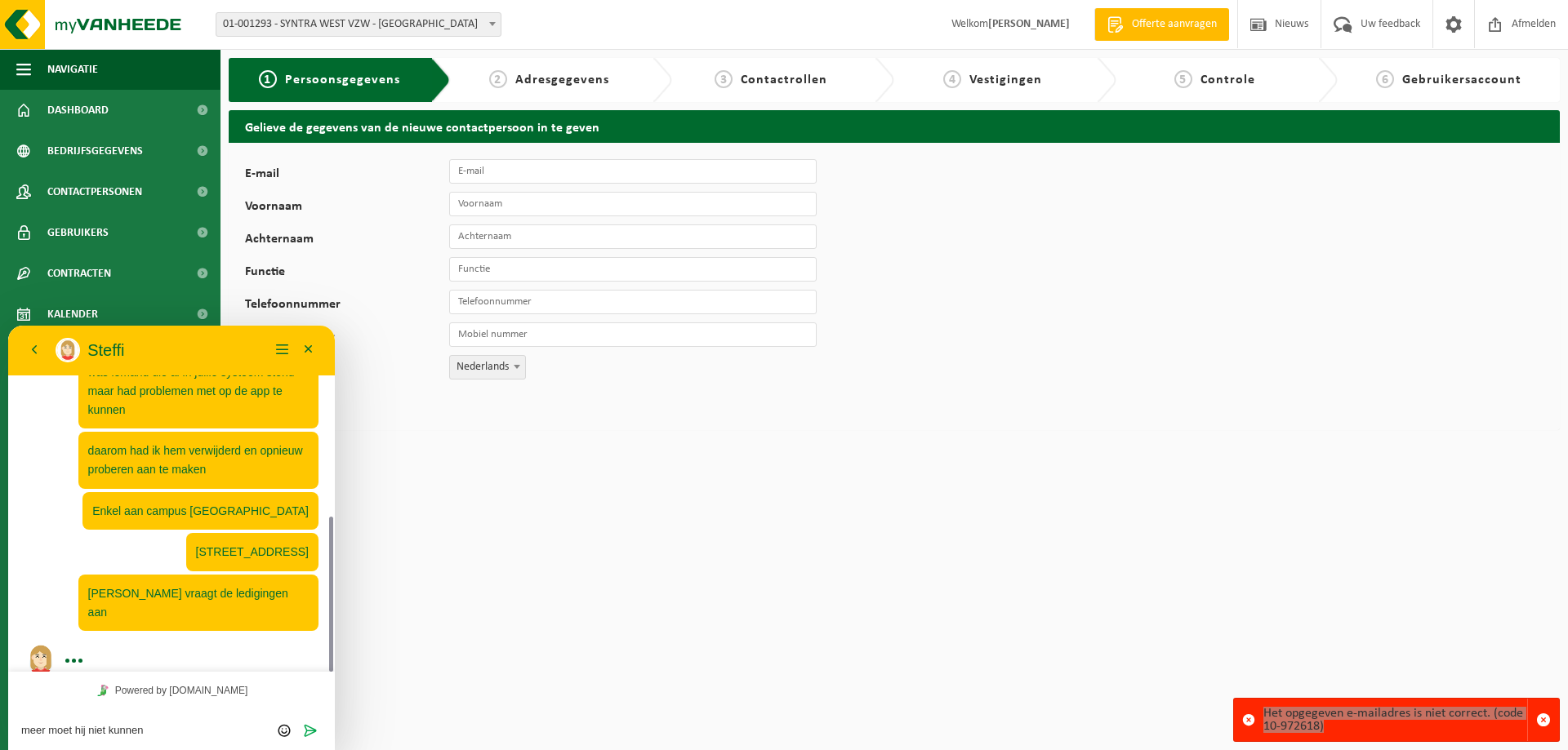
type textarea "meer moet hij niet kunnen"
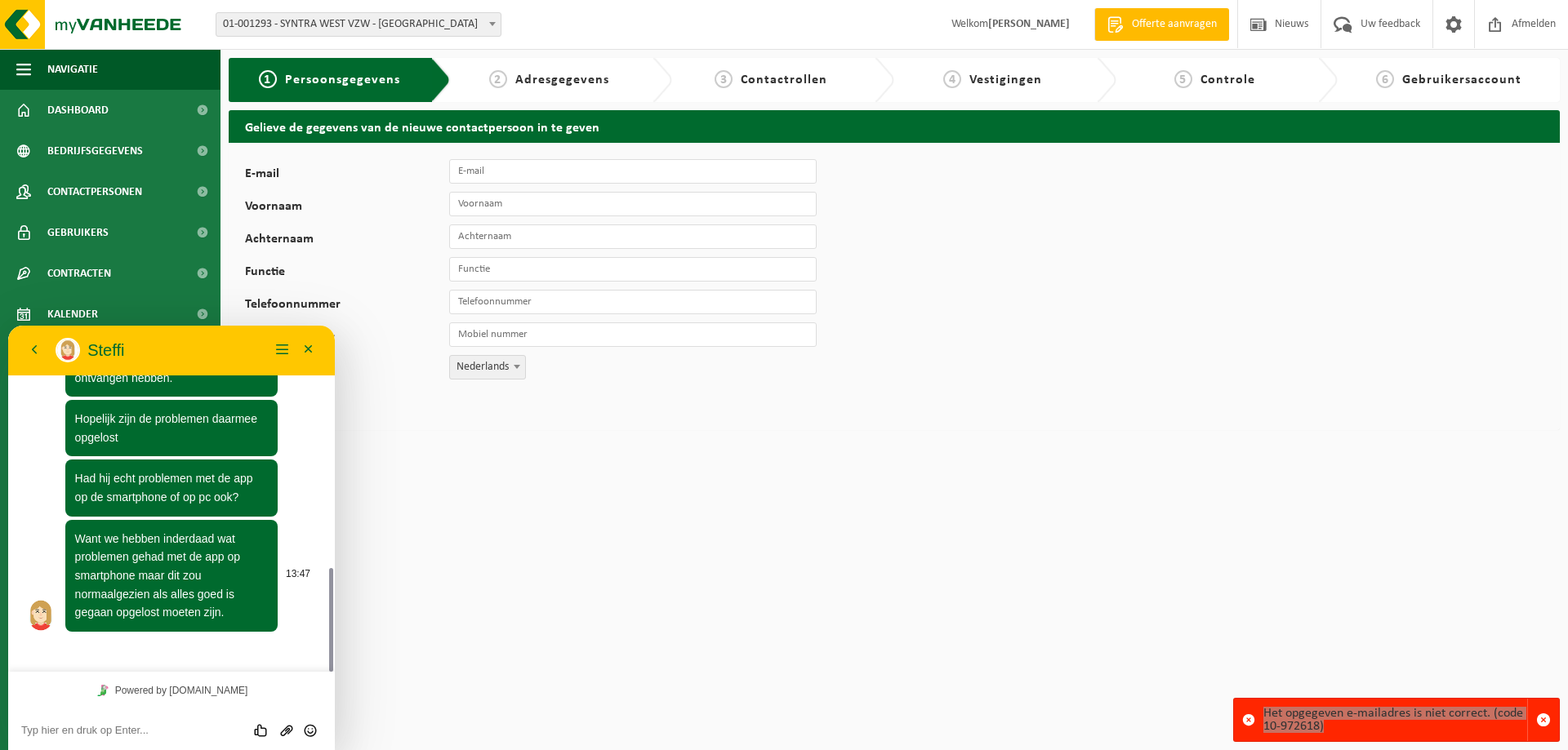
scroll to position [763, 0]
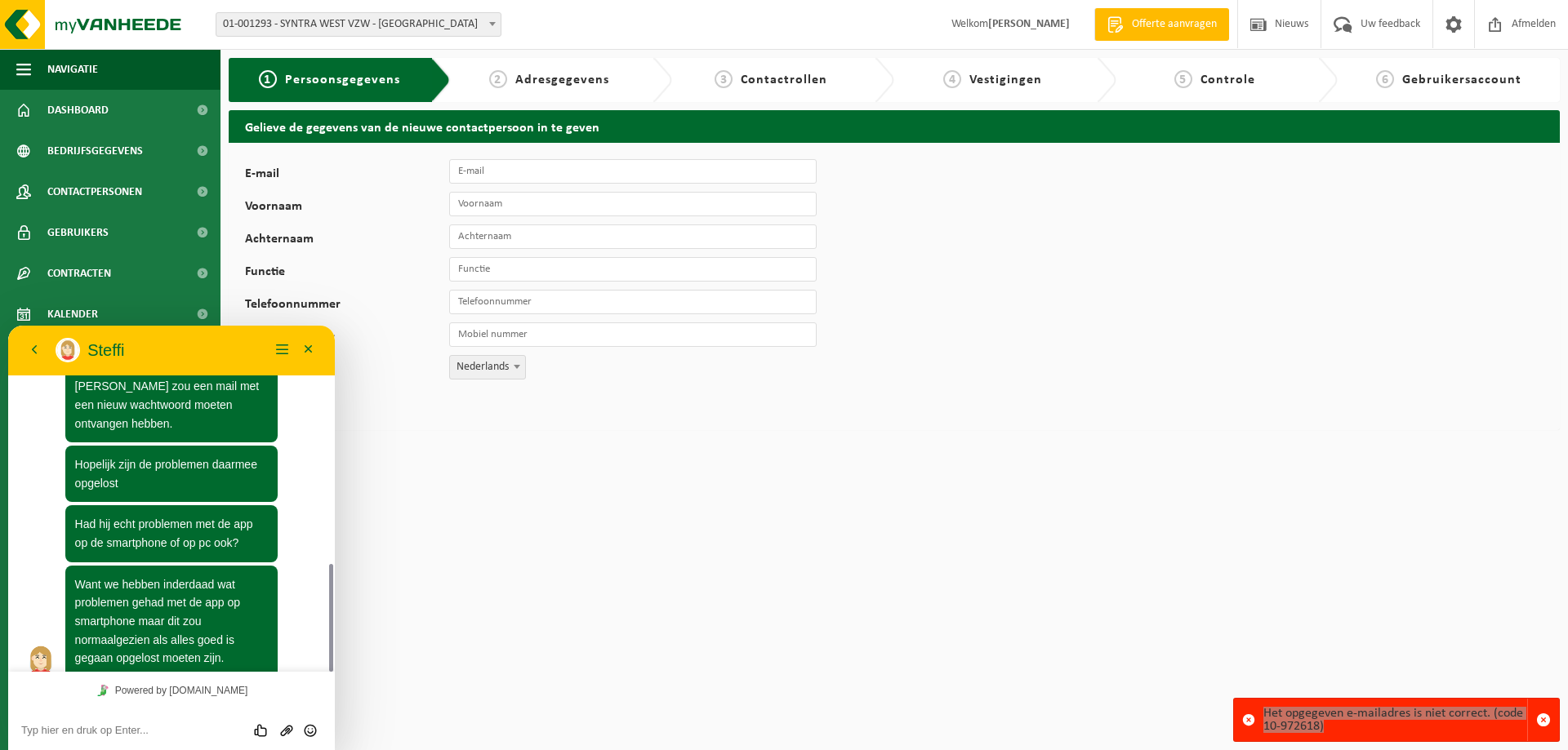
click at [8, 326] on textarea at bounding box center [8, 326] width 0 height 0
type textarea "h"
type textarea "kon zich niet meer aanmelden op de app"
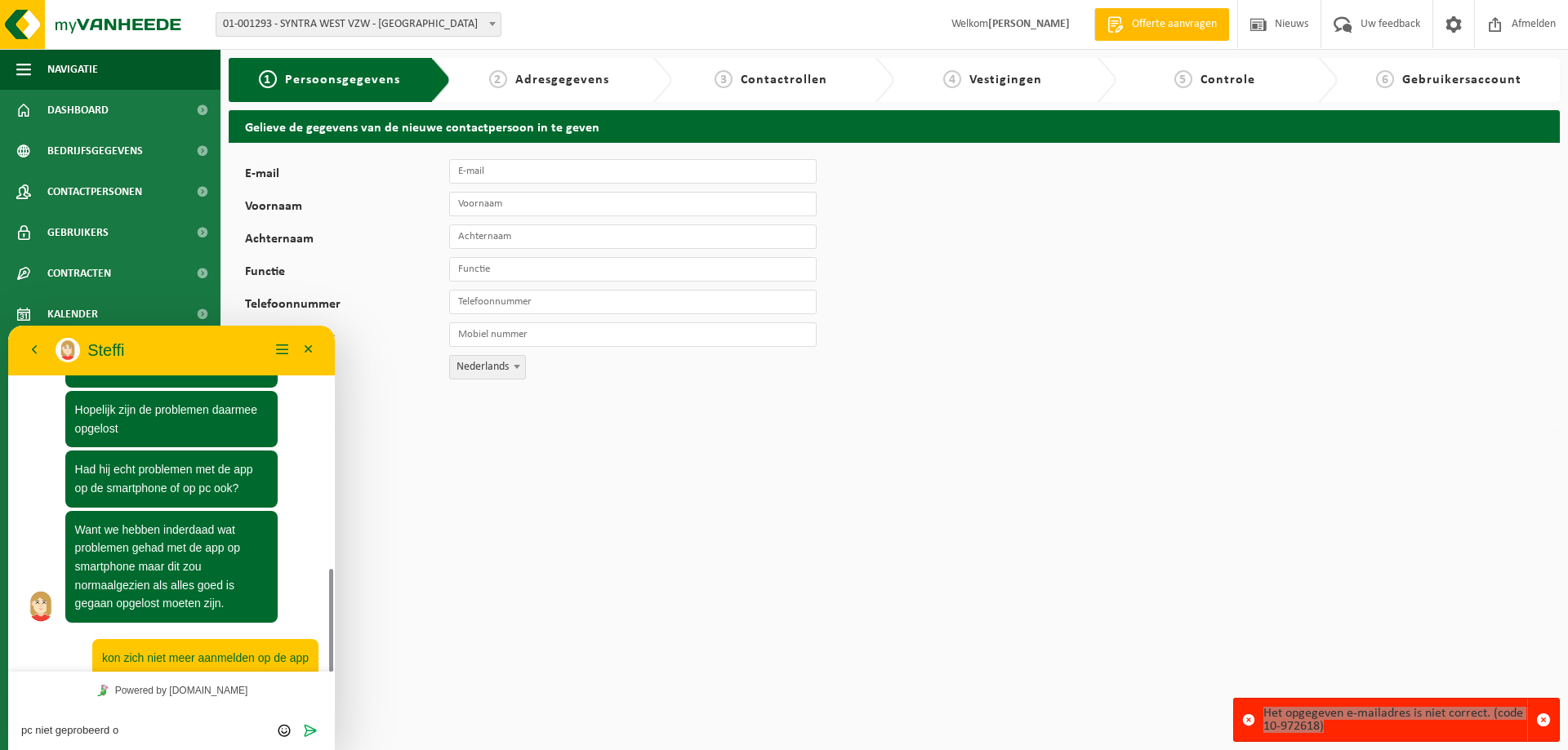
type textarea "pc niet geprobeerd"
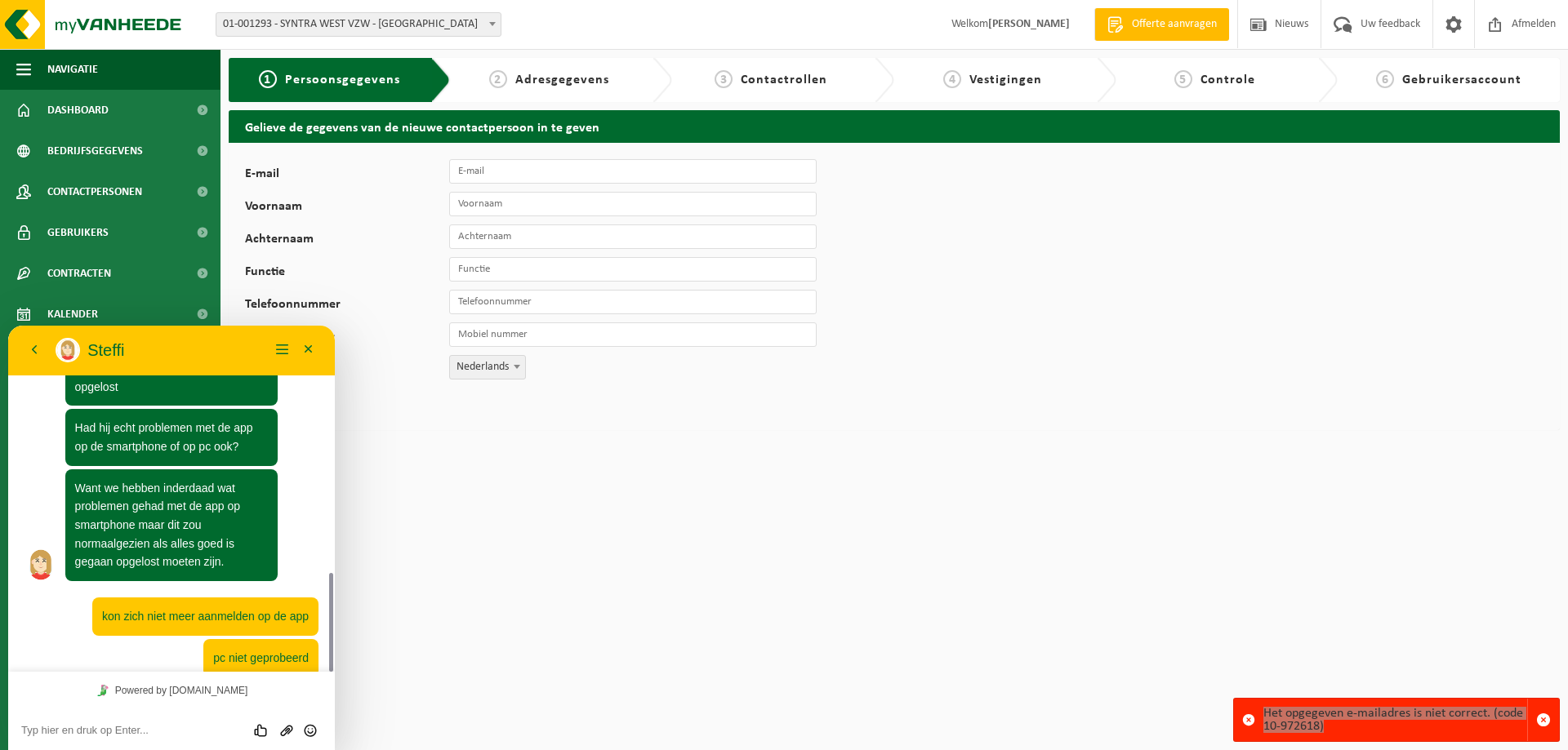
scroll to position [905, 0]
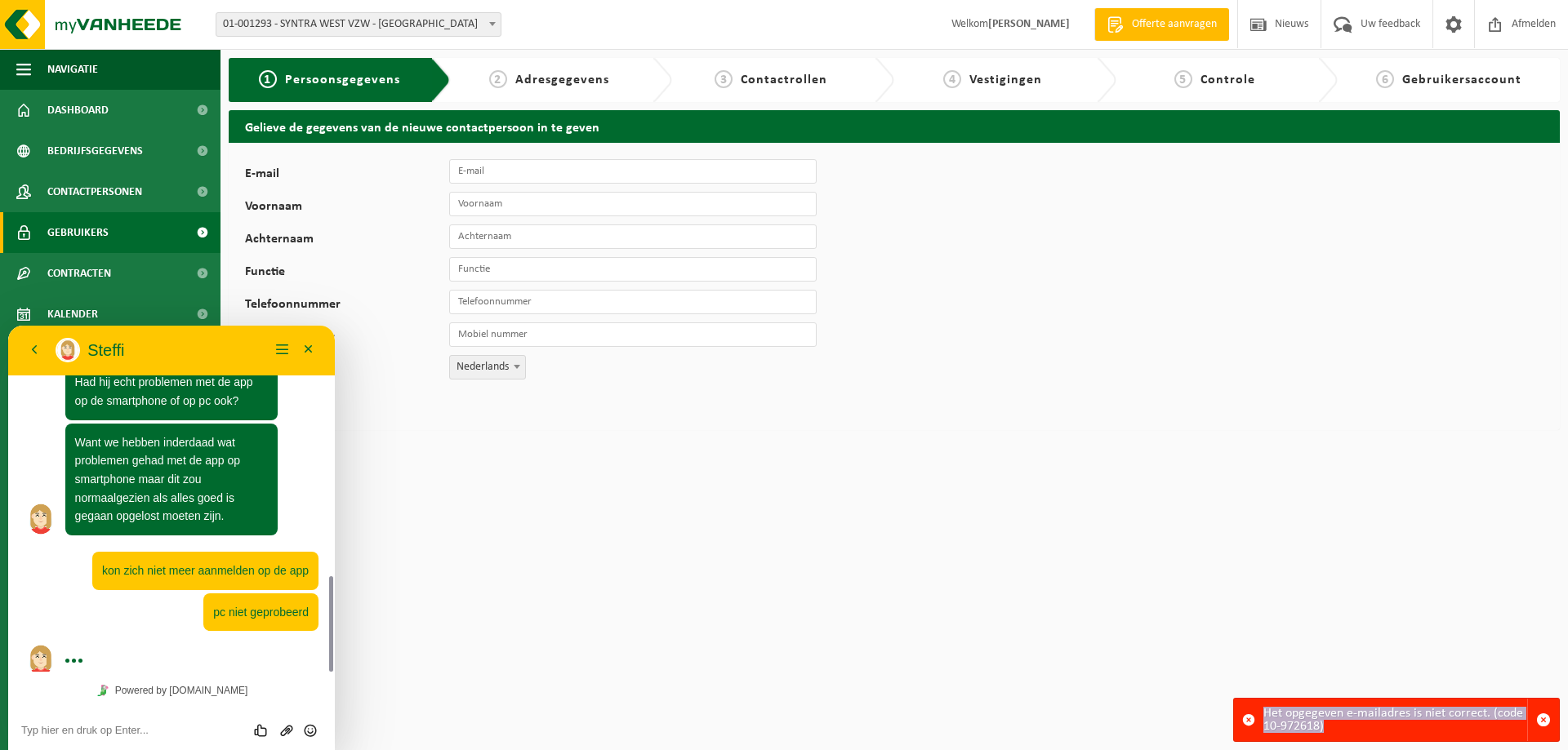
click at [65, 236] on span "Gebruikers" at bounding box center [78, 232] width 62 height 40
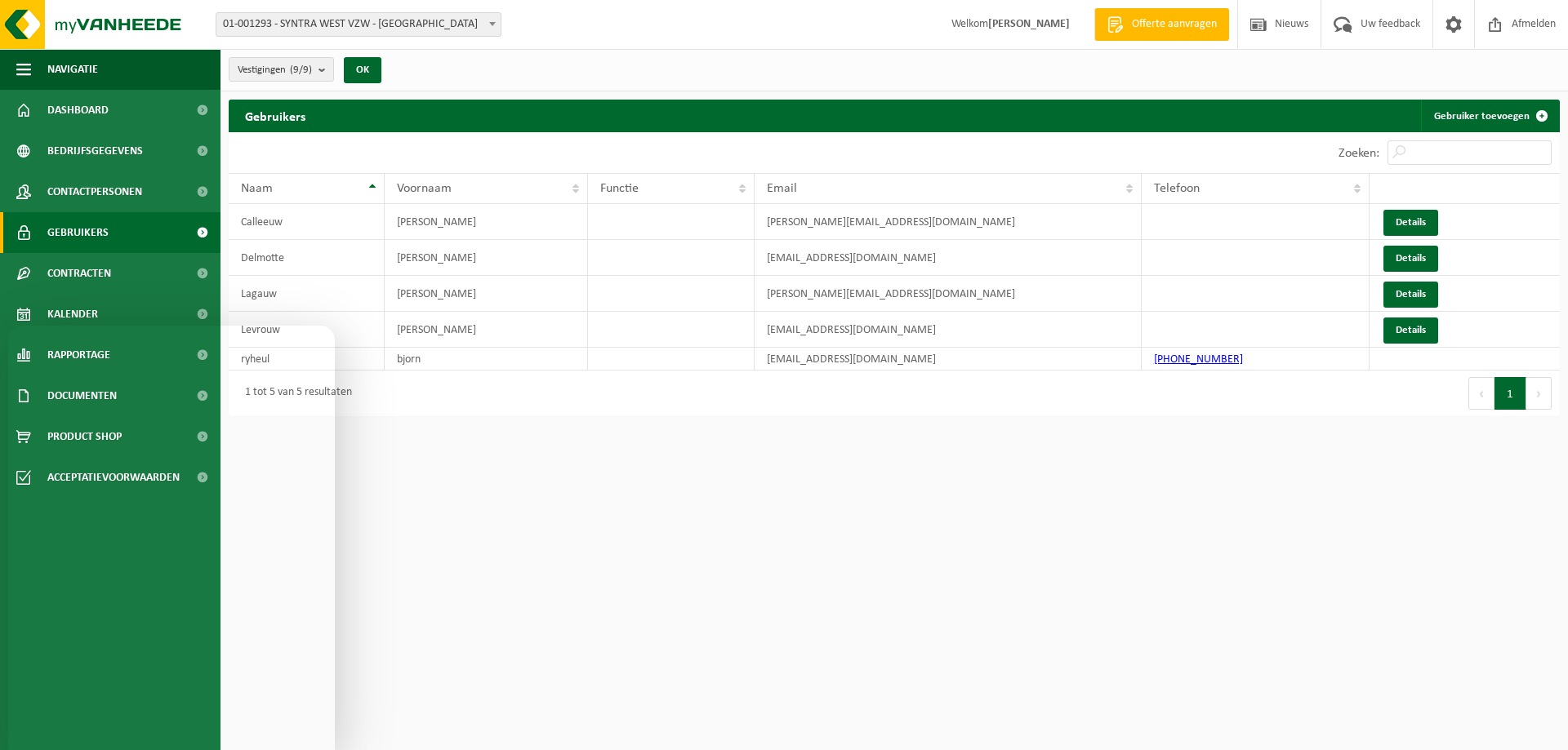
scroll to position [859, 0]
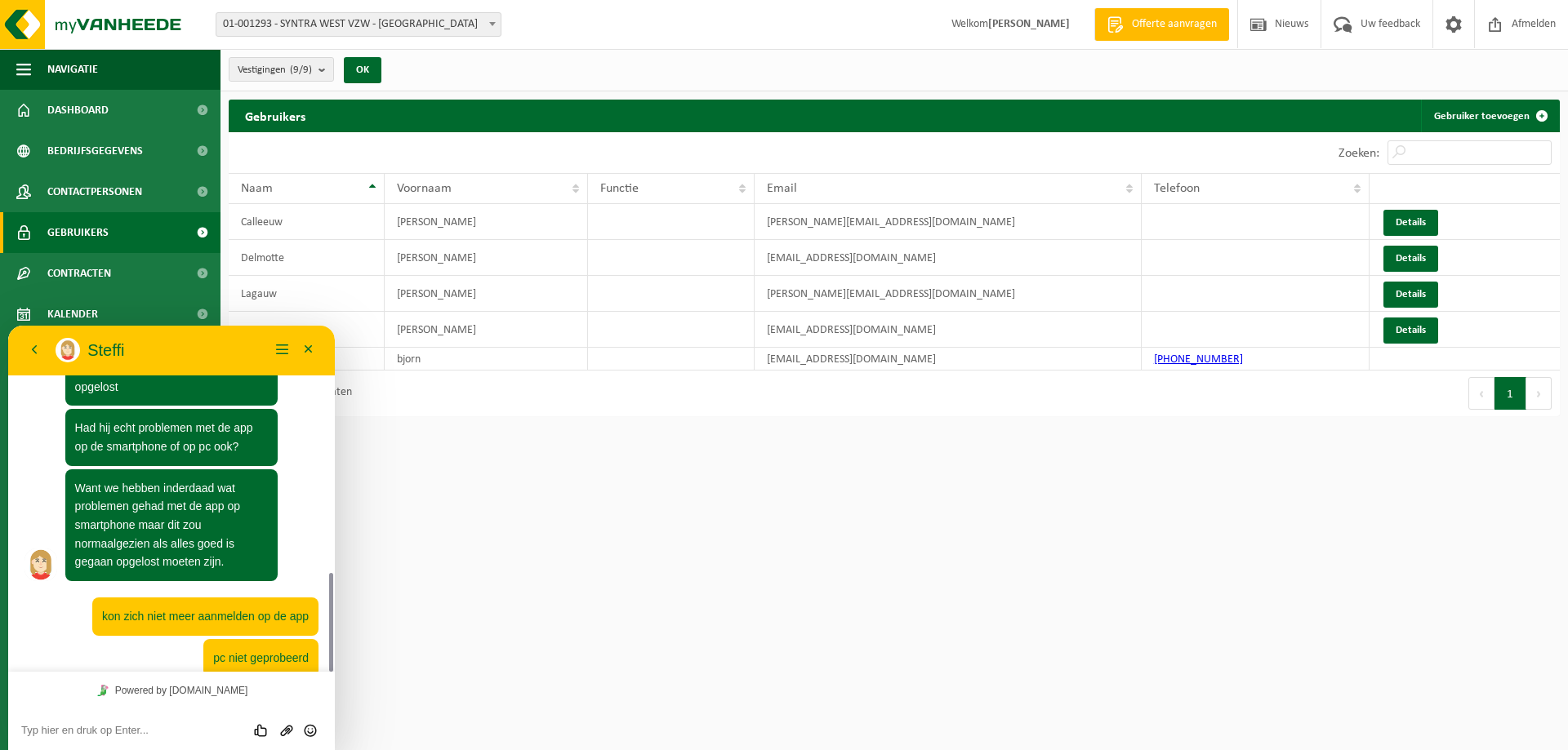
click at [8, 326] on textarea at bounding box center [8, 326] width 0 height 0
type textarea "zal vragen dat hij nog eens probeert"
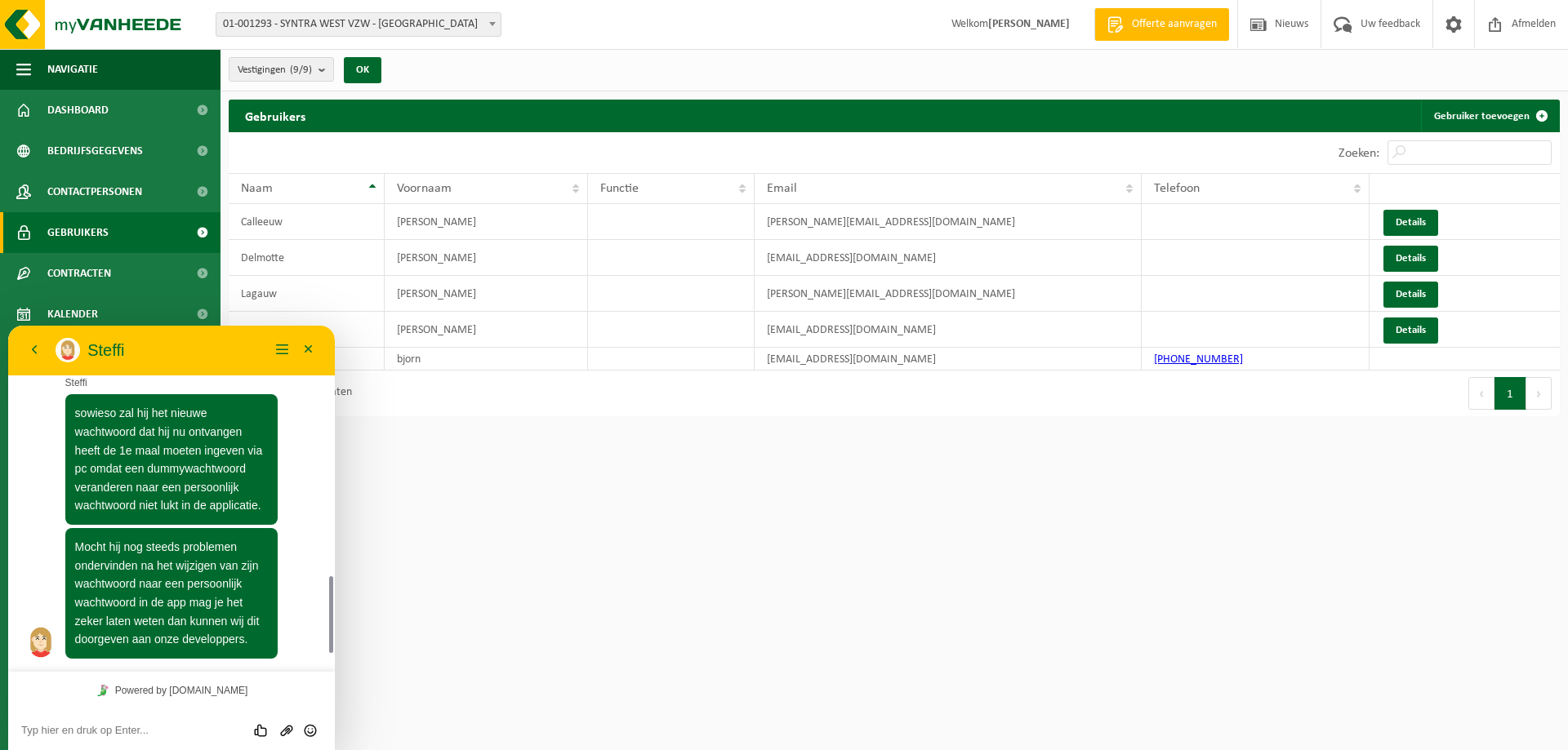
scroll to position [1200, 0]
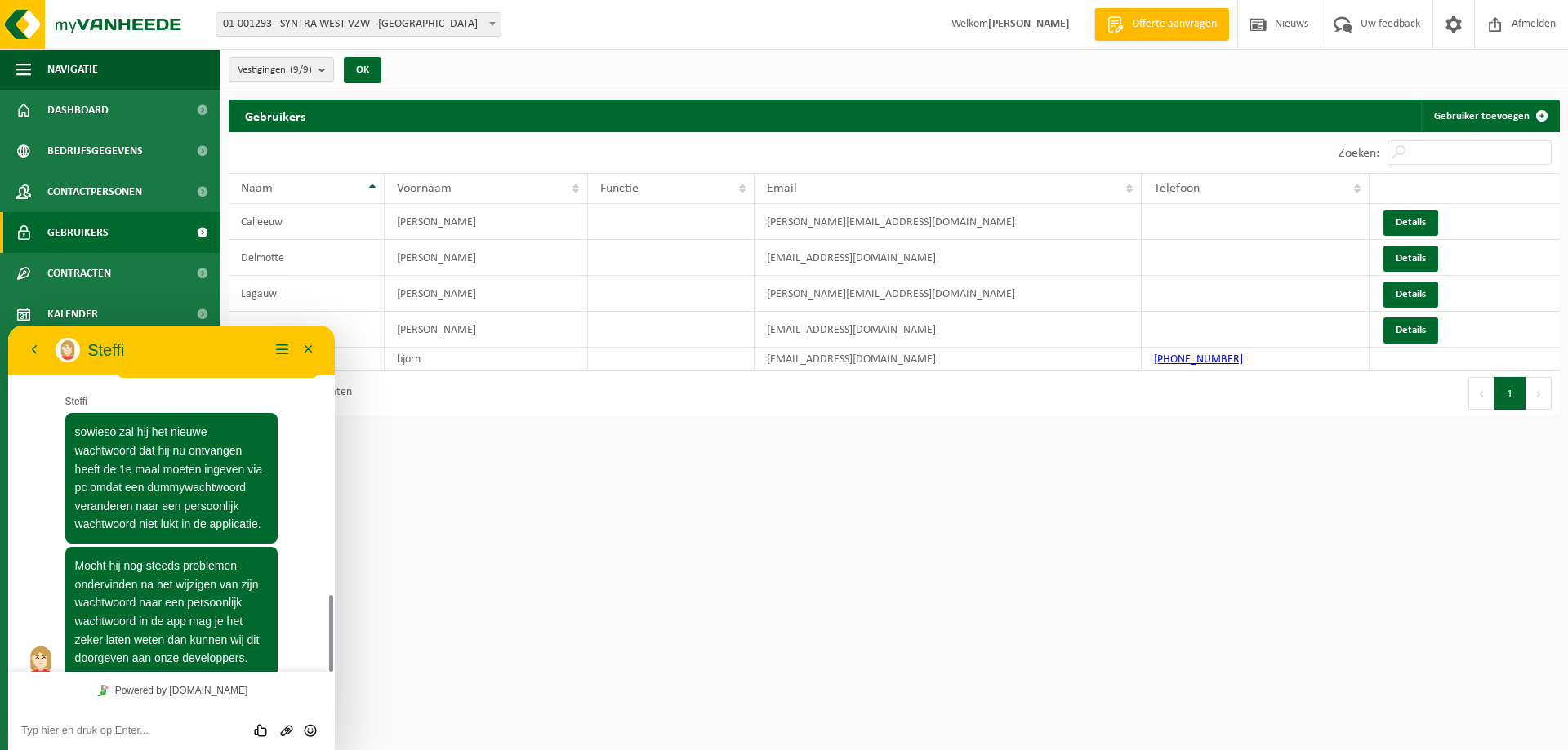
click at [8, 326] on textarea at bounding box center [8, 326] width 0 height 0
type textarea "OK"
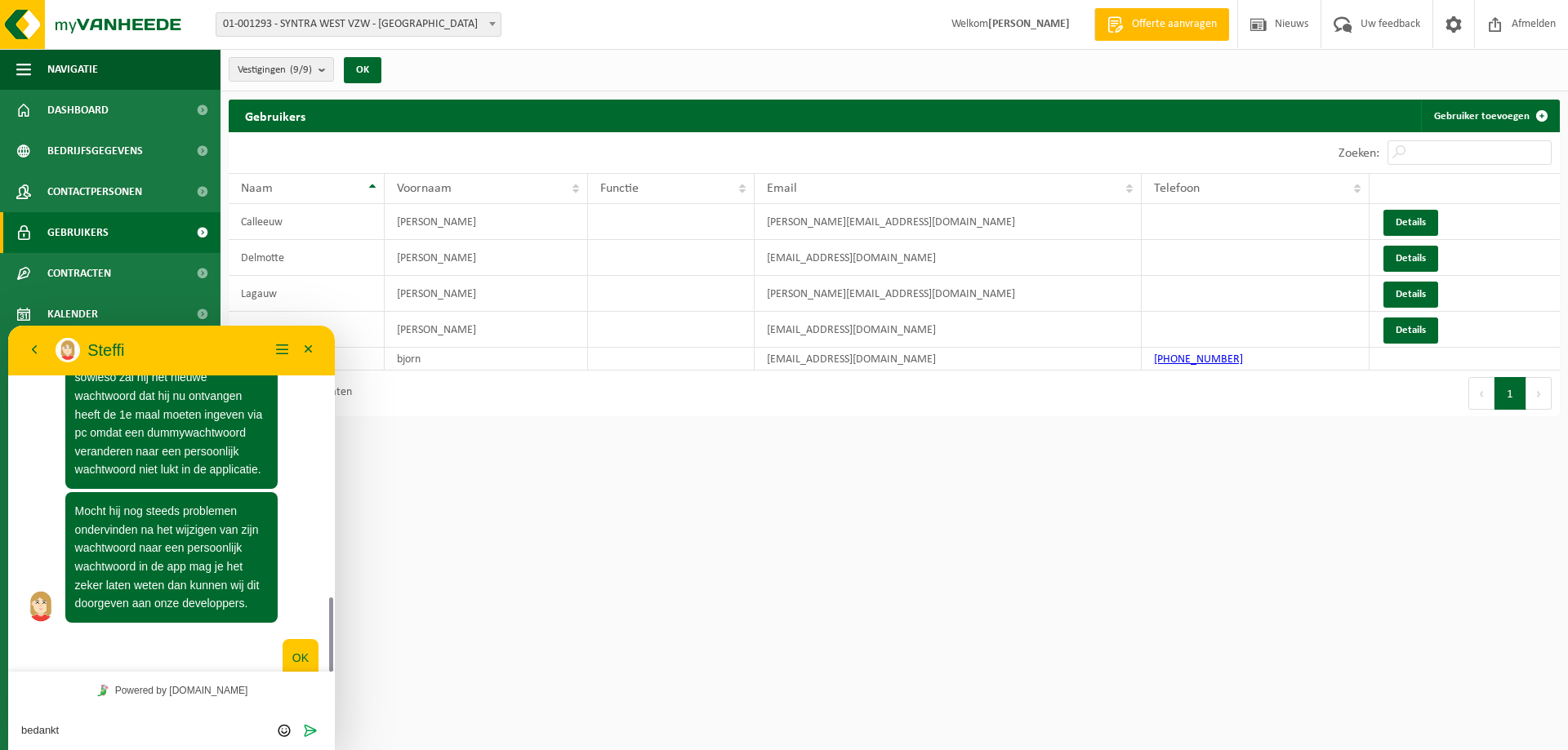
type textarea "bedankt"
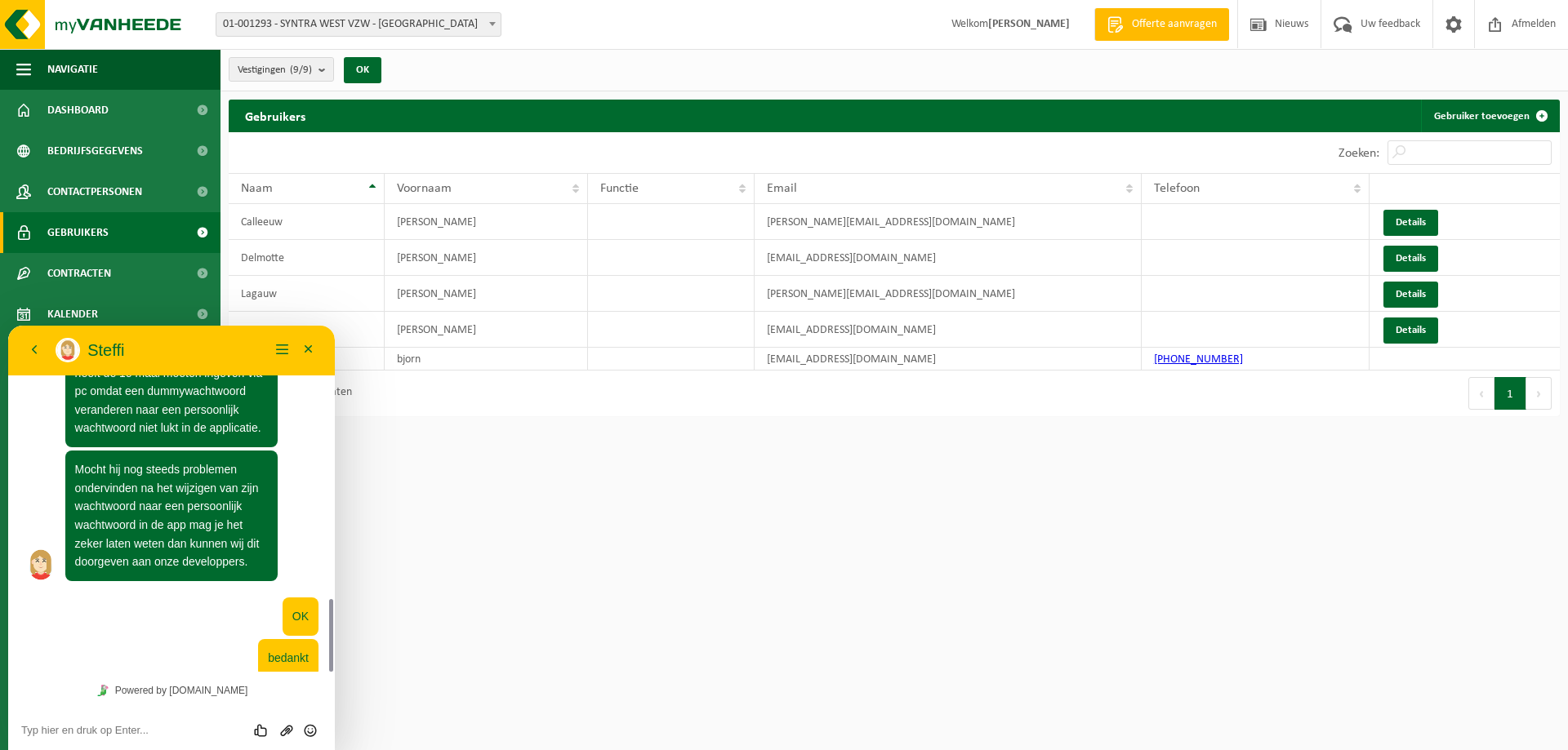
click at [574, 599] on html "Vestiging: 01-001293 - SYNTRA WEST VZW - [GEOGRAPHIC_DATA] 02-008282 - SYNTRA W…" at bounding box center [784, 375] width 1568 height 750
